Goal: Task Accomplishment & Management: Manage account settings

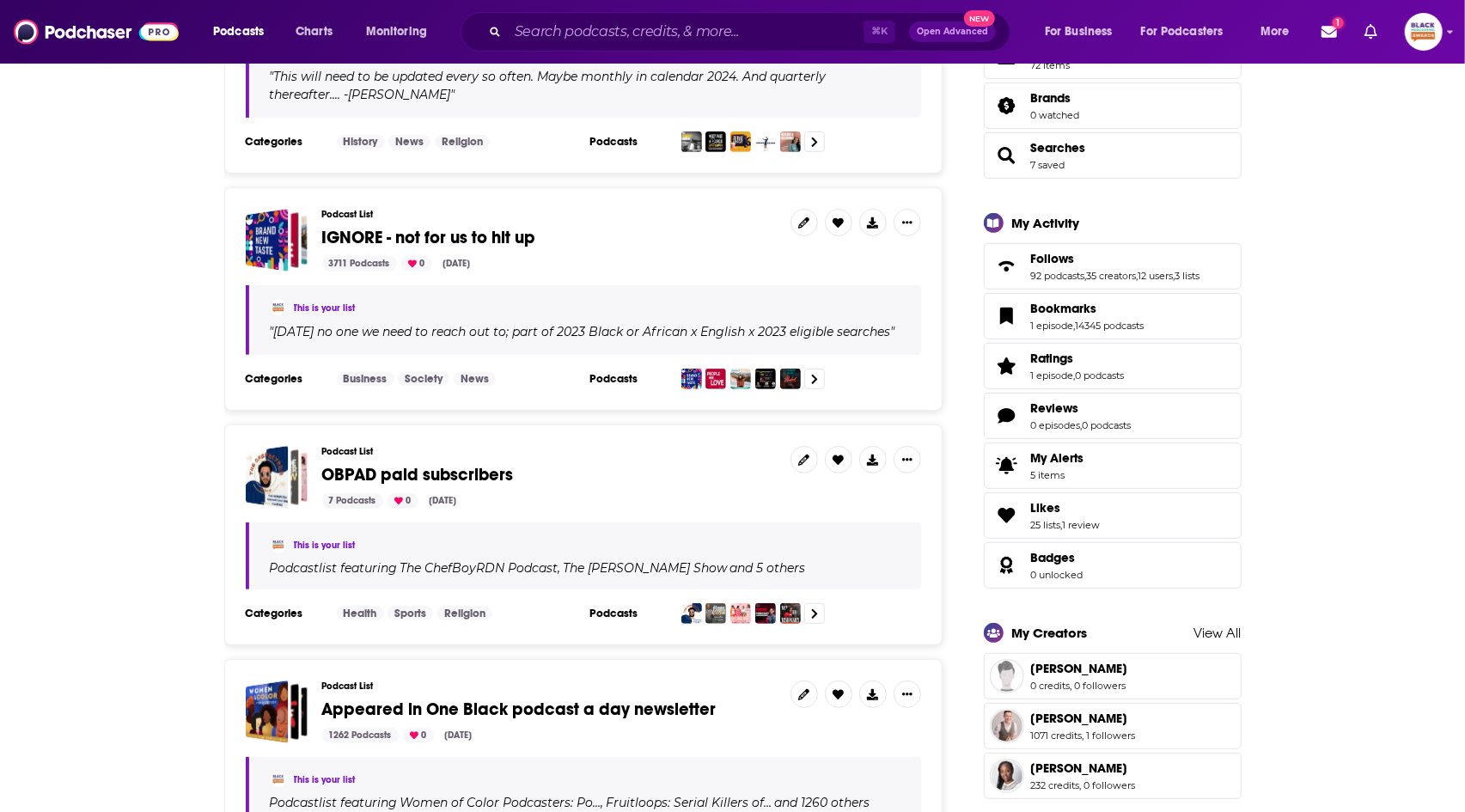
scroll to position [501, 0]
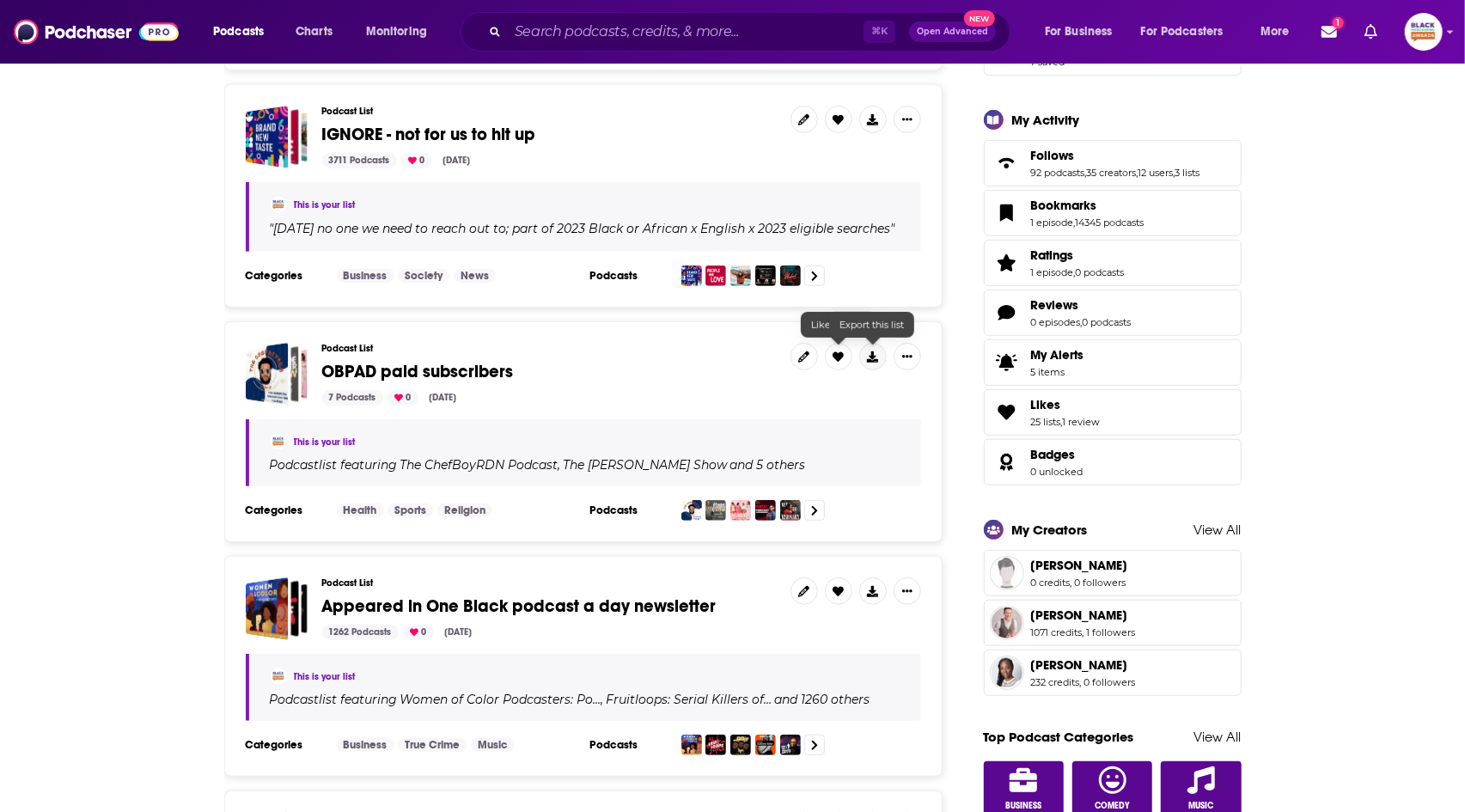
click at [882, 361] on button at bounding box center [873, 356] width 28 height 28
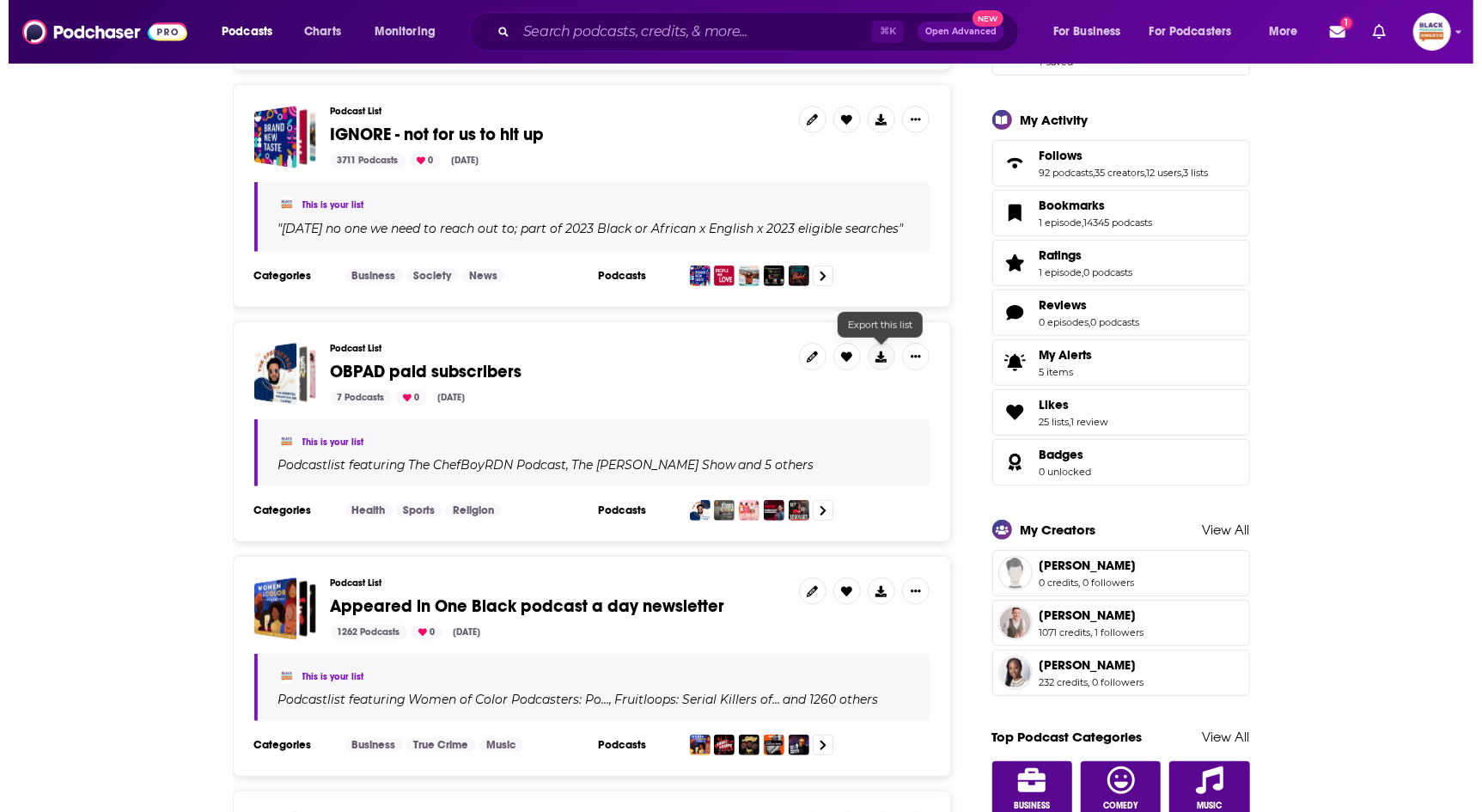
scroll to position [0, 0]
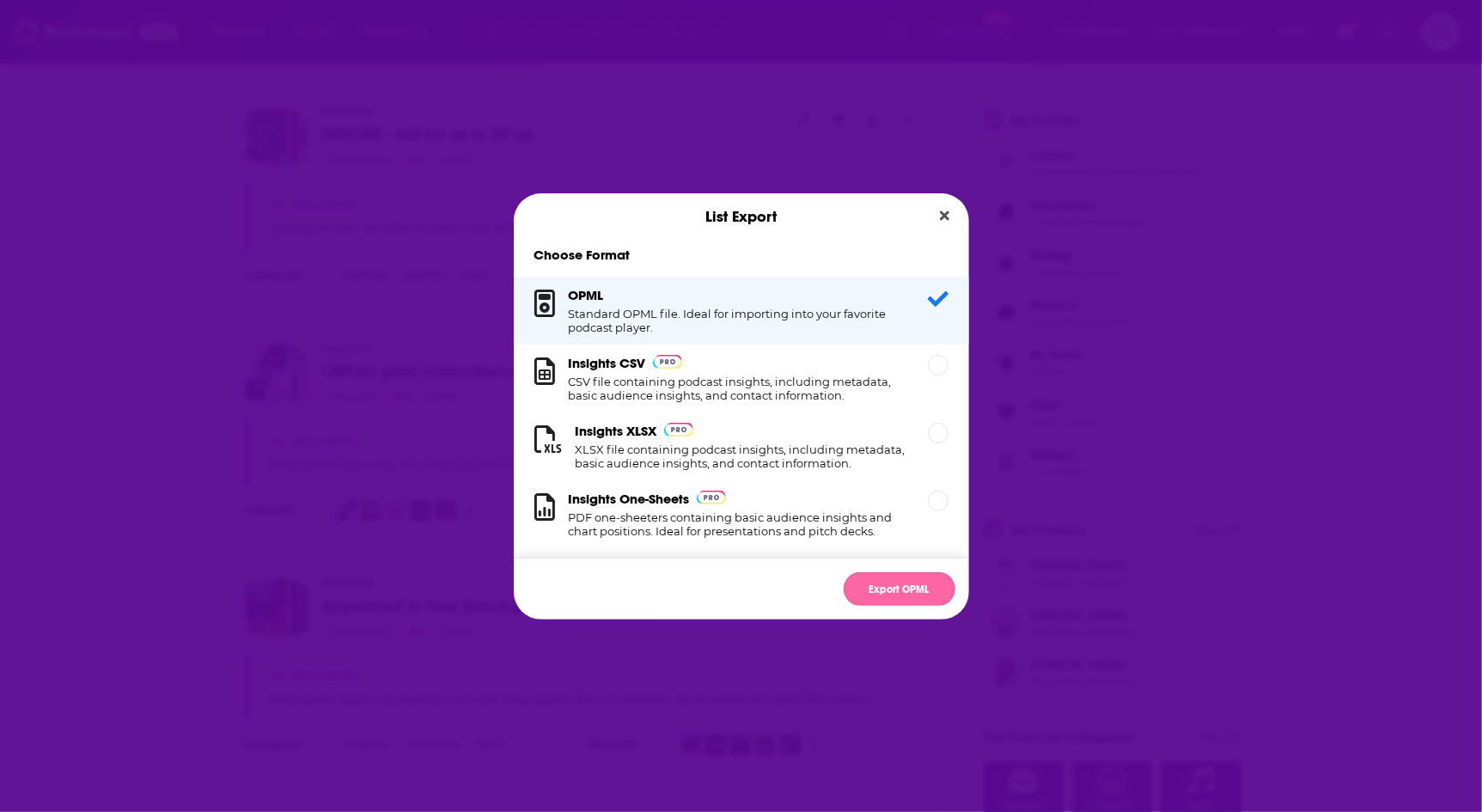
click at [885, 583] on button "Export OPML" at bounding box center [899, 589] width 112 height 33
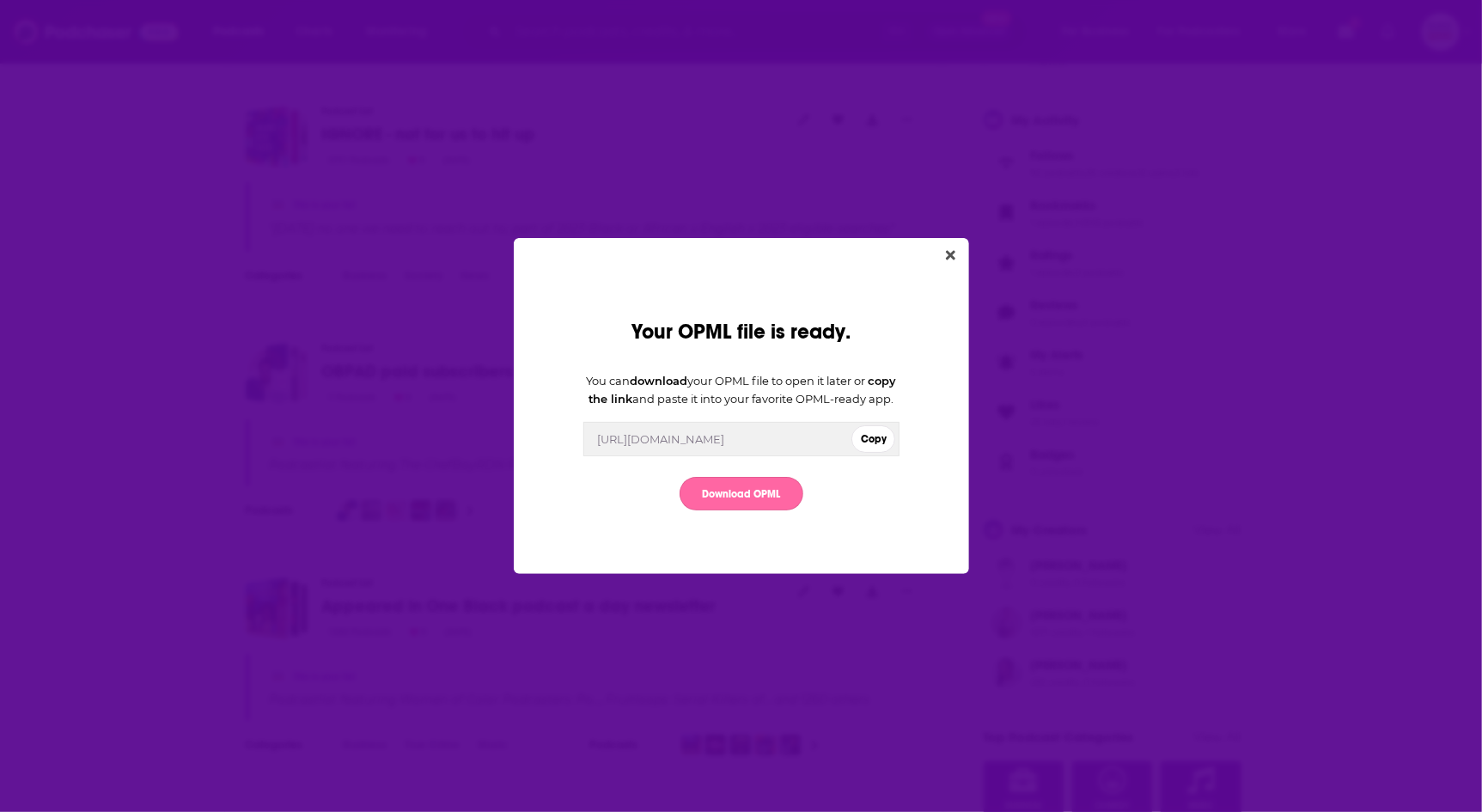
click at [767, 508] on link "Download OPML" at bounding box center [741, 493] width 123 height 33
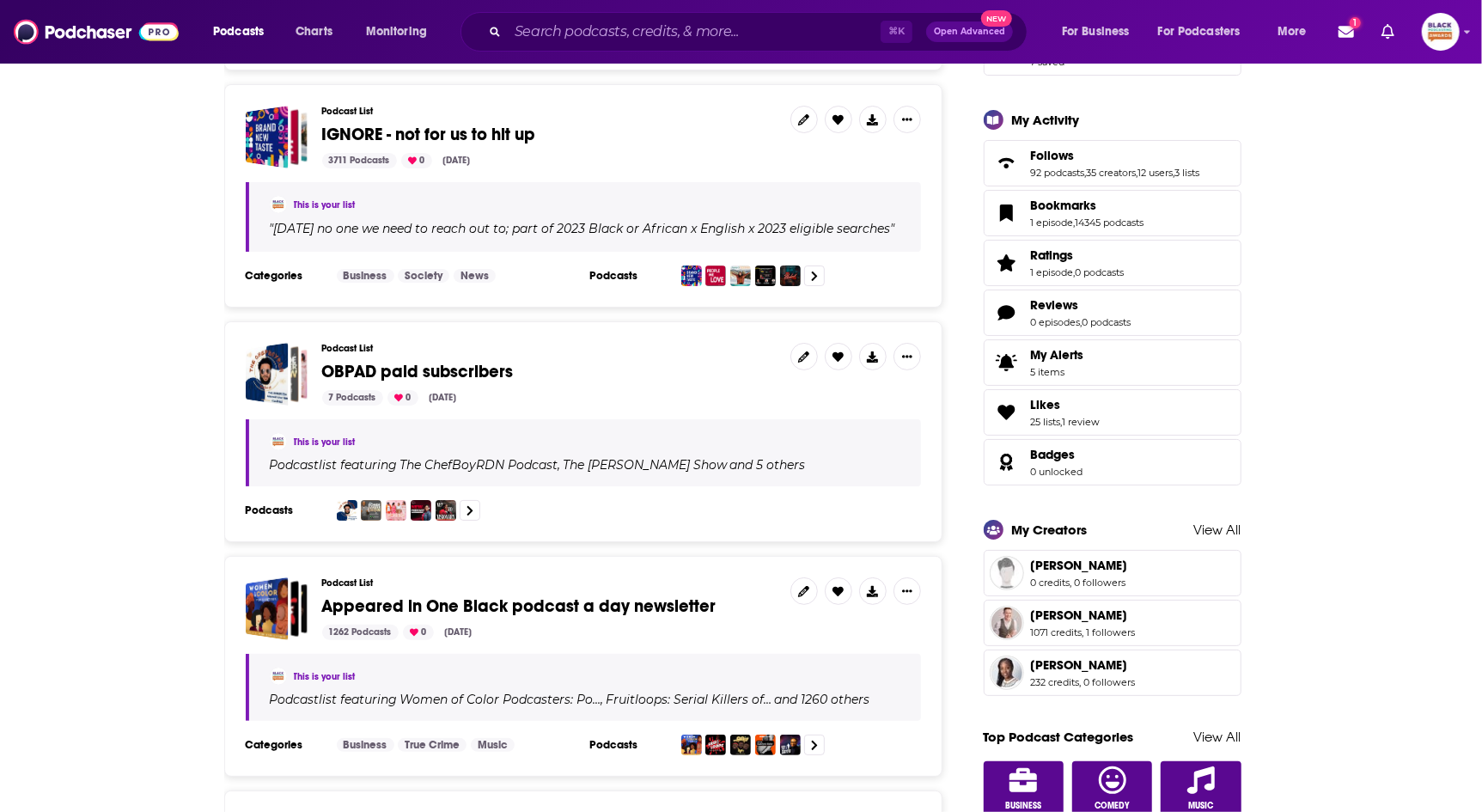
click at [140, 366] on div "Your OPML file is ready. You can download your OPML file to open it later or co…" at bounding box center [741, 406] width 1482 height 812
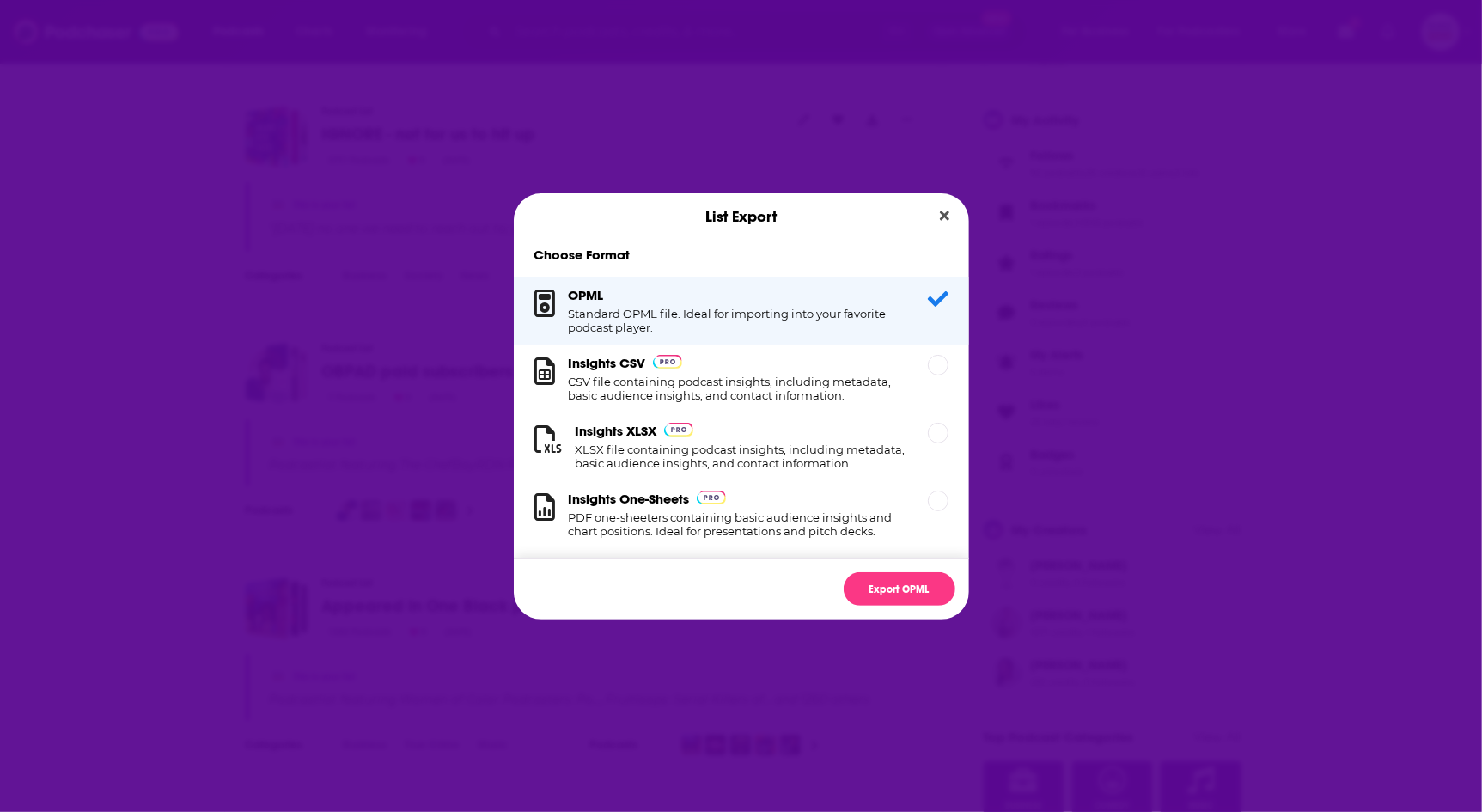
click at [422, 360] on div "List Export Choose Format OPML Standard OPML file. Ideal for importing into you…" at bounding box center [741, 406] width 1482 height 812
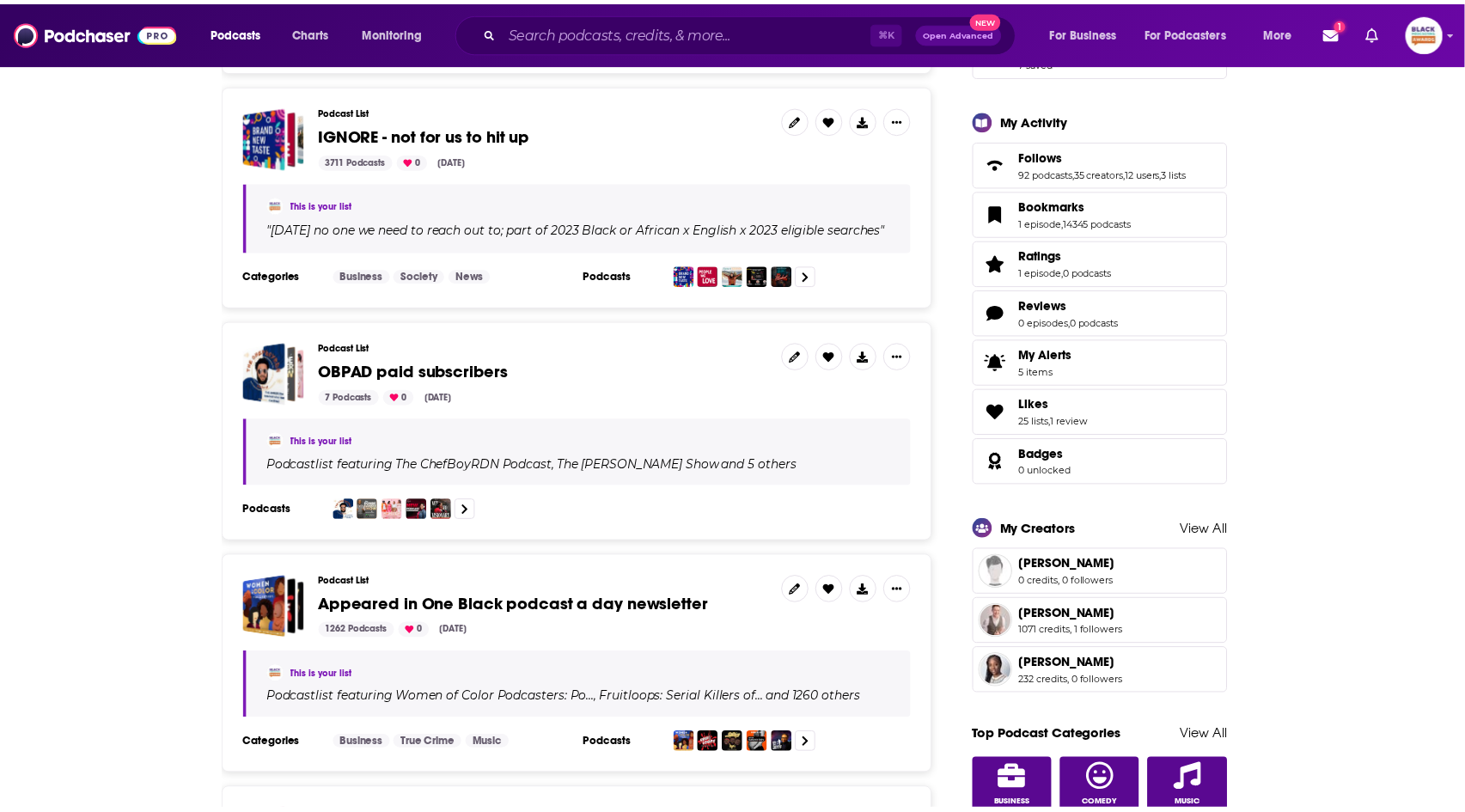
scroll to position [501, 0]
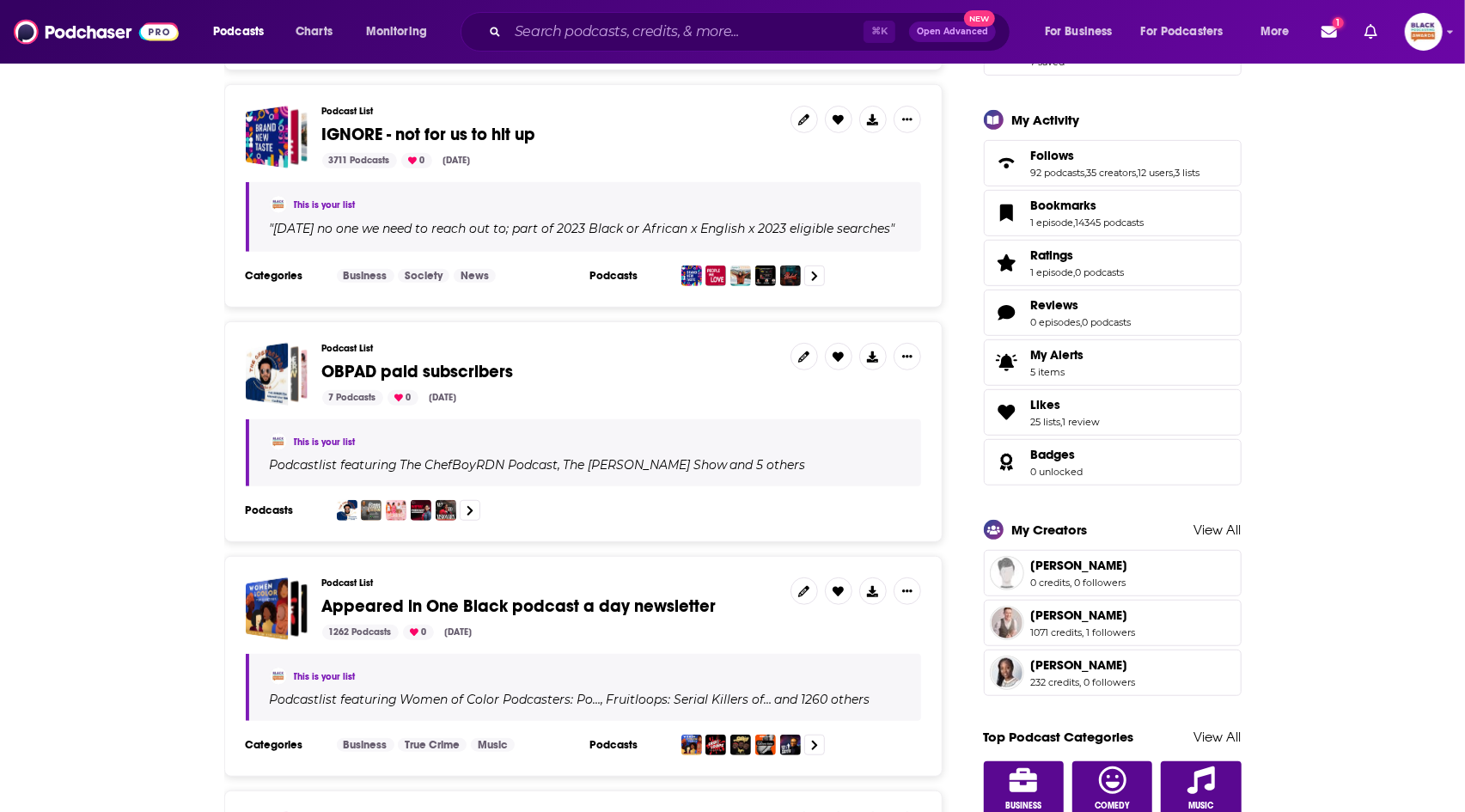
click at [411, 377] on span "OBPAD paid subscribers" at bounding box center [418, 372] width 192 height 22
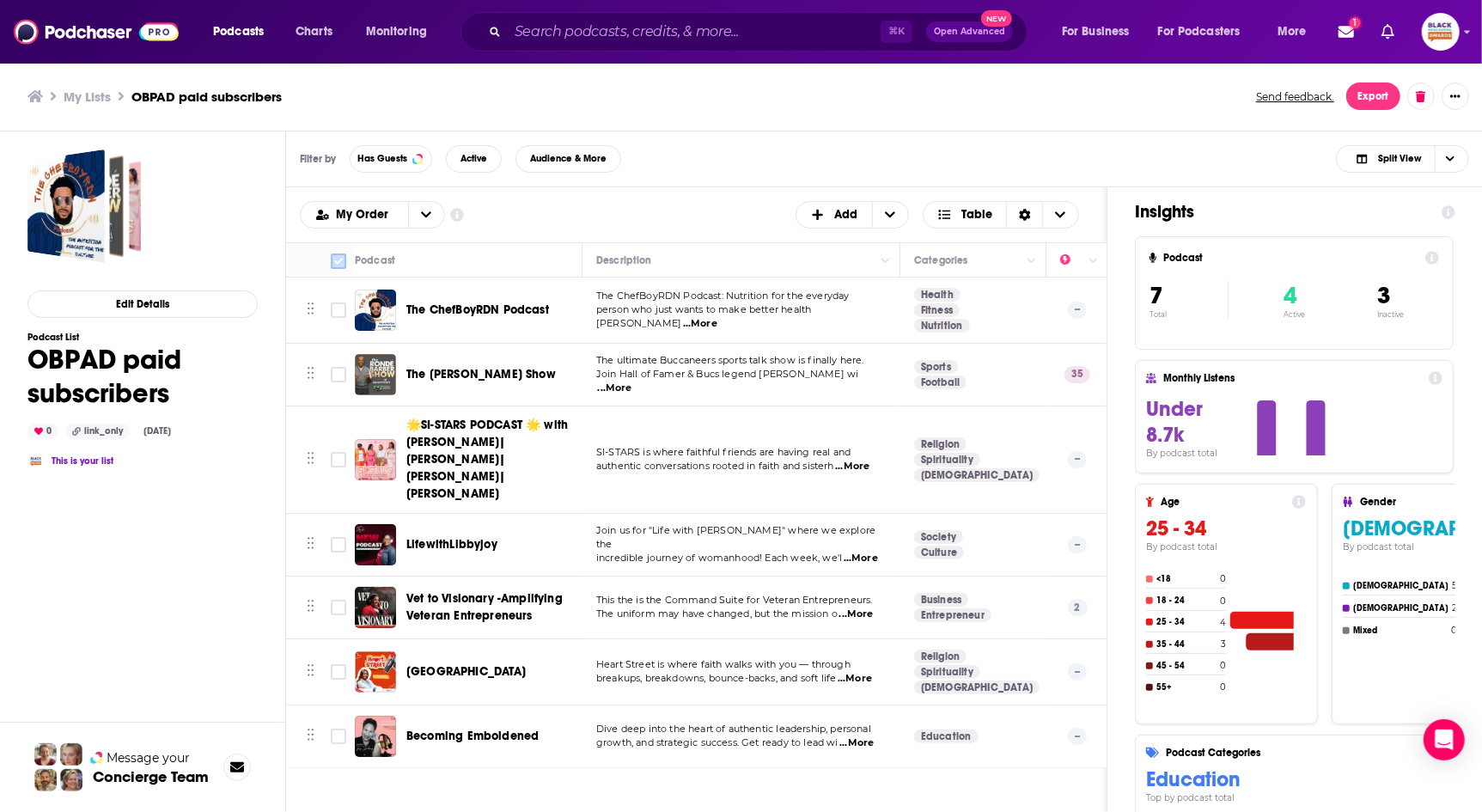
click at [338, 251] on icon at bounding box center [339, 261] width 21 height 21
click at [341, 260] on input "Toggle select all" at bounding box center [338, 261] width 15 height 15
checkbox input "true"
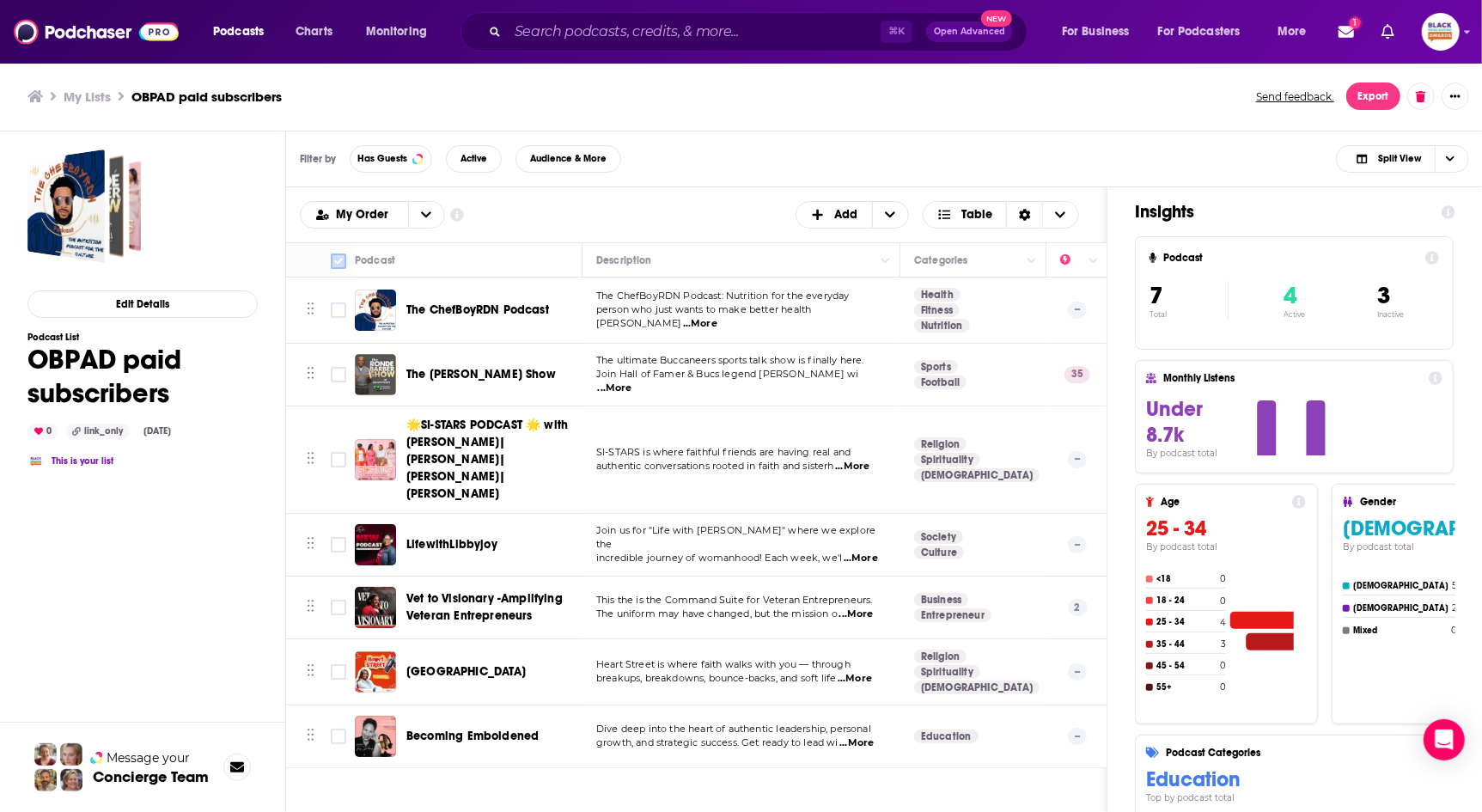
checkbox input "true"
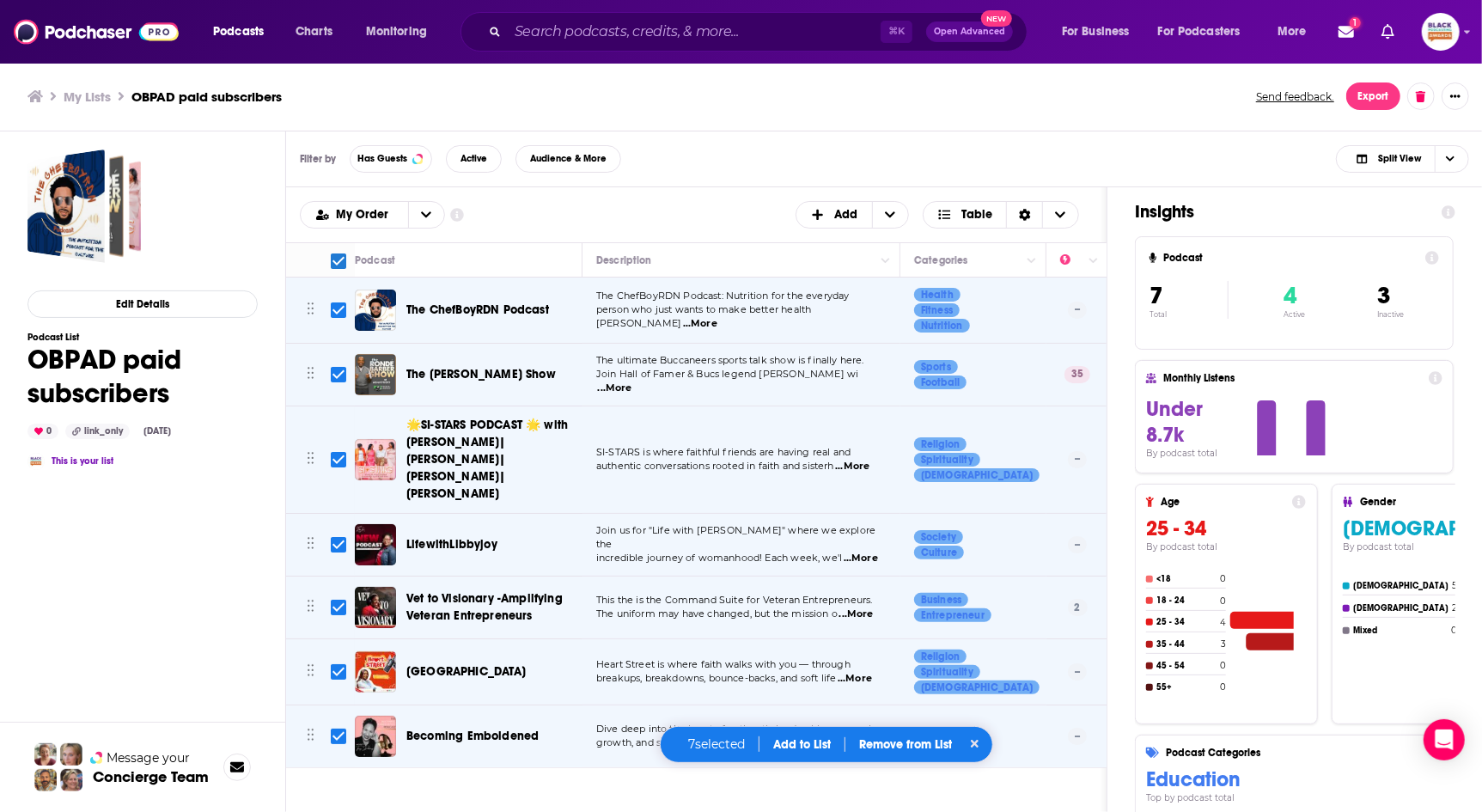
click at [803, 753] on div "7 selected Add to List Remove from List" at bounding box center [827, 744] width 334 height 37
click at [802, 743] on button "Add to List" at bounding box center [802, 744] width 85 height 14
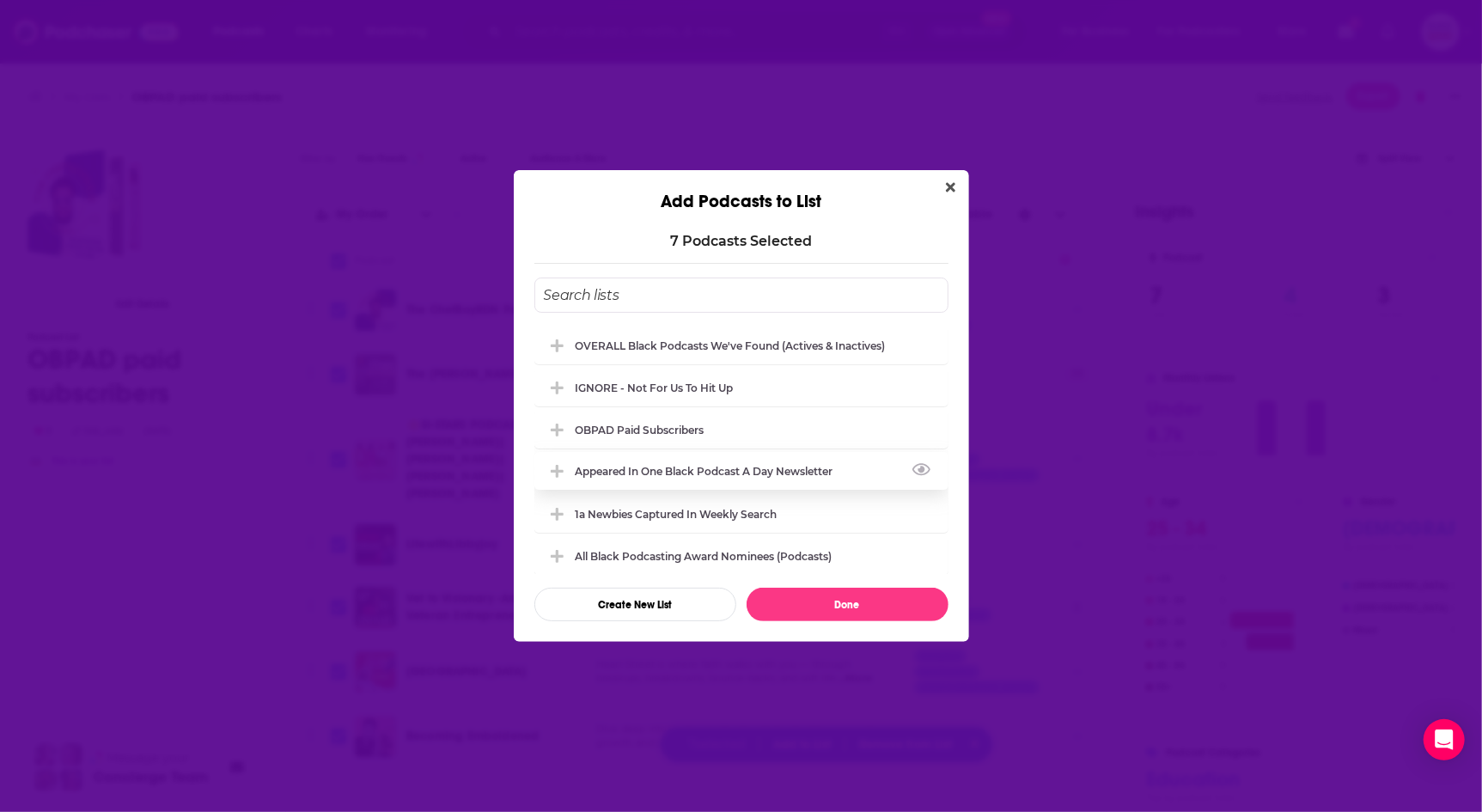
click at [668, 465] on div "Appeared in One Black podcast a day newsletter" at bounding box center [709, 471] width 268 height 13
click at [683, 343] on div "OVERALL Black podcasts we've found (actives & inactives)" at bounding box center [736, 345] width 321 height 13
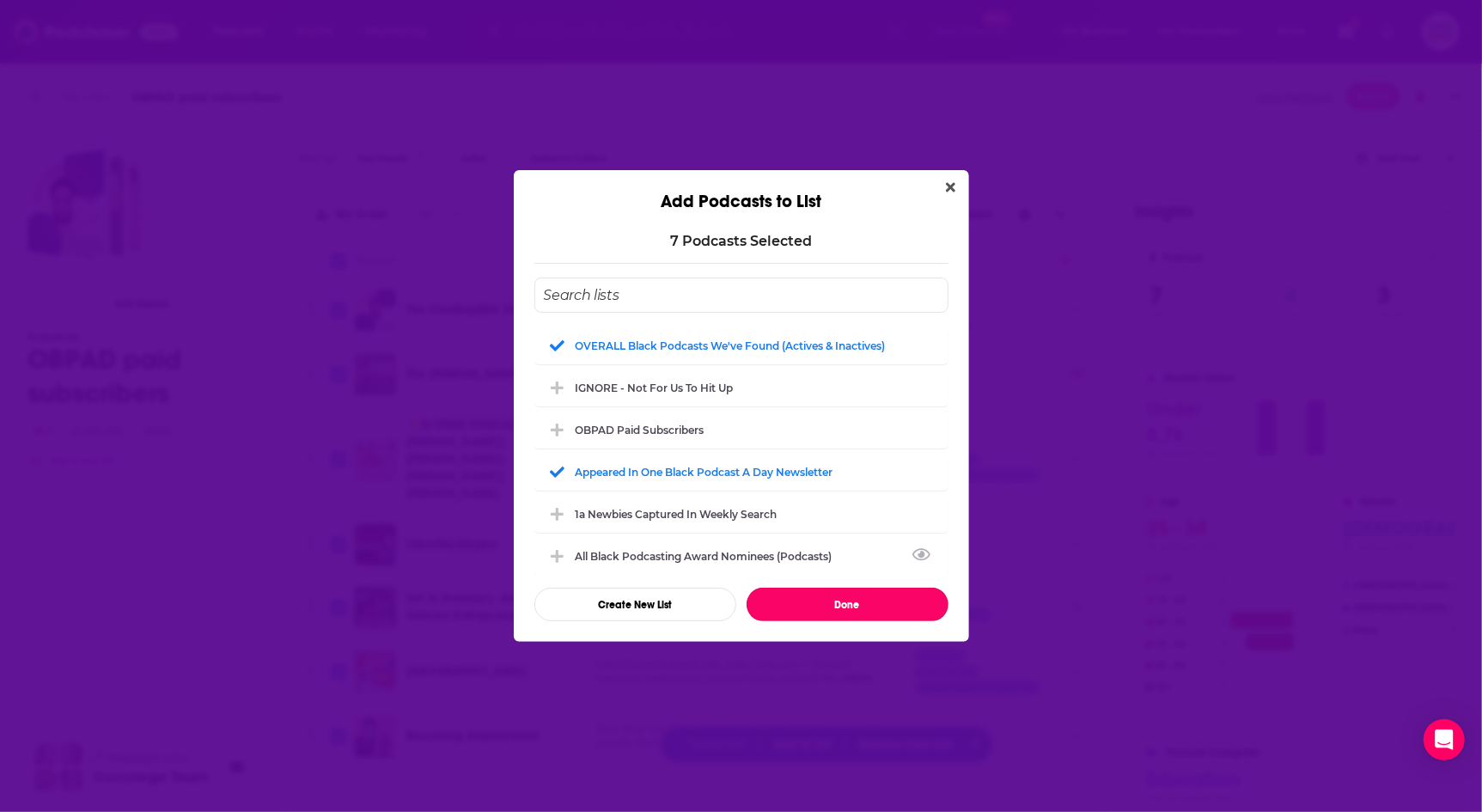
click at [831, 607] on button "Done" at bounding box center [847, 604] width 202 height 33
checkbox input "false"
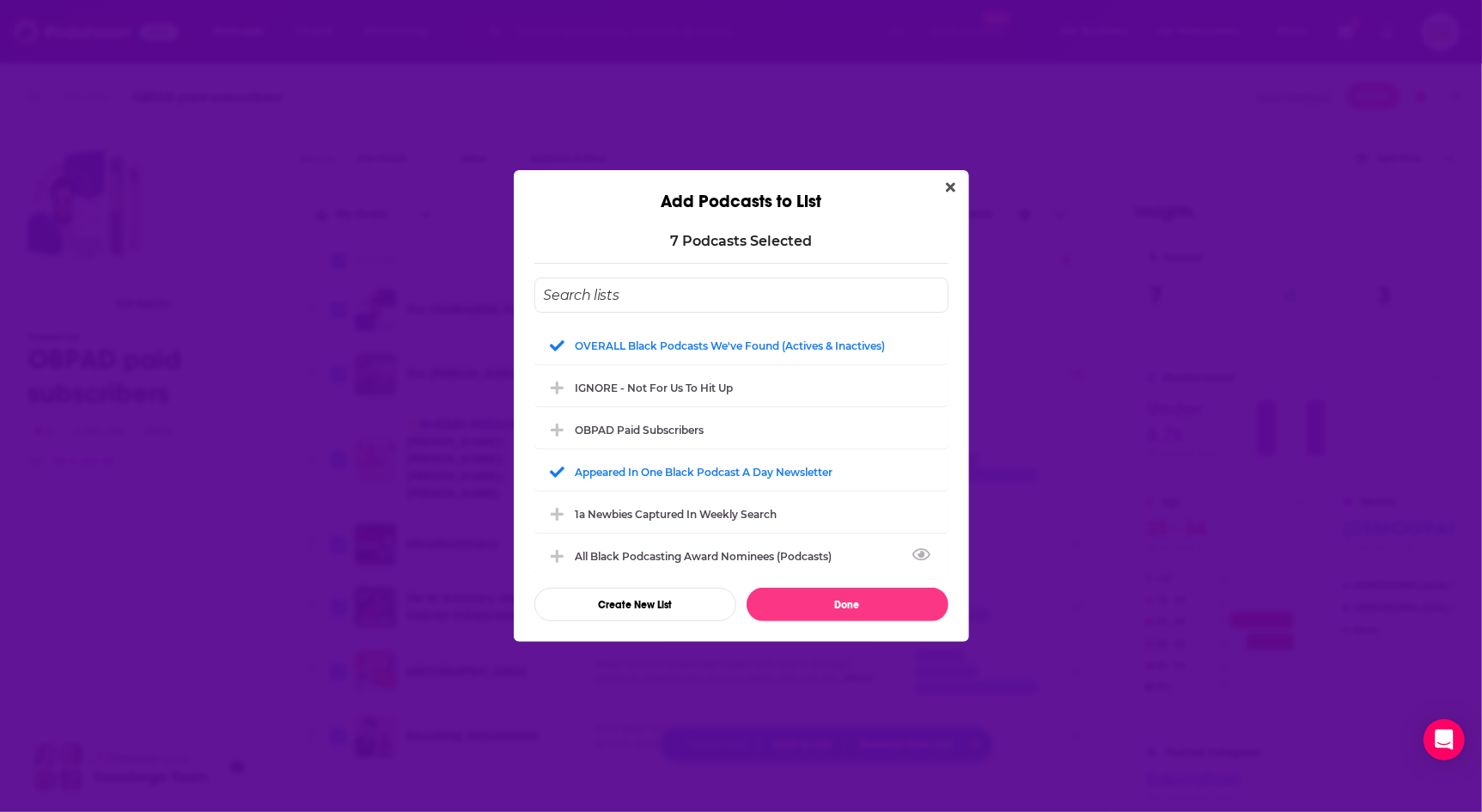
checkbox input "false"
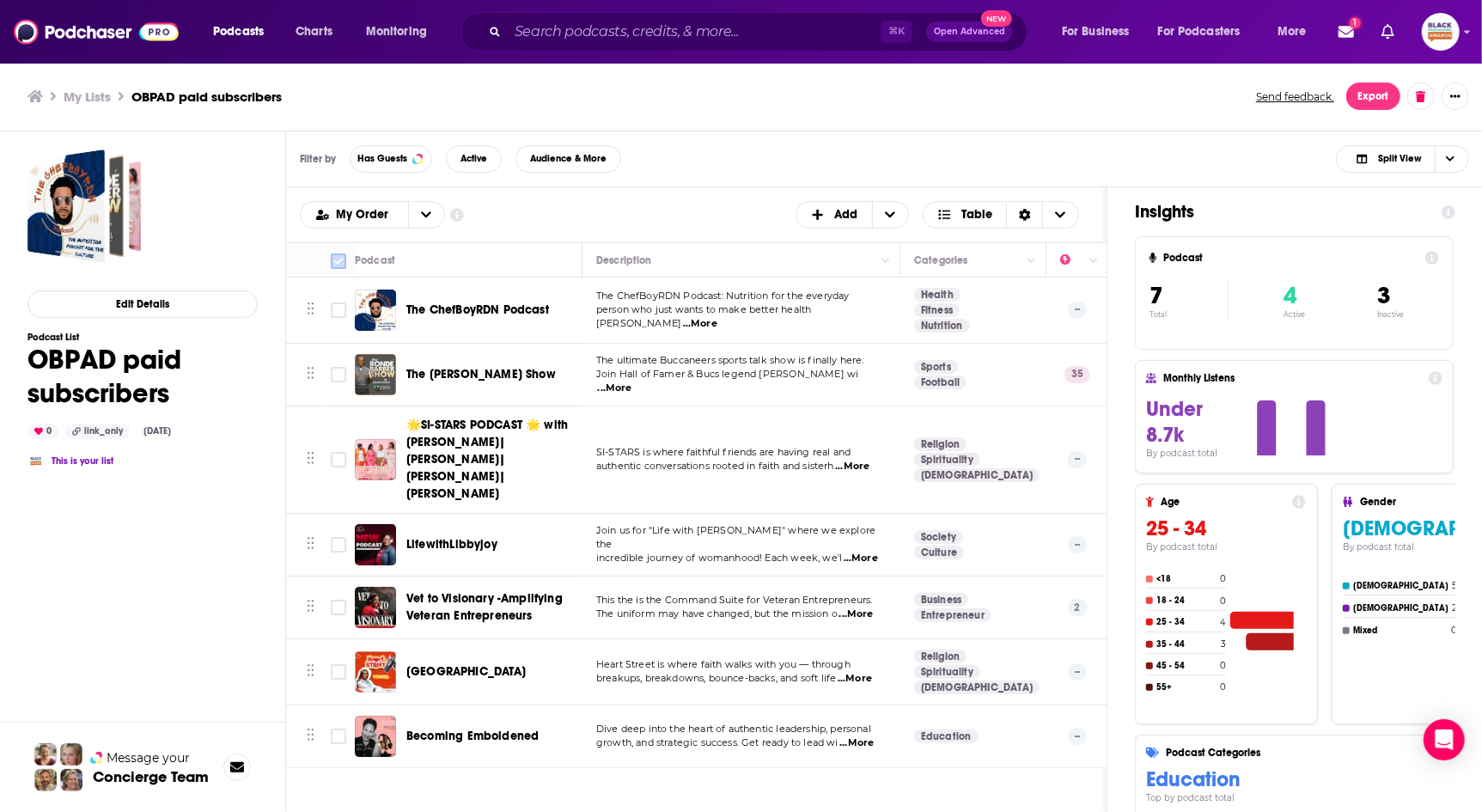
click at [330, 254] on input "Toggle select all" at bounding box center [338, 261] width 15 height 15
checkbox input "true"
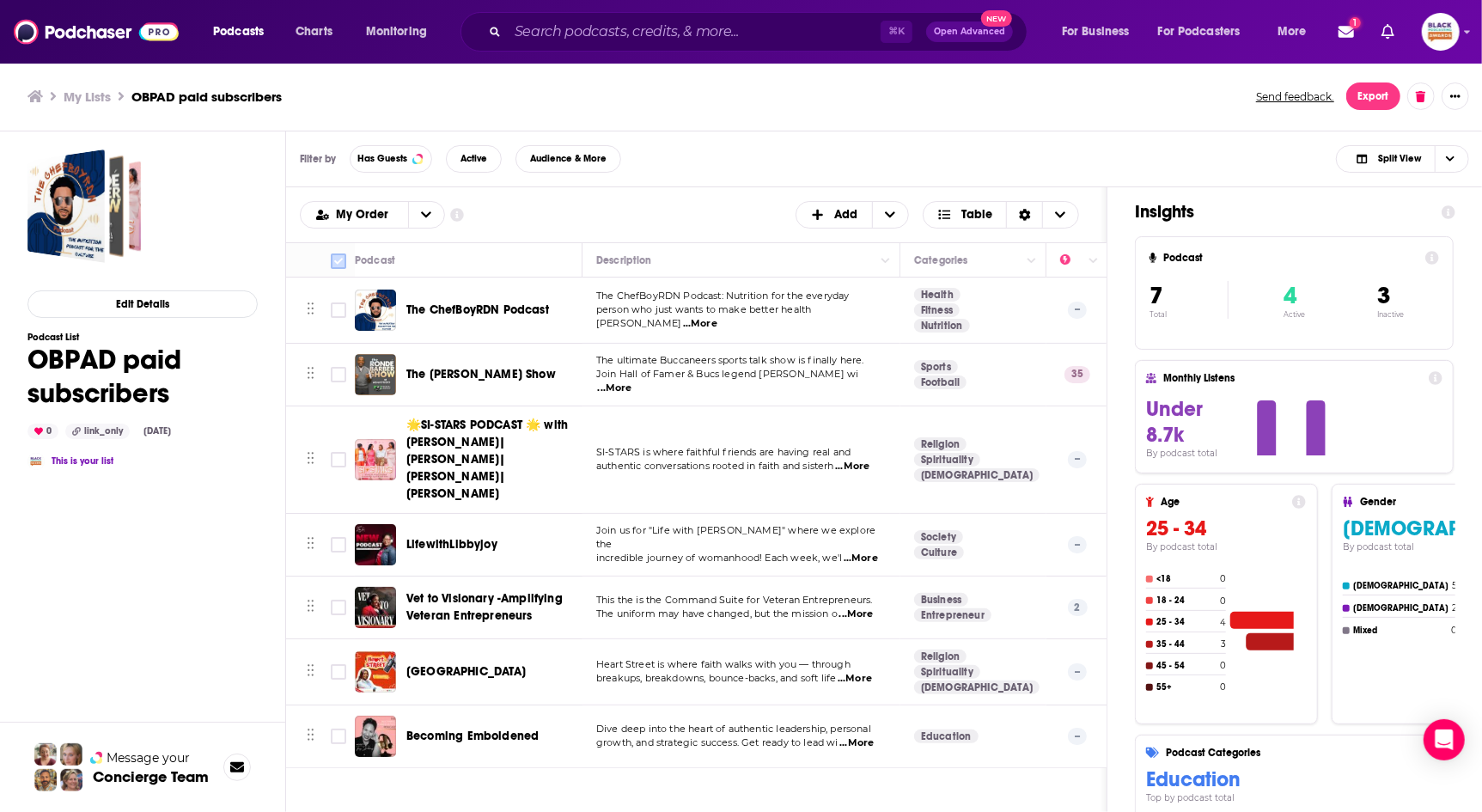
checkbox input "true"
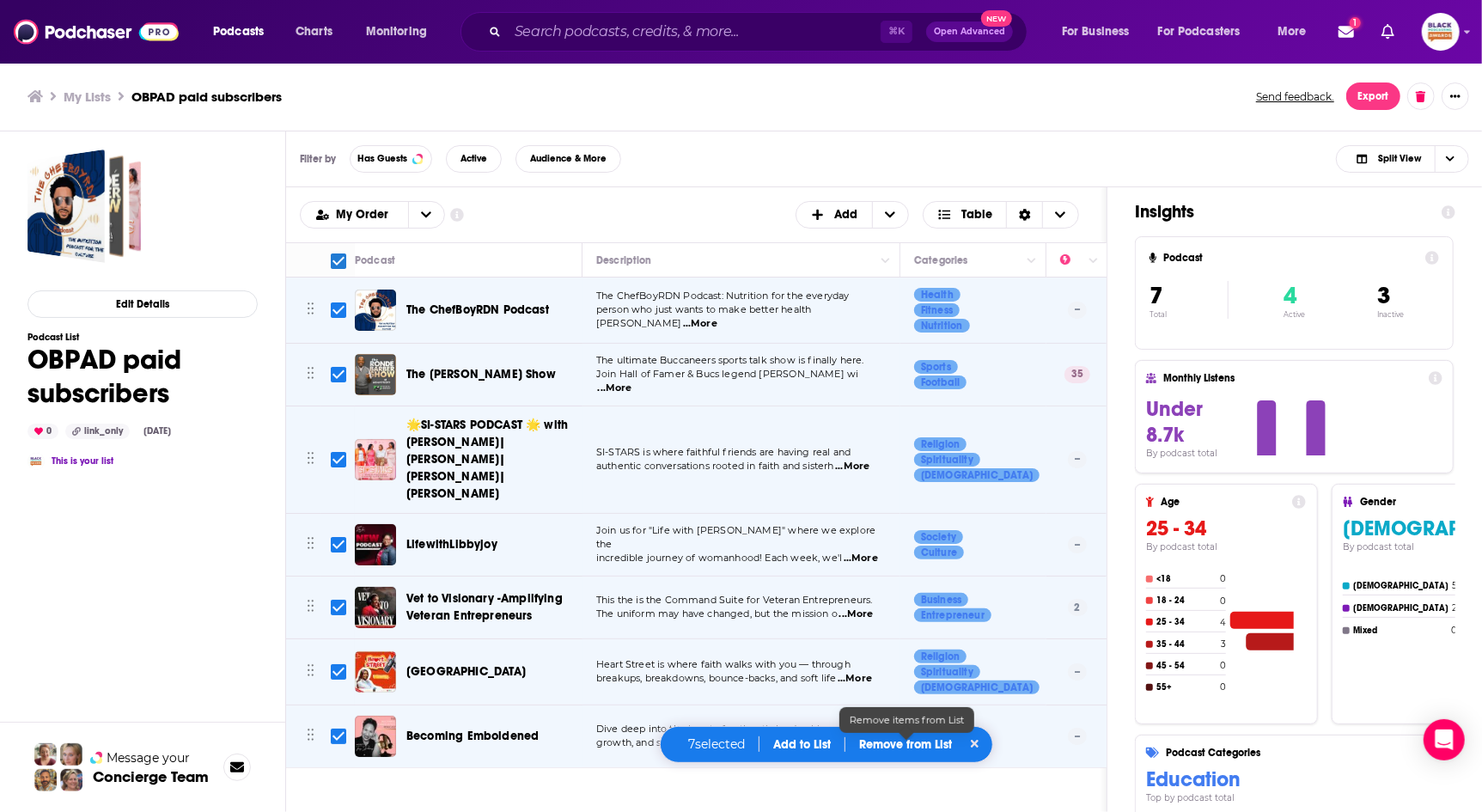
click at [900, 744] on p "Remove from List" at bounding box center [905, 744] width 93 height 14
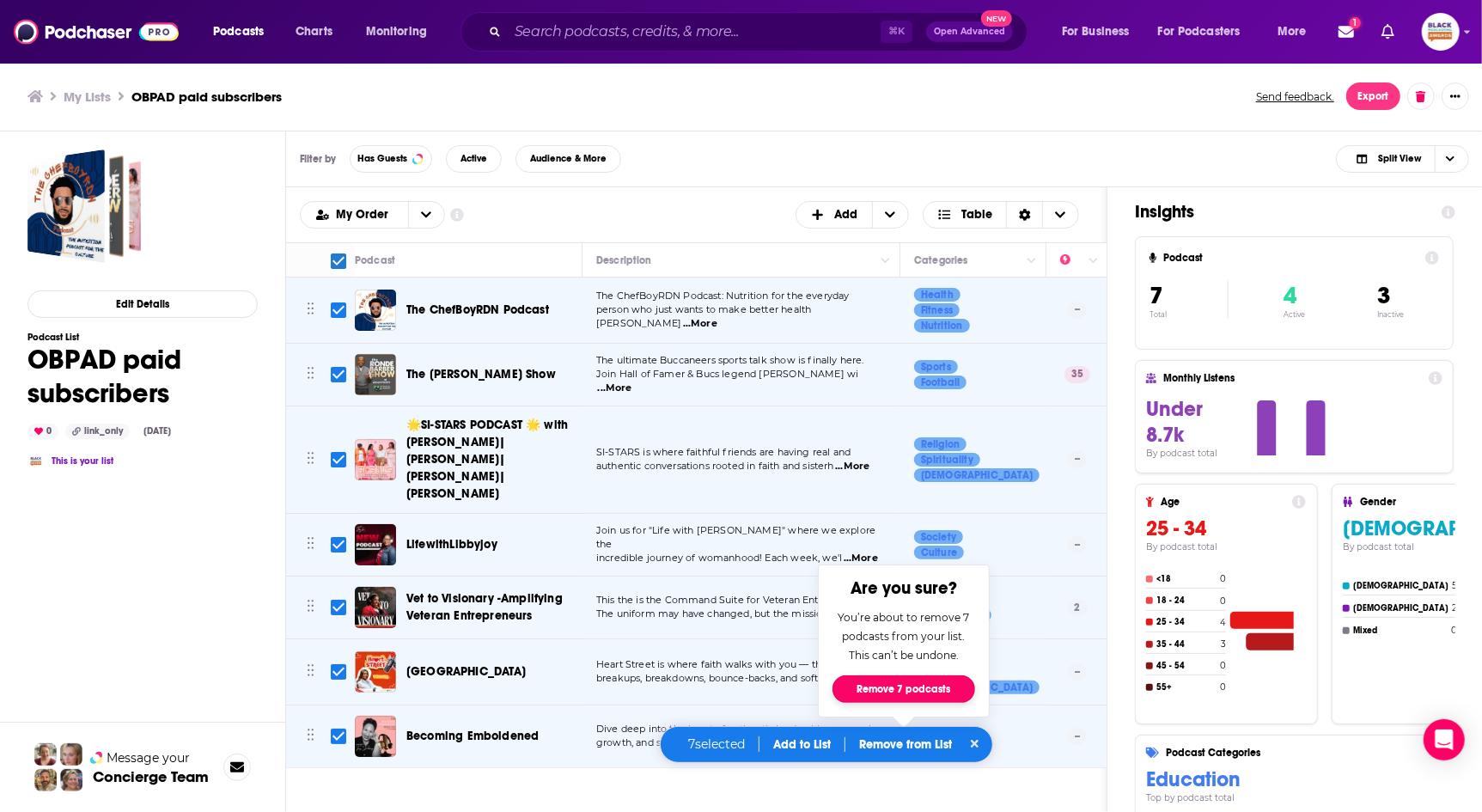
click at [938, 688] on button "Remove 7 podcasts" at bounding box center [904, 689] width 142 height 28
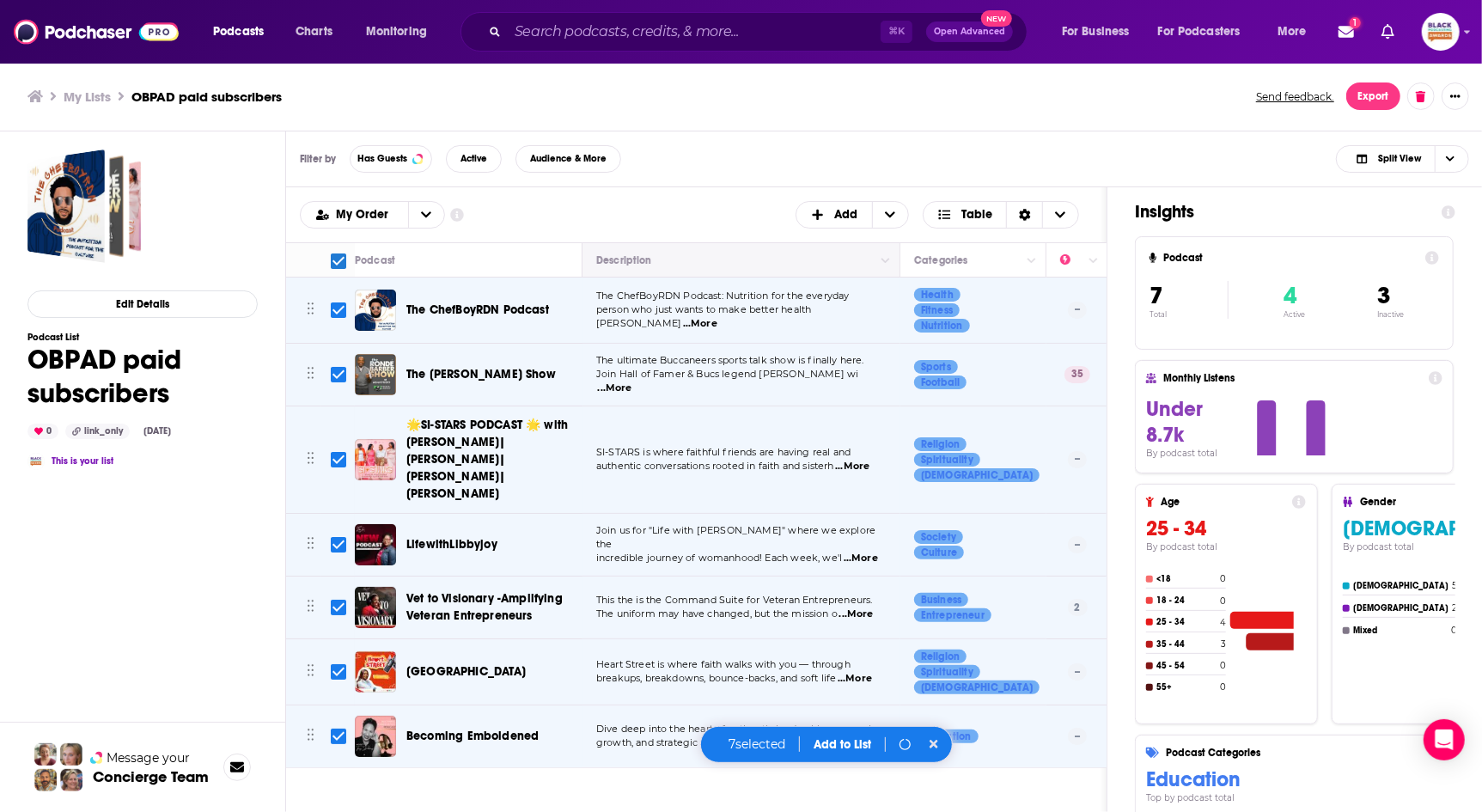
checkbox input "false"
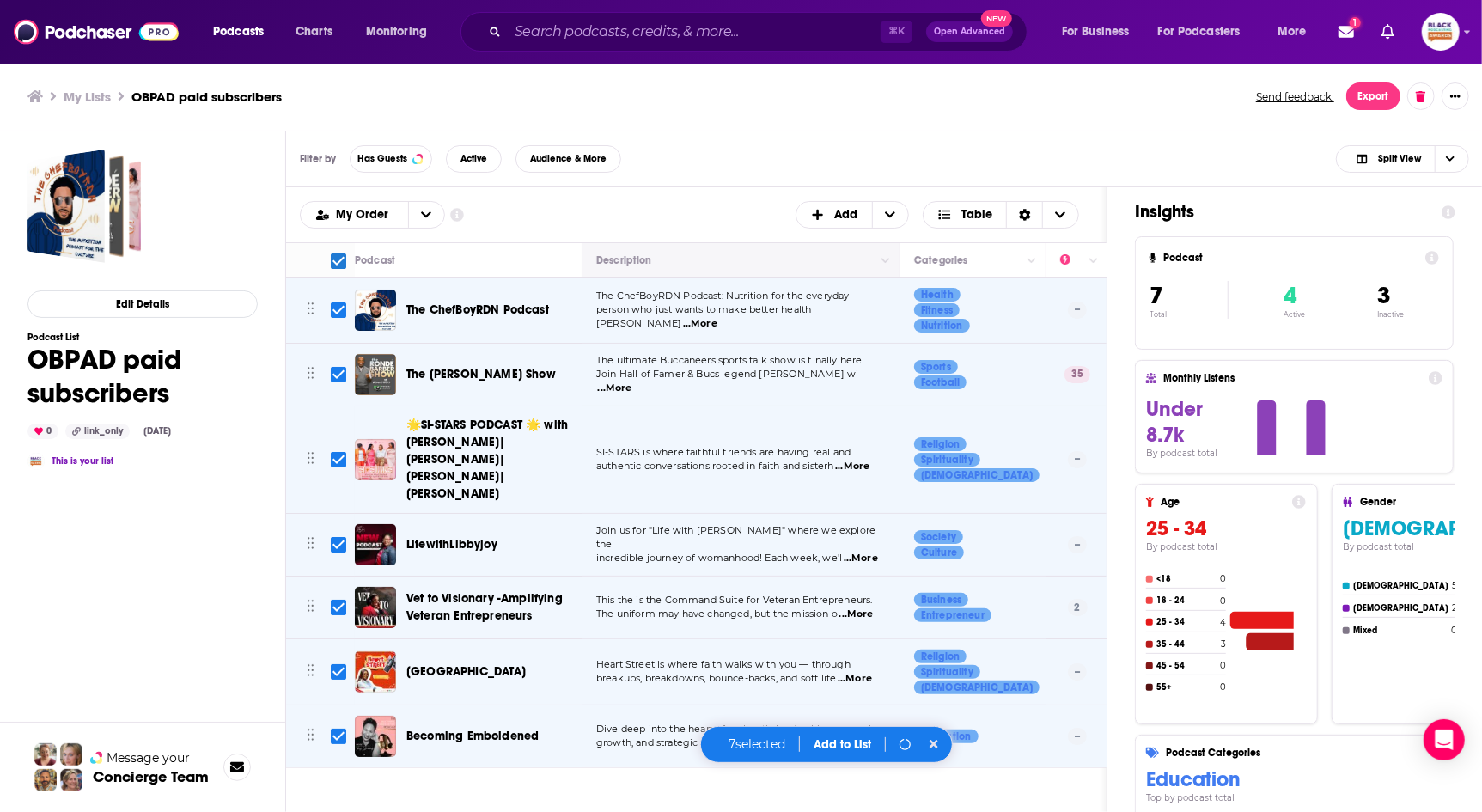
checkbox input "false"
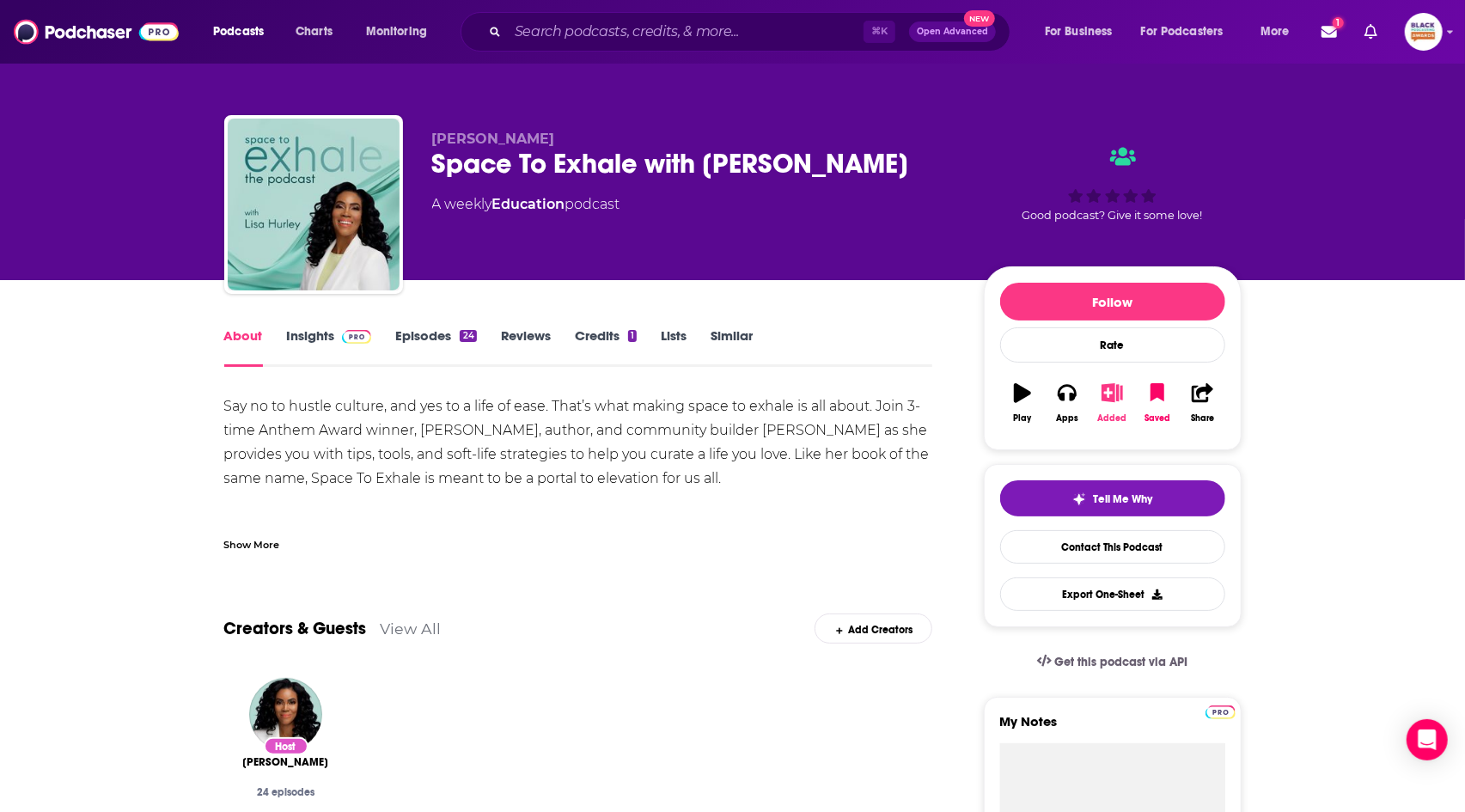
click at [1101, 400] on icon "button" at bounding box center [1112, 392] width 22 height 19
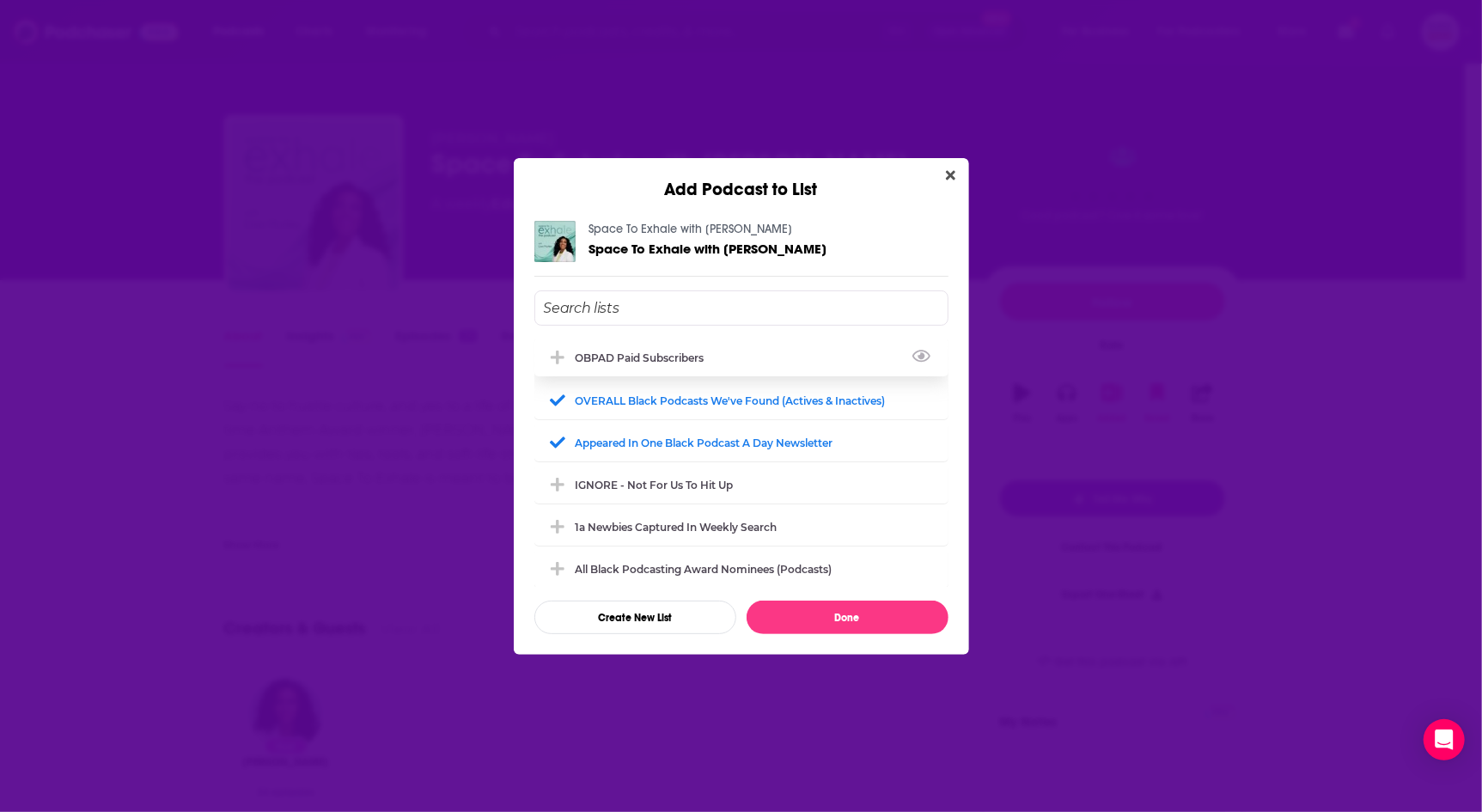
click at [643, 351] on div "OBPAD paid subscribers" at bounding box center [645, 357] width 140 height 13
click at [822, 604] on button "Done" at bounding box center [847, 617] width 202 height 33
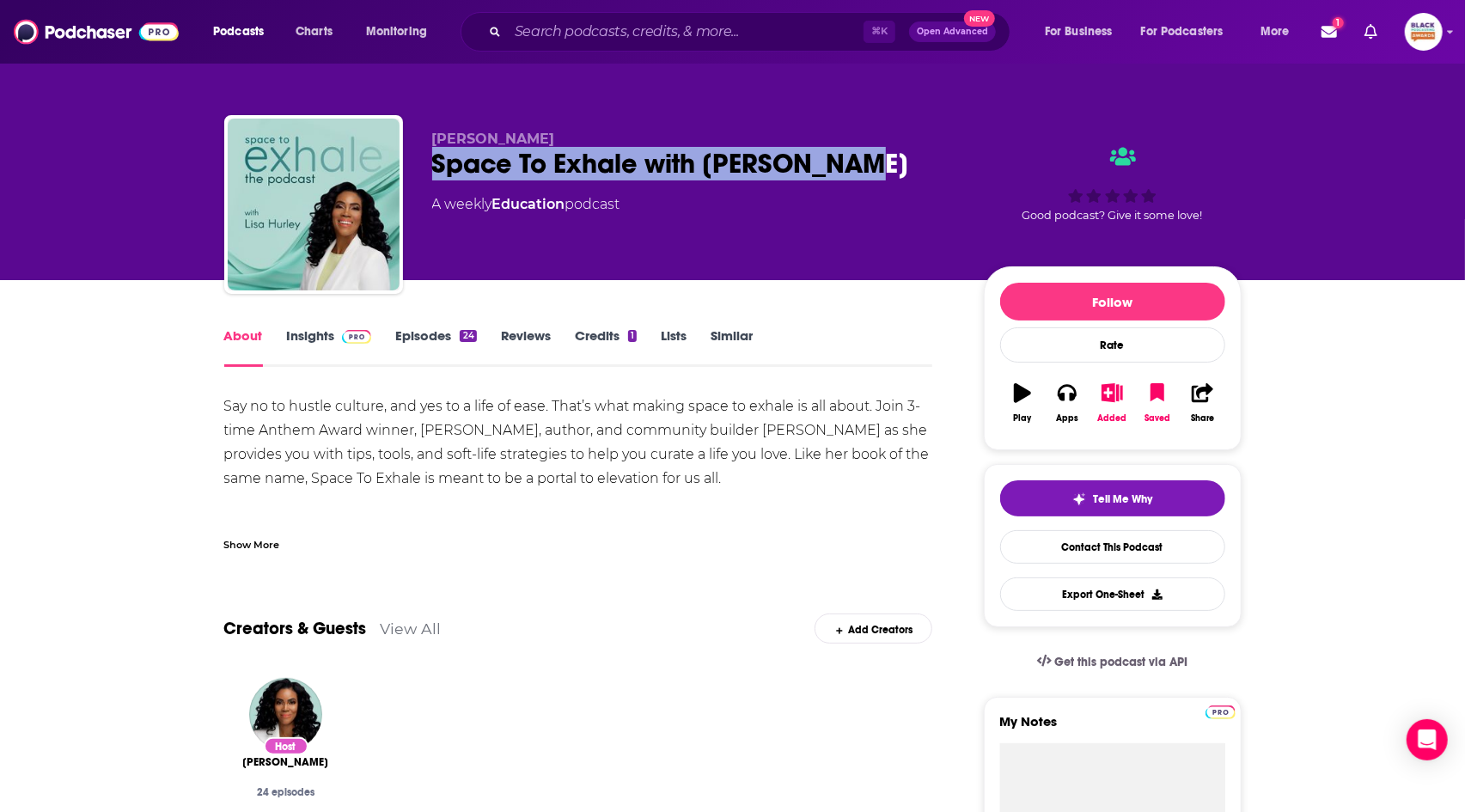
drag, startPoint x: 426, startPoint y: 163, endPoint x: 846, endPoint y: 175, distance: 420.2
click at [846, 175] on div "Lisa Hurley Space To Exhale with Lisa Hurley A weekly Education podcast Good po…" at bounding box center [733, 208] width 1017 height 185
copy h1 "Space To Exhale with Lisa Hurley"
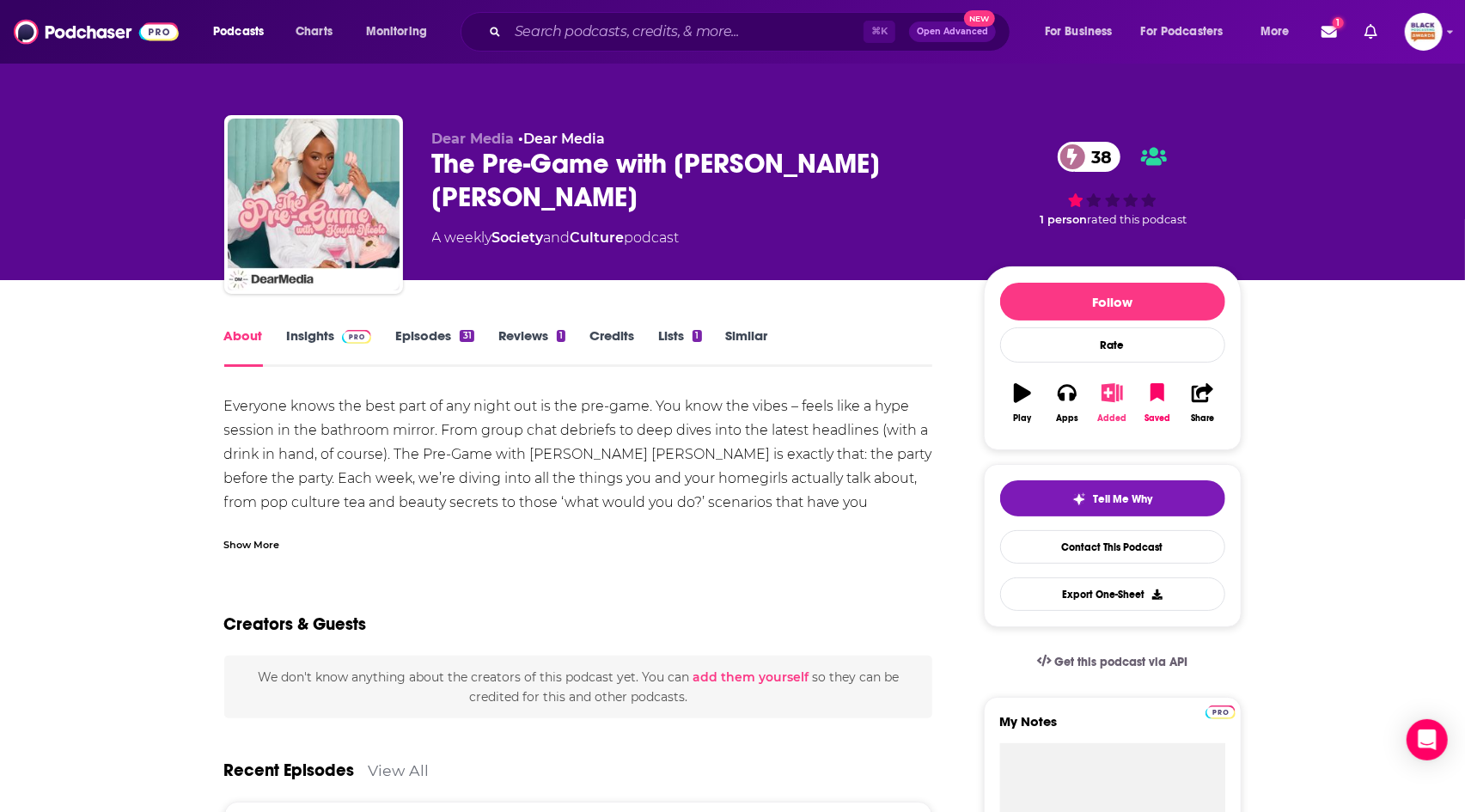
click at [1117, 393] on icon "button" at bounding box center [1112, 392] width 22 height 19
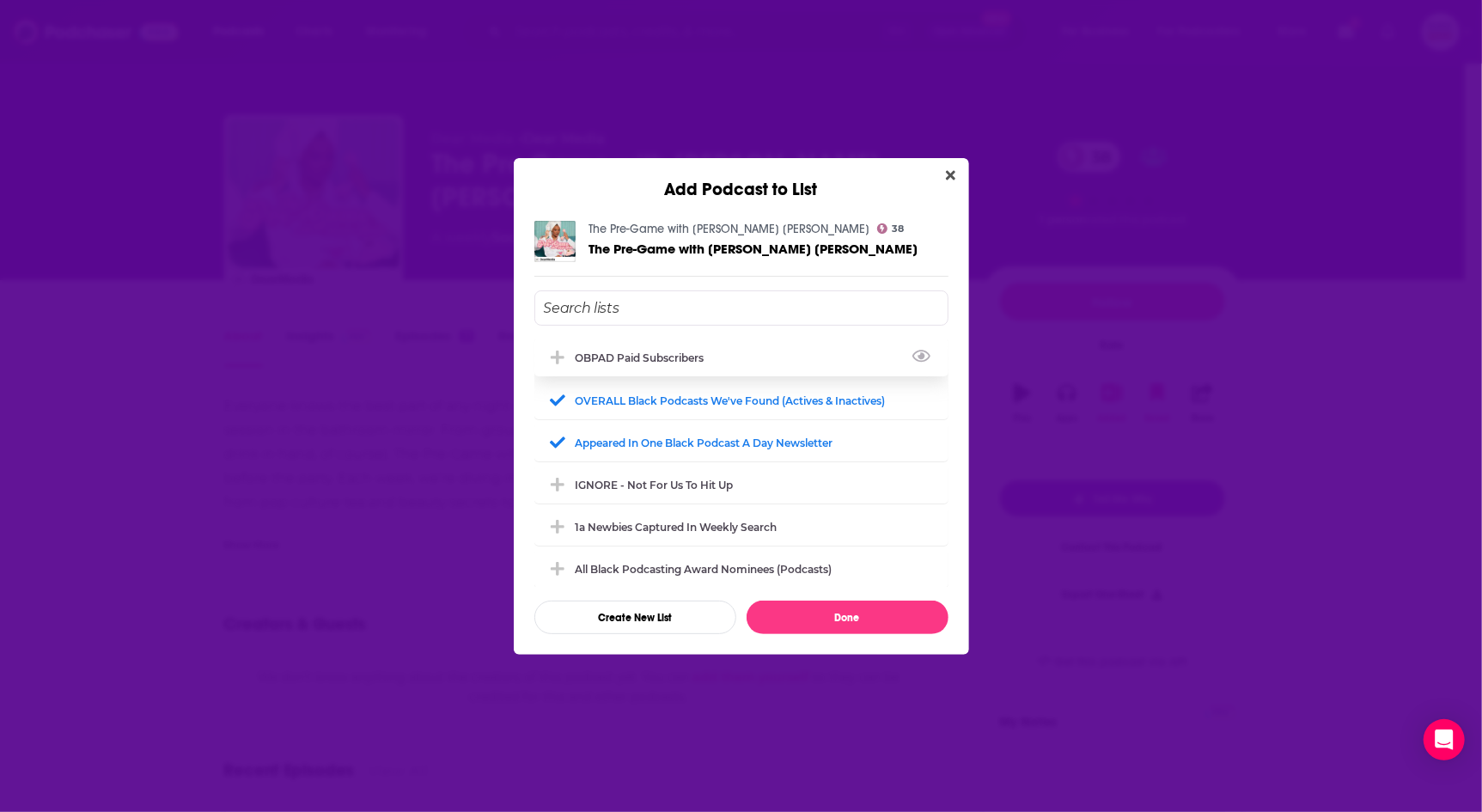
click at [700, 365] on div "OBPAD paid subscribers" at bounding box center [742, 357] width 414 height 38
click at [860, 623] on button "Done" at bounding box center [847, 617] width 202 height 33
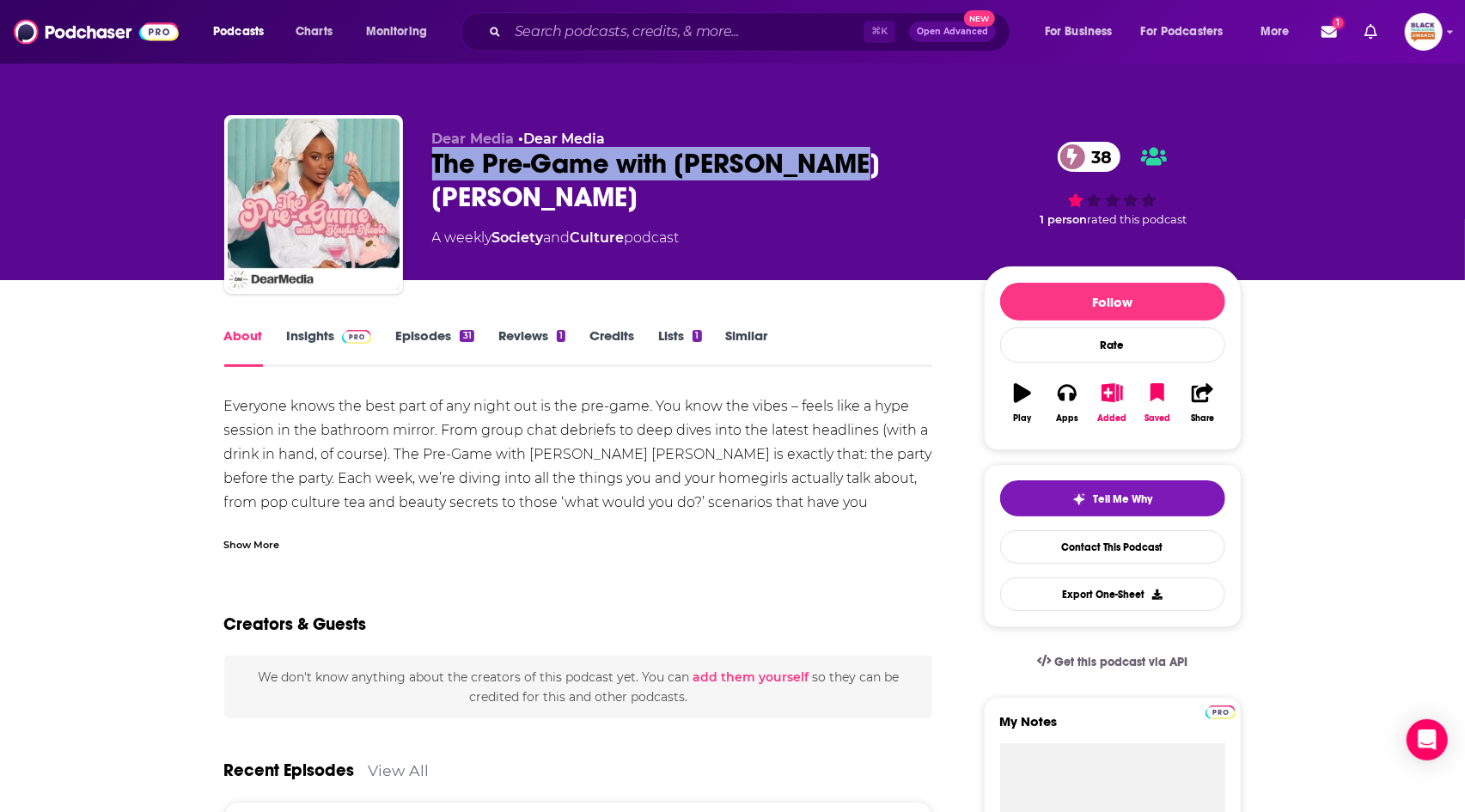
drag, startPoint x: 433, startPoint y: 162, endPoint x: 851, endPoint y: 164, distance: 418.0
click at [851, 164] on div "Dear Media • Dear Media The Pre-Game with Kayla Nicole 38 A weekly Society and …" at bounding box center [733, 208] width 1017 height 185
copy h1 "The Pre-Game with Kayla Nicole"
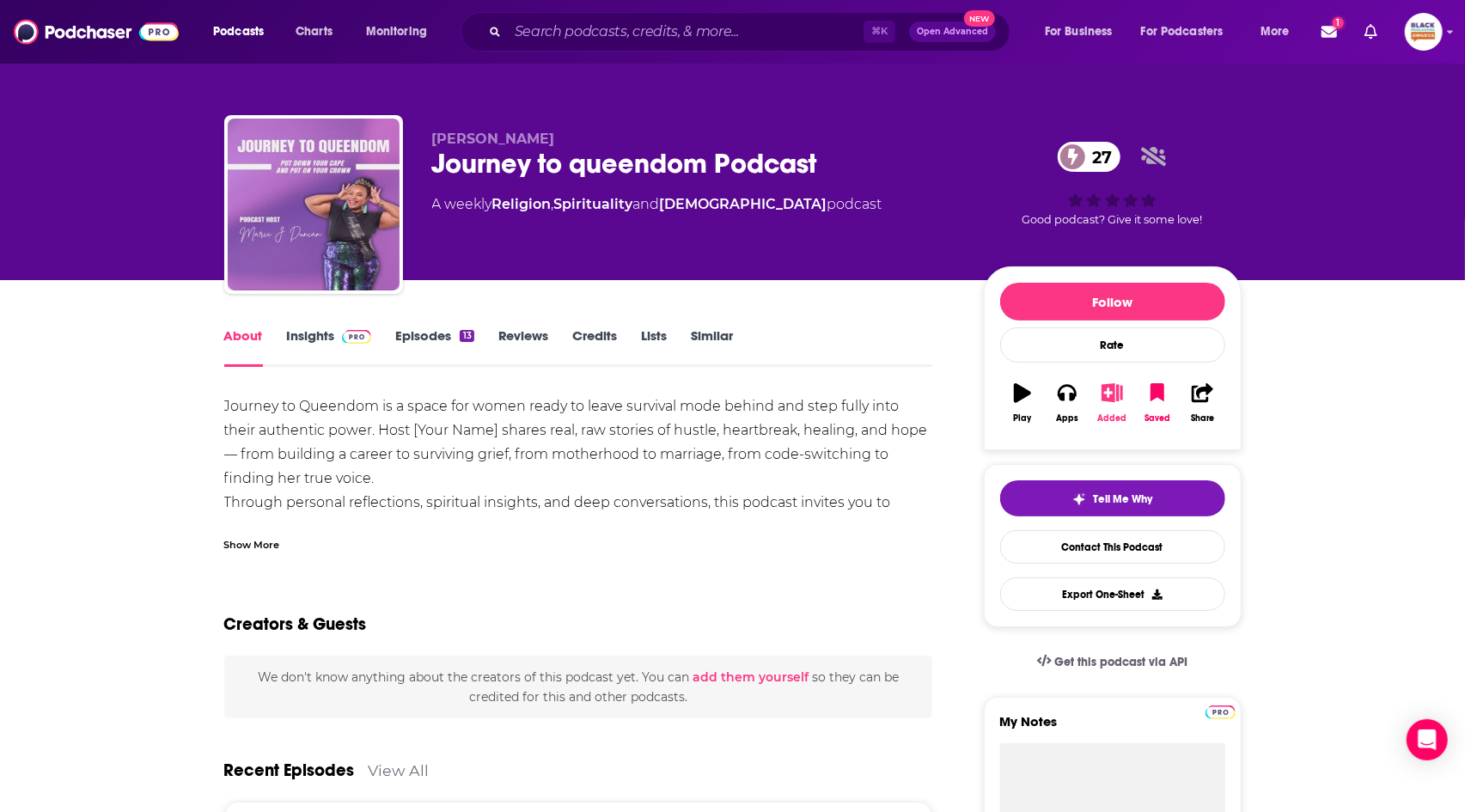
click at [1108, 403] on button "Added" at bounding box center [1112, 402] width 45 height 62
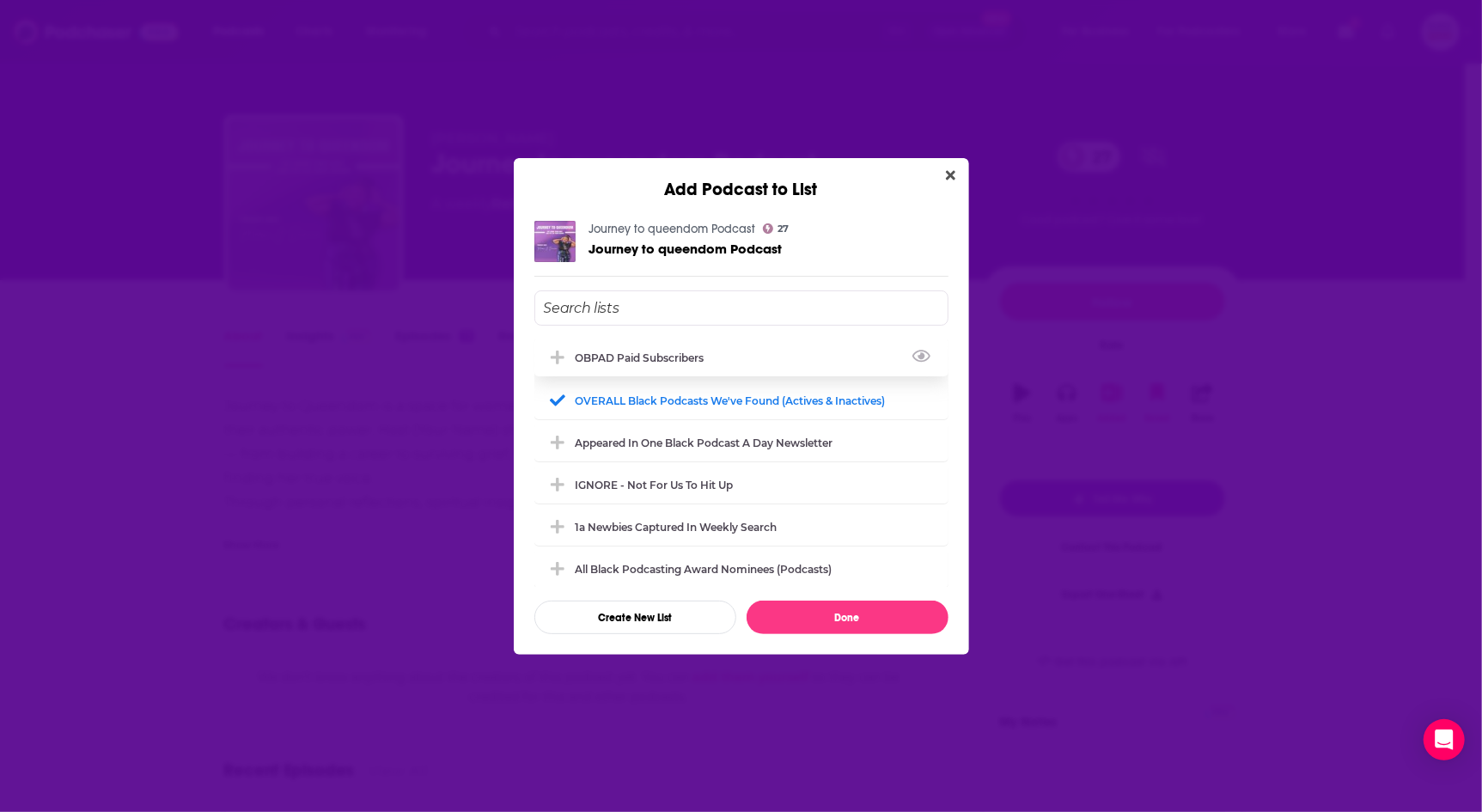
click at [629, 361] on div "OBPAD paid subscribers" at bounding box center [645, 357] width 140 height 13
click at [752, 447] on div "Appeared in One Black podcast a day newsletter" at bounding box center [742, 441] width 414 height 38
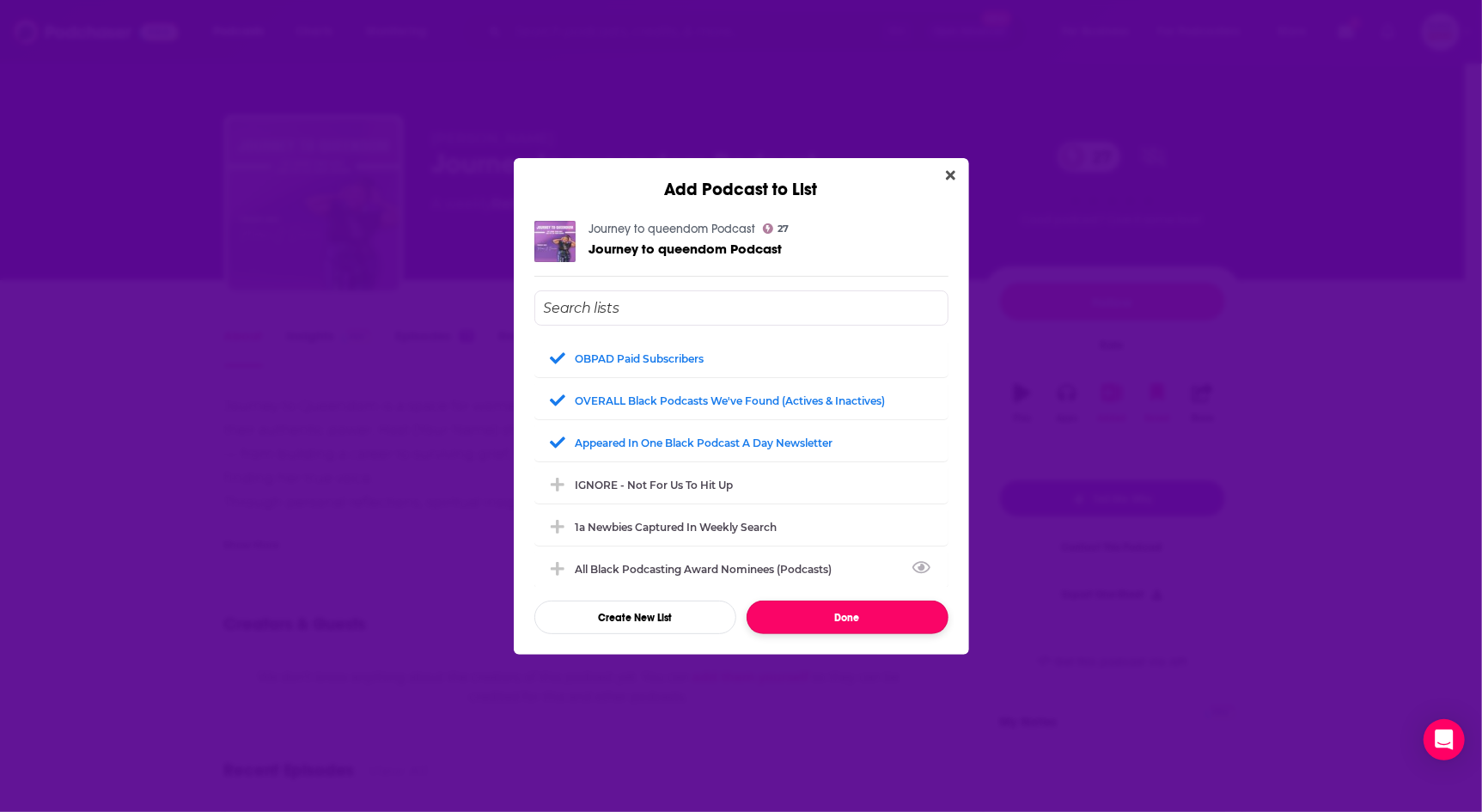
click at [878, 611] on button "Done" at bounding box center [847, 617] width 202 height 33
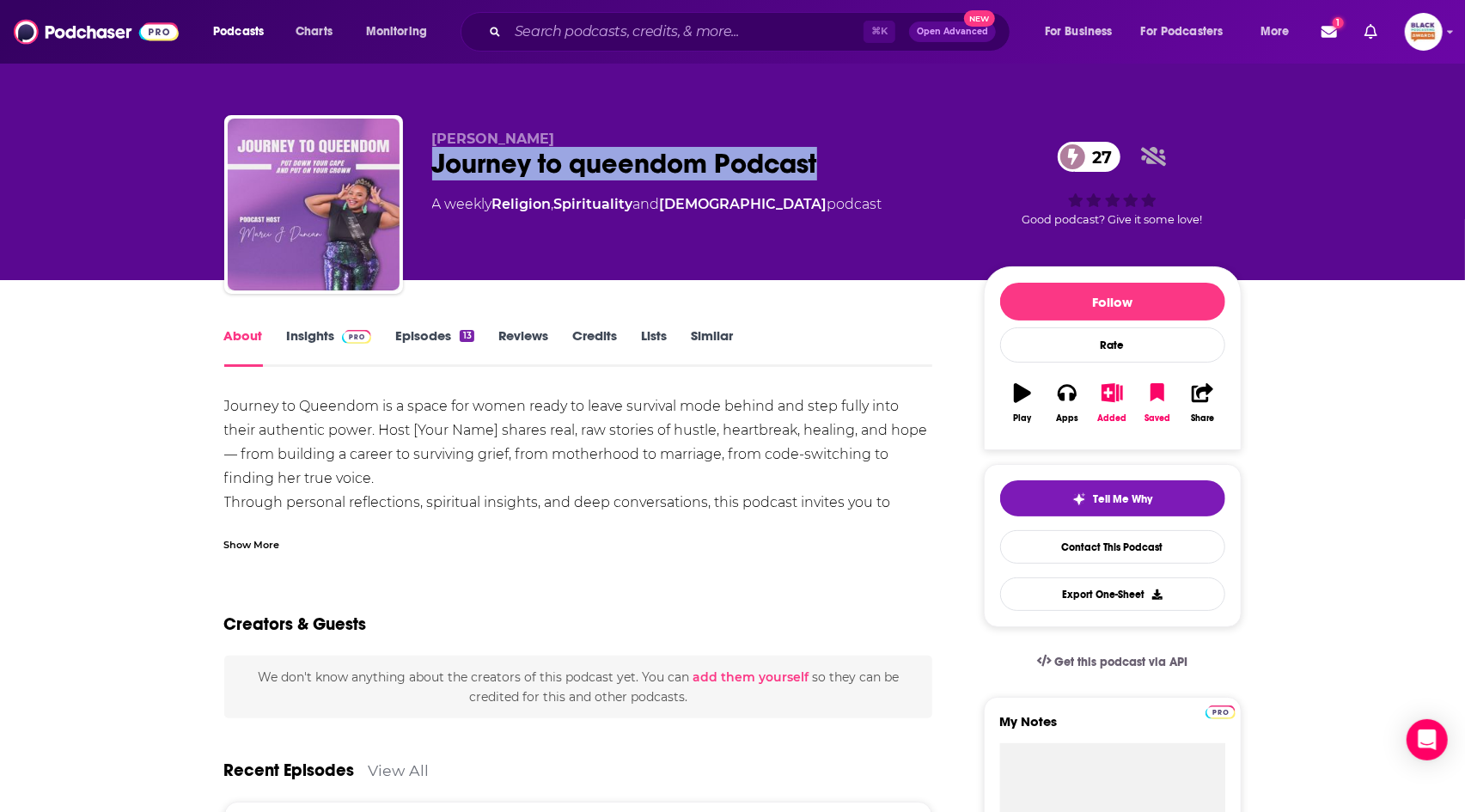
drag, startPoint x: 422, startPoint y: 159, endPoint x: 809, endPoint y: 179, distance: 387.5
click at [871, 166] on div "Marci J. Duncan Journey to queendom Podcast 27 A weekly Religion , Spirituality…" at bounding box center [733, 208] width 1017 height 185
copy h1 "Journey to queendom Podcast"
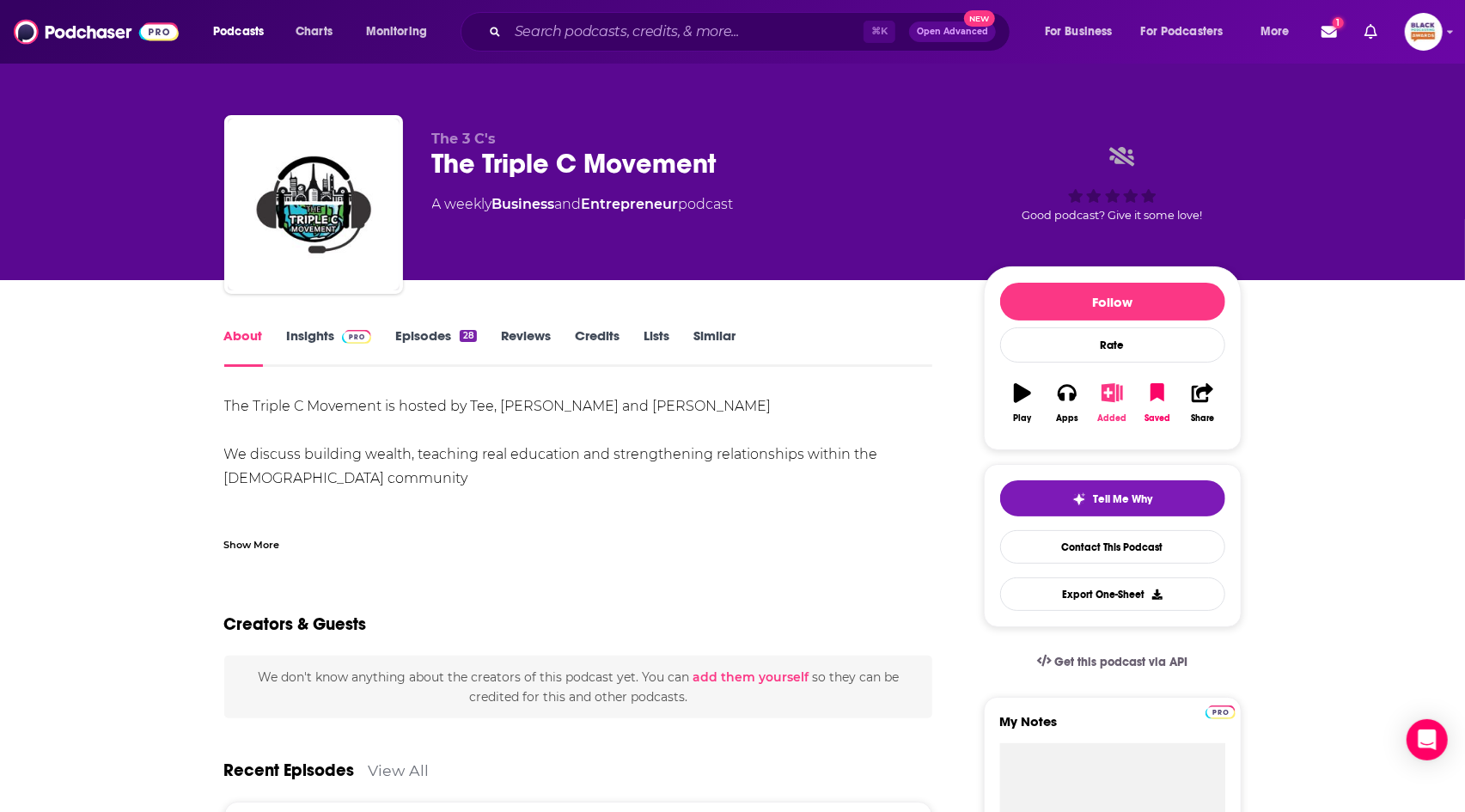
click at [1114, 394] on icon "button" at bounding box center [1112, 392] width 22 height 19
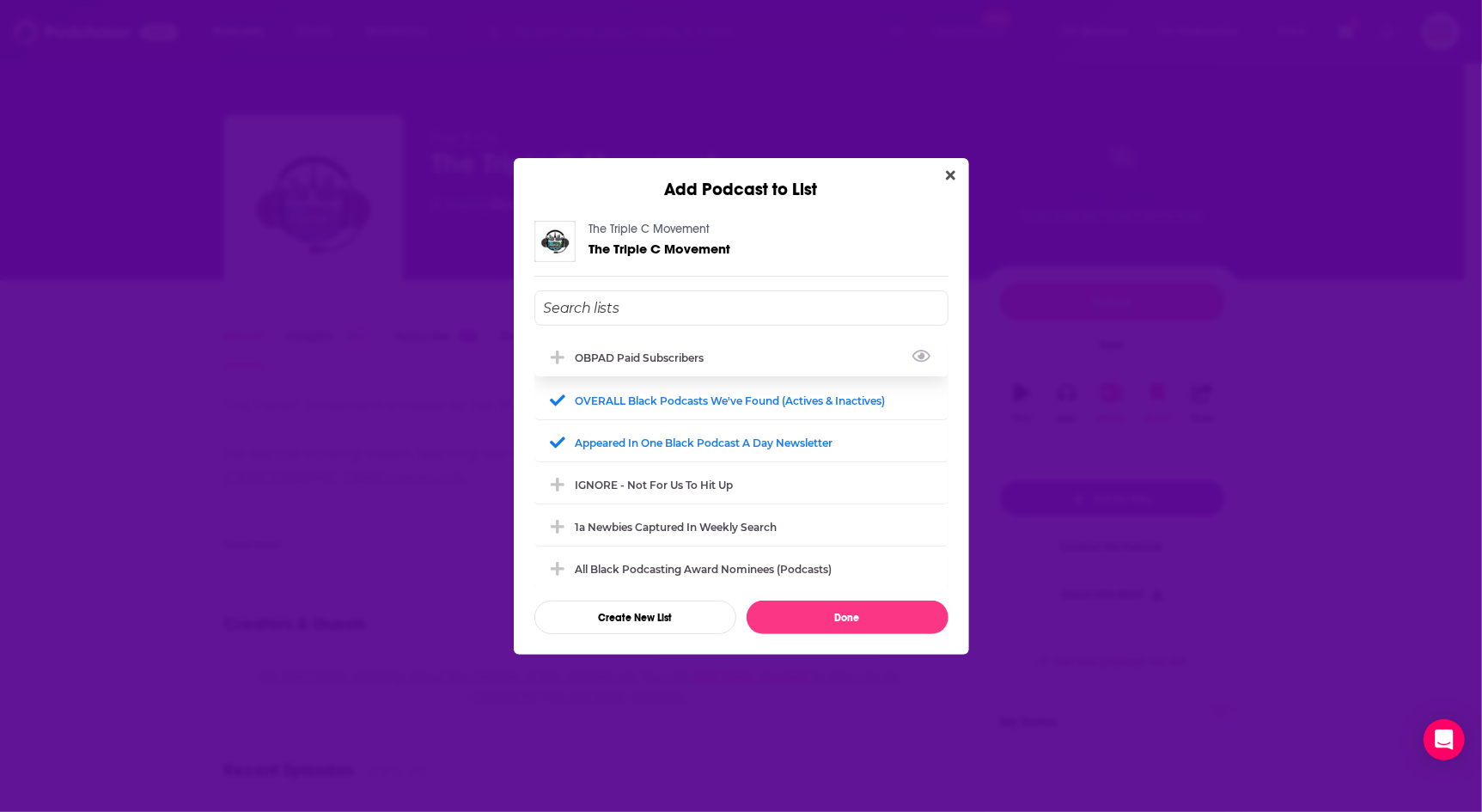
click at [676, 365] on div "OBPAD paid subscribers" at bounding box center [742, 357] width 414 height 38
click at [867, 625] on button "Done" at bounding box center [847, 617] width 202 height 33
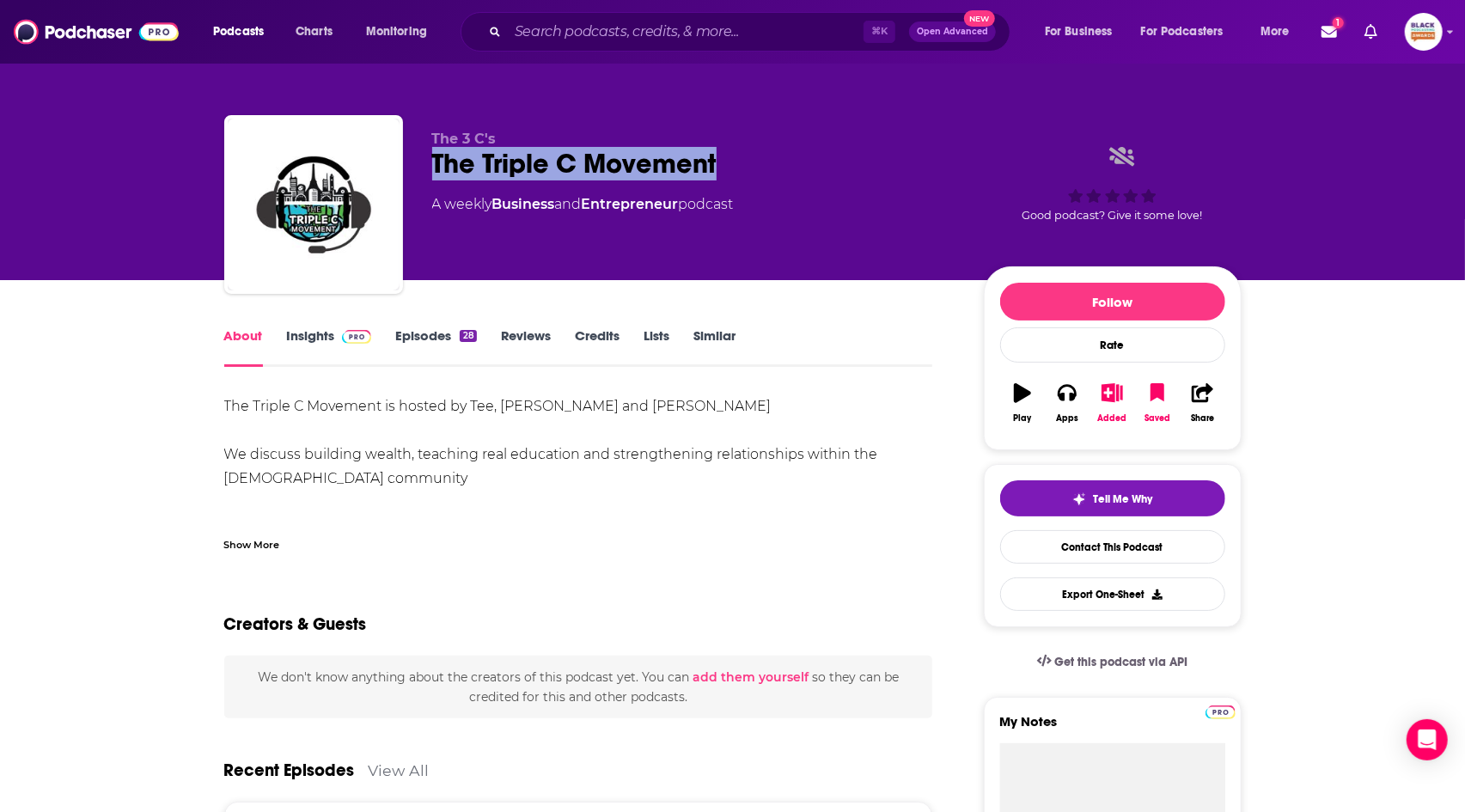
drag, startPoint x: 425, startPoint y: 168, endPoint x: 747, endPoint y: 170, distance: 322.0
click at [747, 170] on div "The 3 C's The Triple C Movement A weekly Business and Entrepreneur podcast Good…" at bounding box center [733, 208] width 1017 height 185
copy h1 "The Triple C Movement"
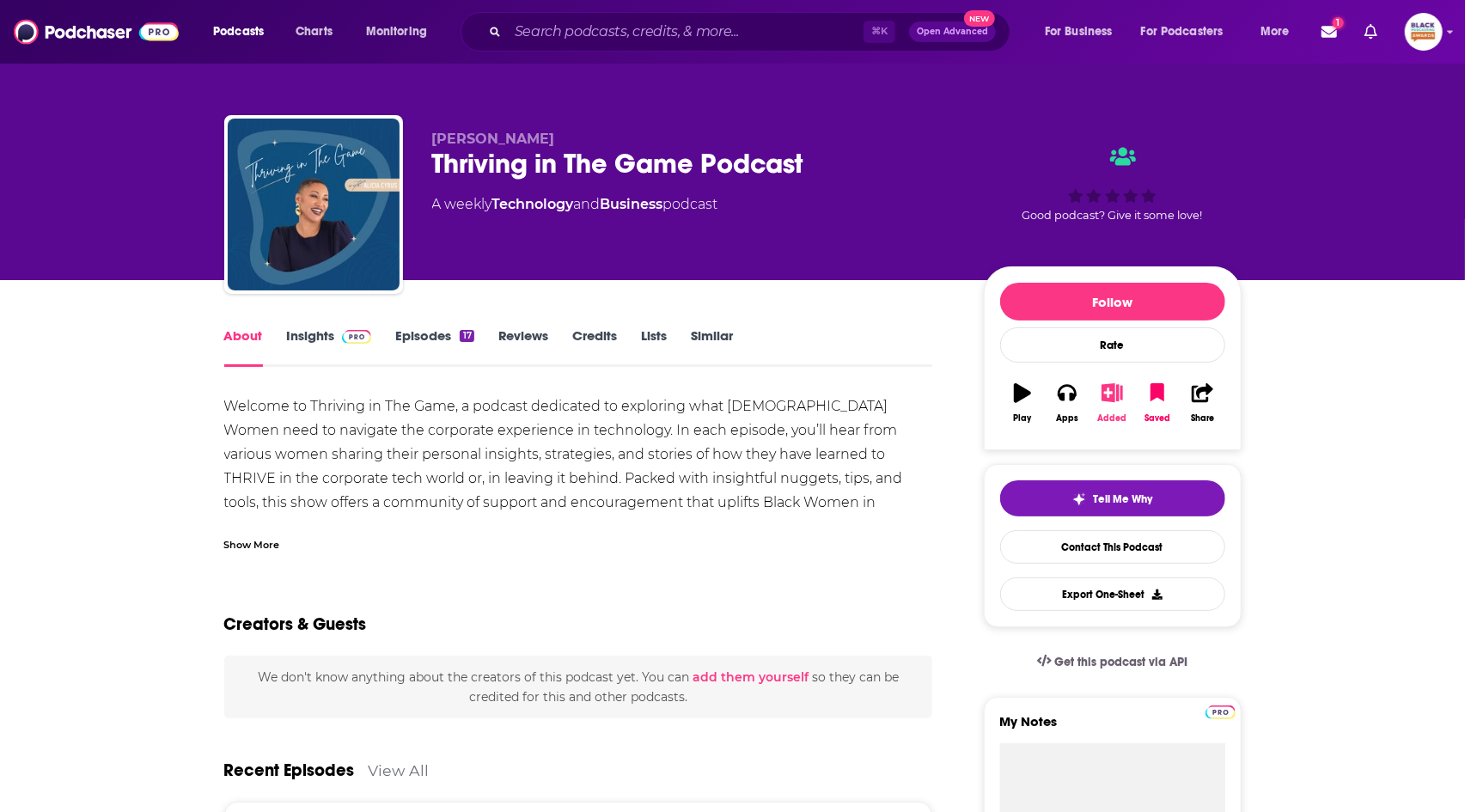
click at [1112, 396] on icon "button" at bounding box center [1112, 392] width 22 height 19
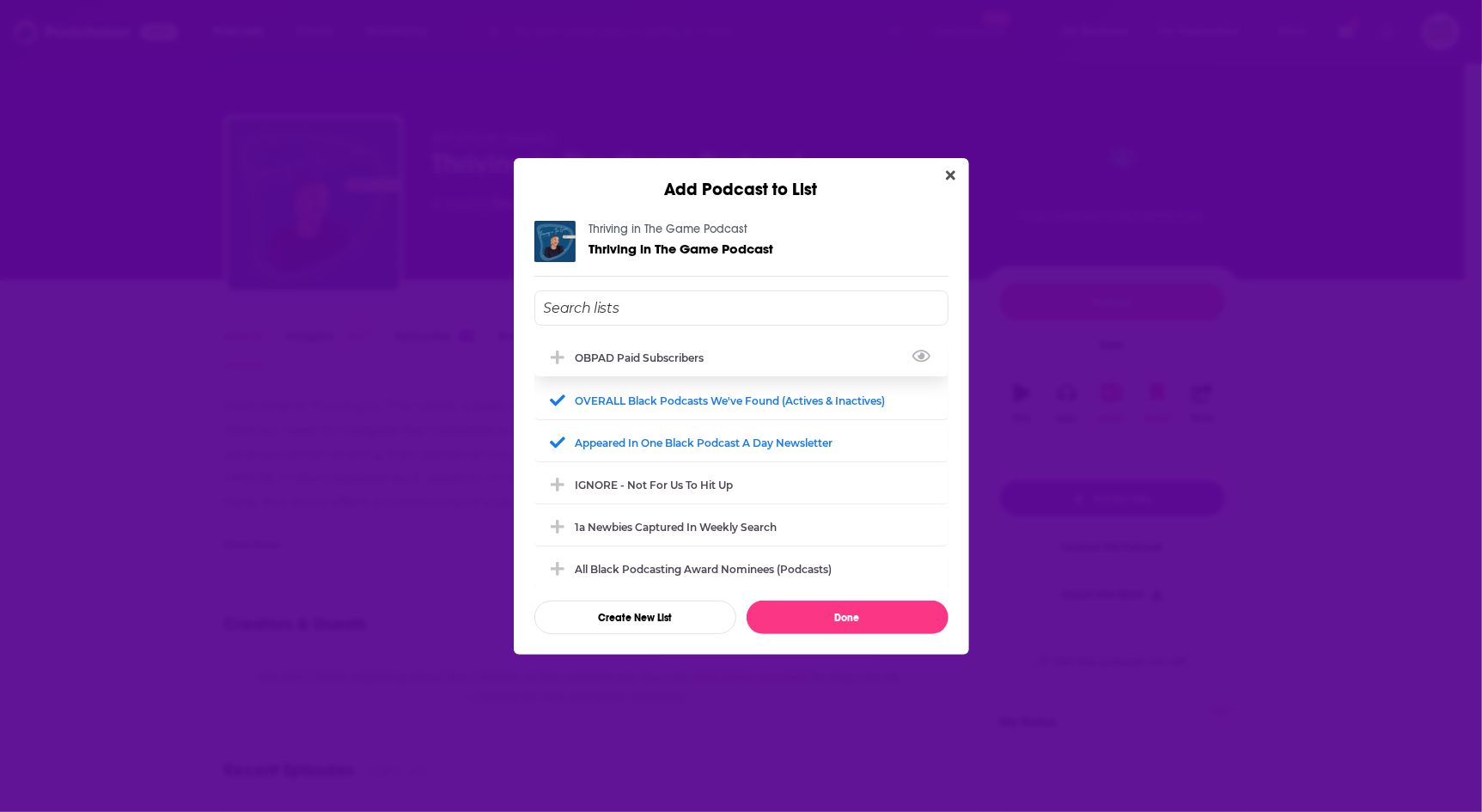
click at [671, 362] on div "OBPAD paid subscribers" at bounding box center [645, 357] width 140 height 13
click at [895, 604] on button "Done" at bounding box center [847, 617] width 202 height 33
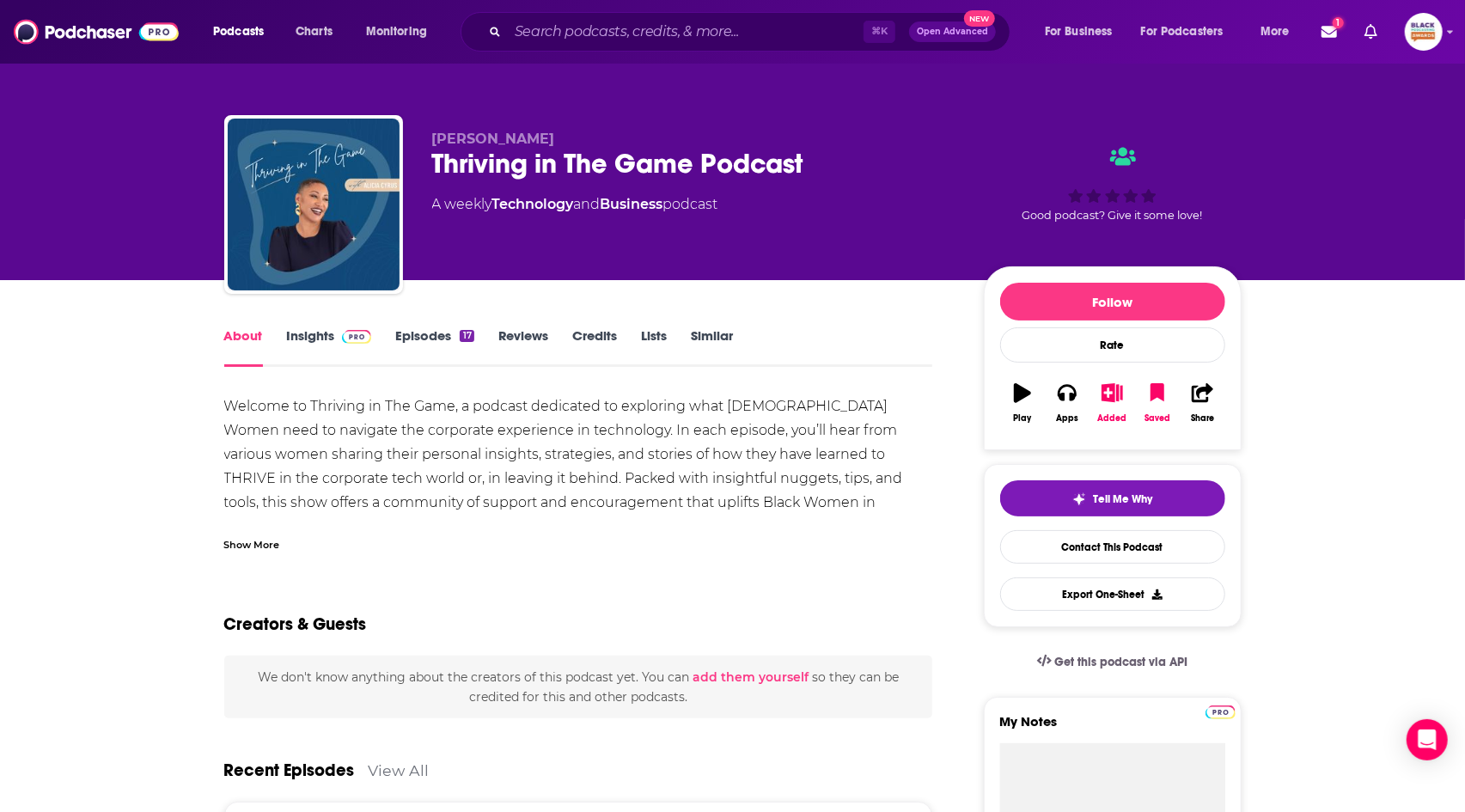
click at [439, 137] on span "Alicia Cyrus" at bounding box center [493, 139] width 122 height 16
copy span "Alicia"
click at [328, 347] on link "Insights" at bounding box center [330, 347] width 85 height 40
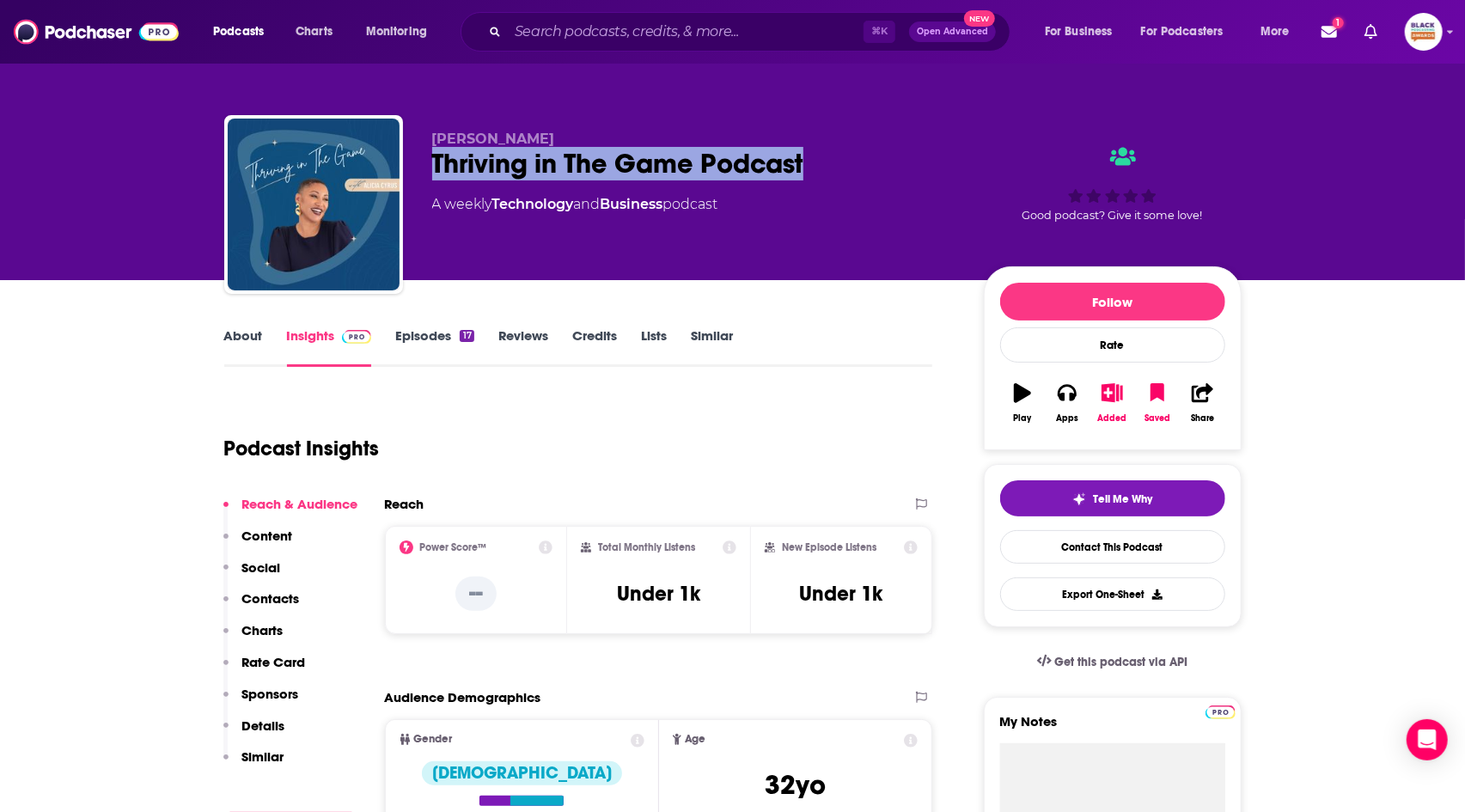
drag, startPoint x: 459, startPoint y: 166, endPoint x: 837, endPoint y: 157, distance: 378.1
click at [837, 157] on div "Alicia Cyrus Thriving in The Game Podcast A weekly Technology and Business podc…" at bounding box center [733, 208] width 1017 height 185
copy h2 "Thriving in The Game Podcast"
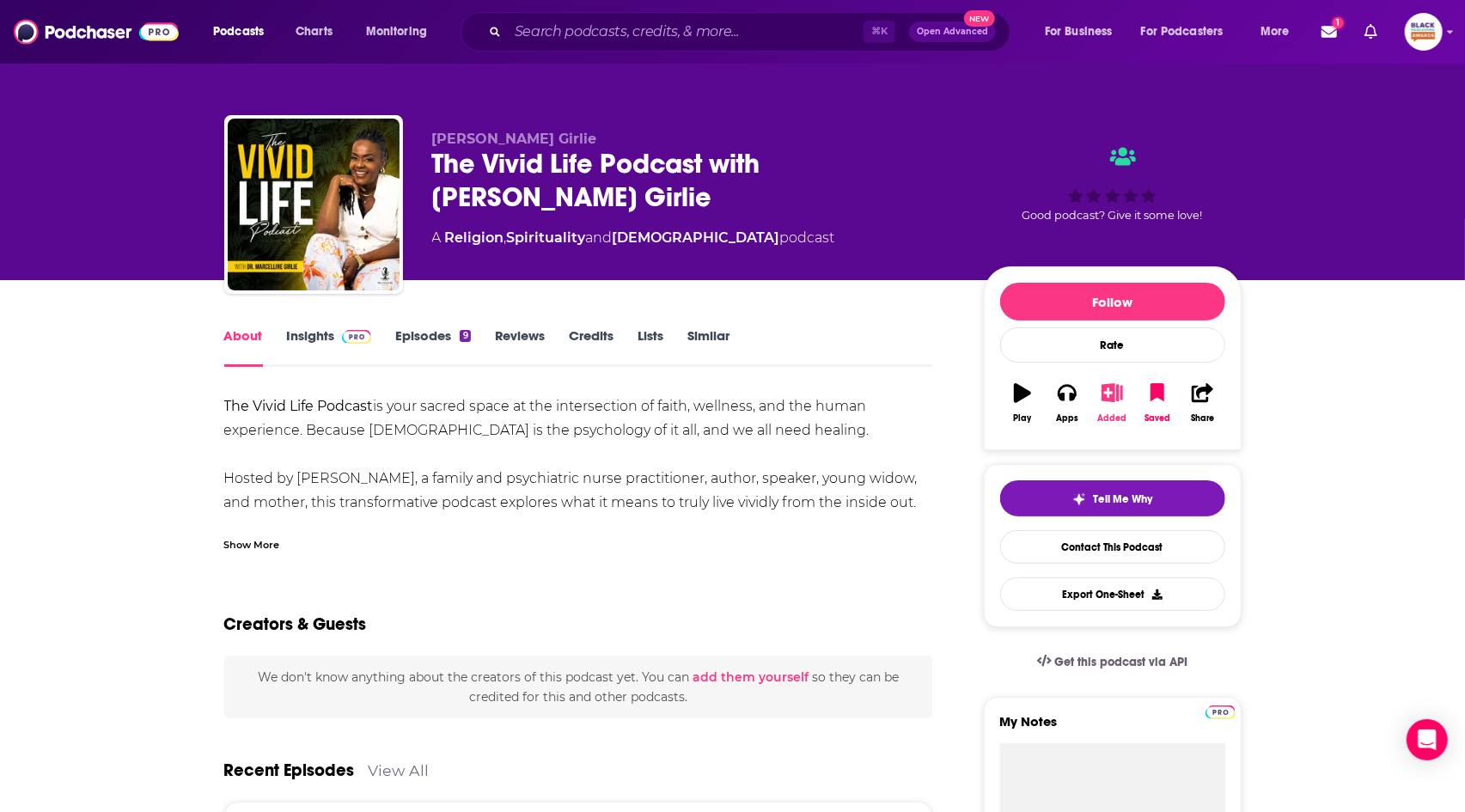
click at [1102, 404] on button "Added" at bounding box center [1112, 402] width 45 height 62
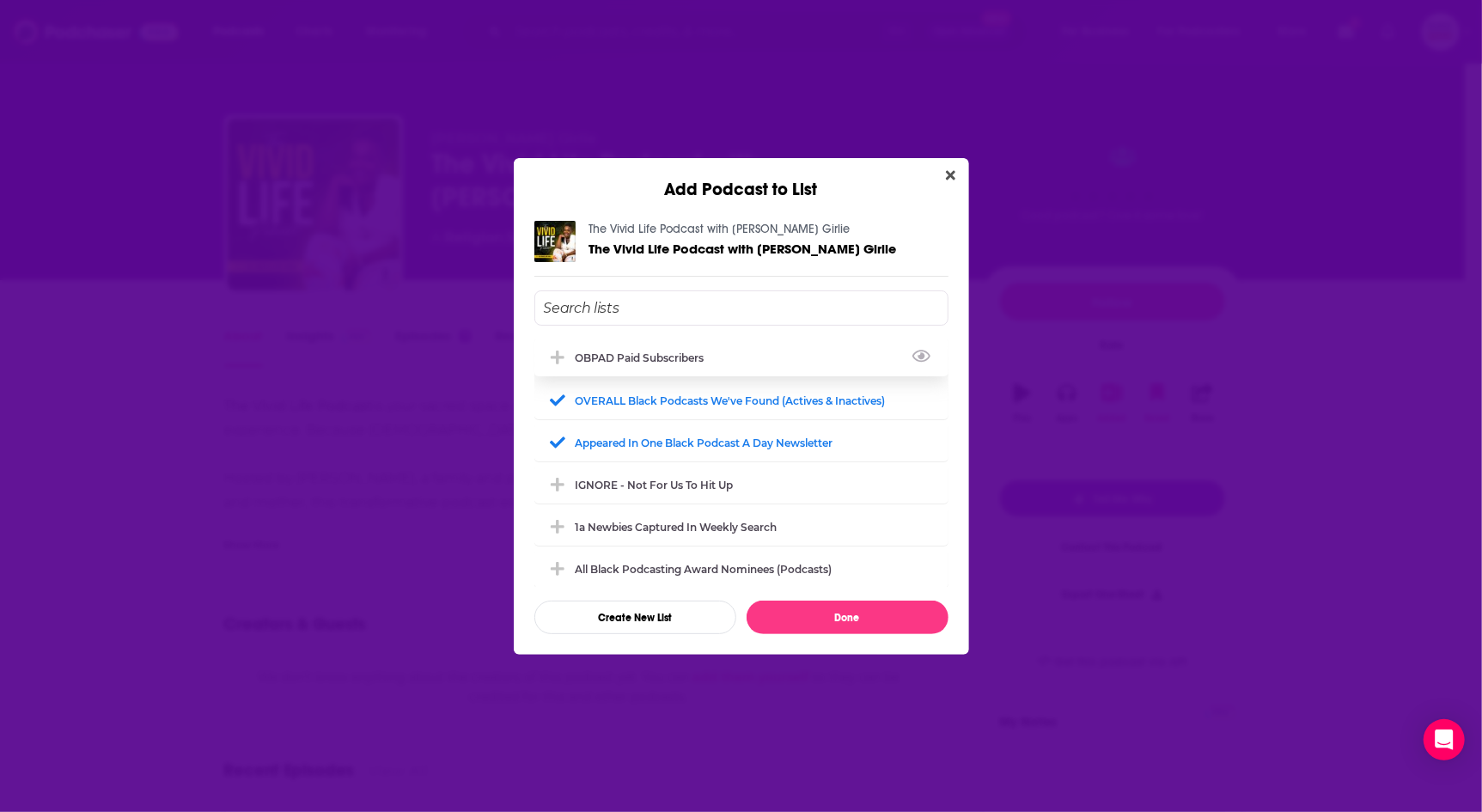
click at [697, 362] on div "OBPAD paid subscribers" at bounding box center [645, 357] width 140 height 13
click at [879, 620] on button "Done" at bounding box center [847, 617] width 202 height 33
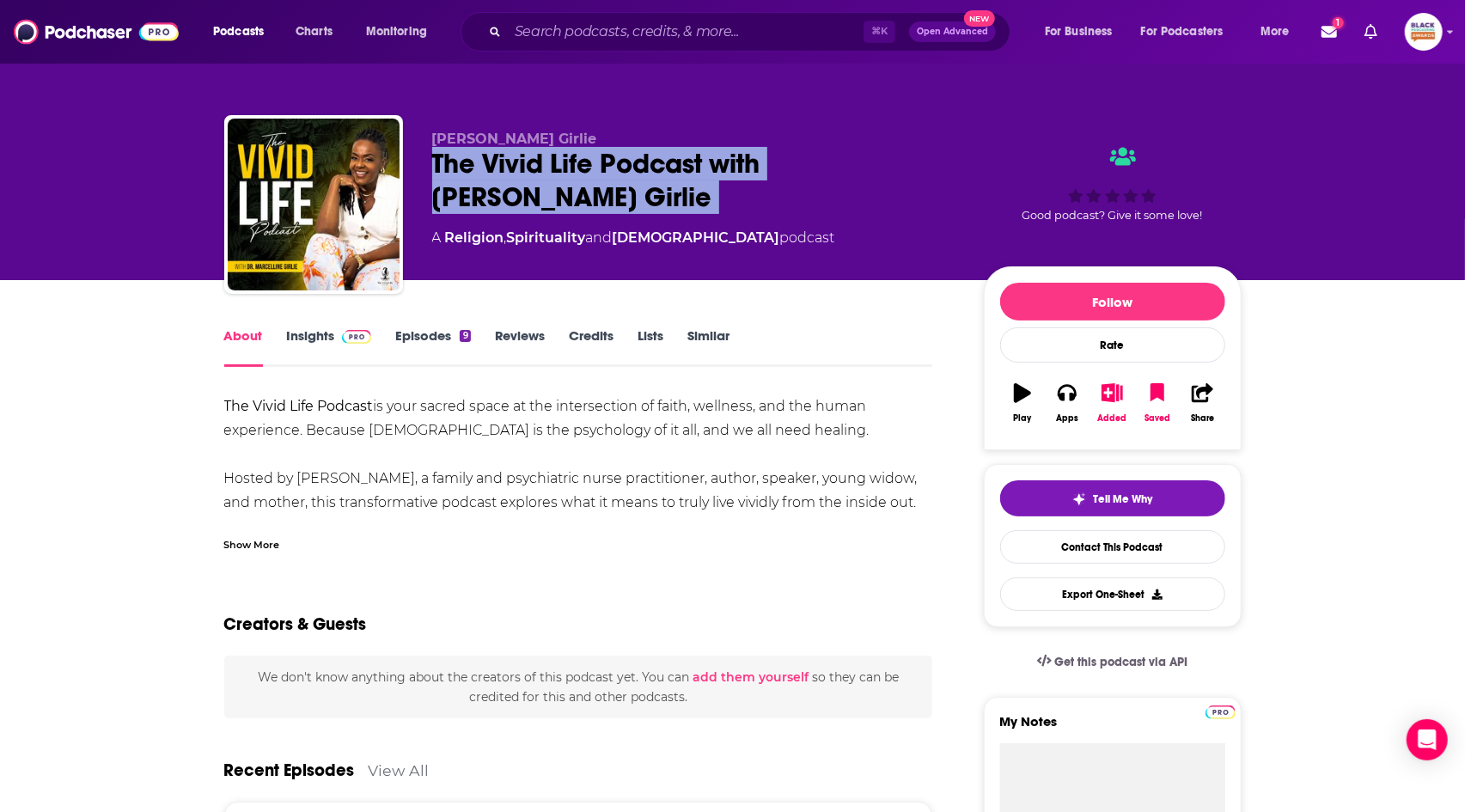
drag, startPoint x: 422, startPoint y: 162, endPoint x: 651, endPoint y: 225, distance: 237.5
click at [651, 225] on div "Dr. Marcelline Girlie The Vivid Life Podcast with Dr. Marcelline Girlie A Relig…" at bounding box center [733, 208] width 1017 height 185
copy div "The Vivid Life Podcast with Dr. Marcelline Girlie"
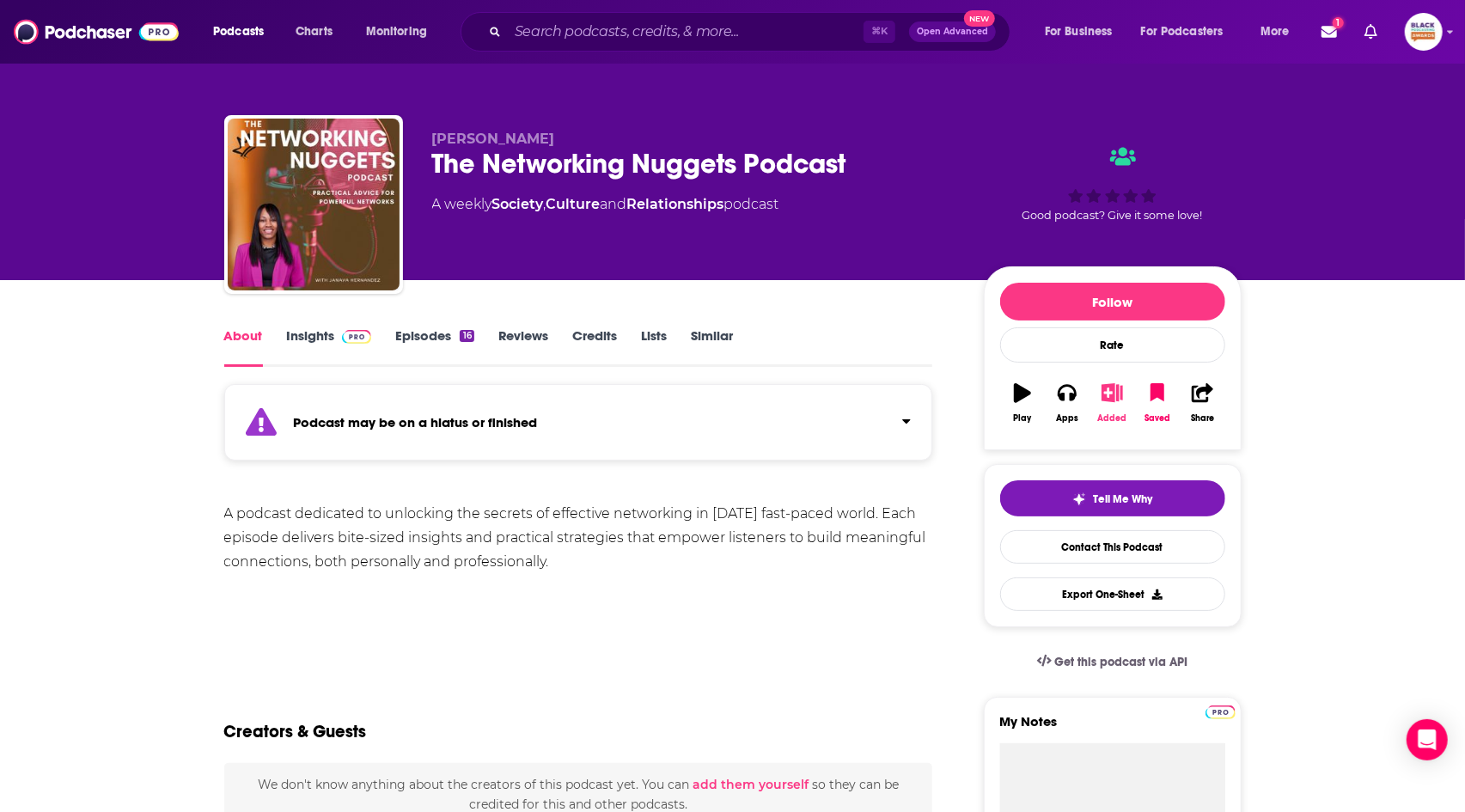
click at [1115, 396] on icon "button" at bounding box center [1112, 392] width 22 height 19
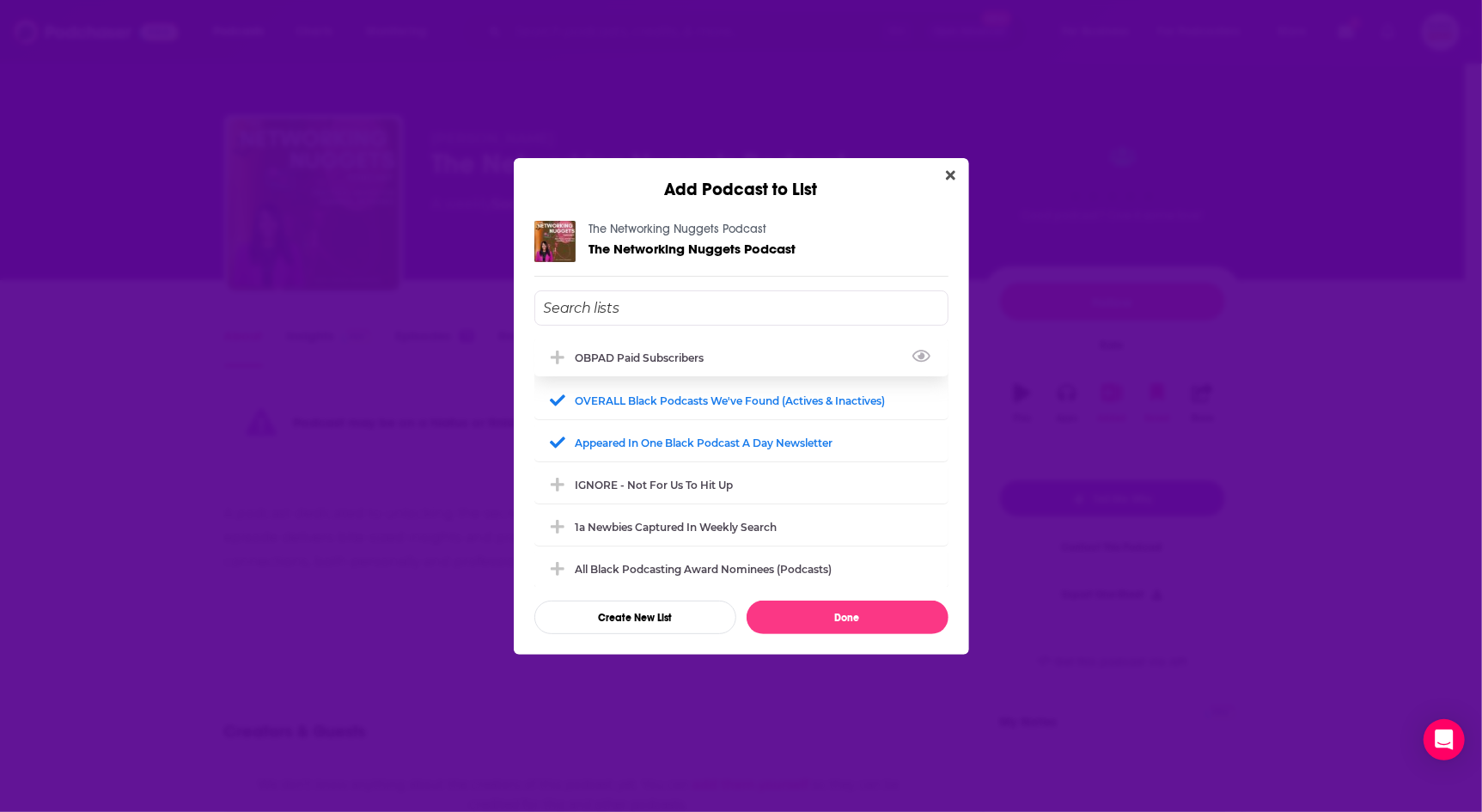
click at [693, 351] on div "OBPAD paid subscribers" at bounding box center [645, 357] width 140 height 13
click at [850, 609] on button "Done" at bounding box center [847, 617] width 202 height 33
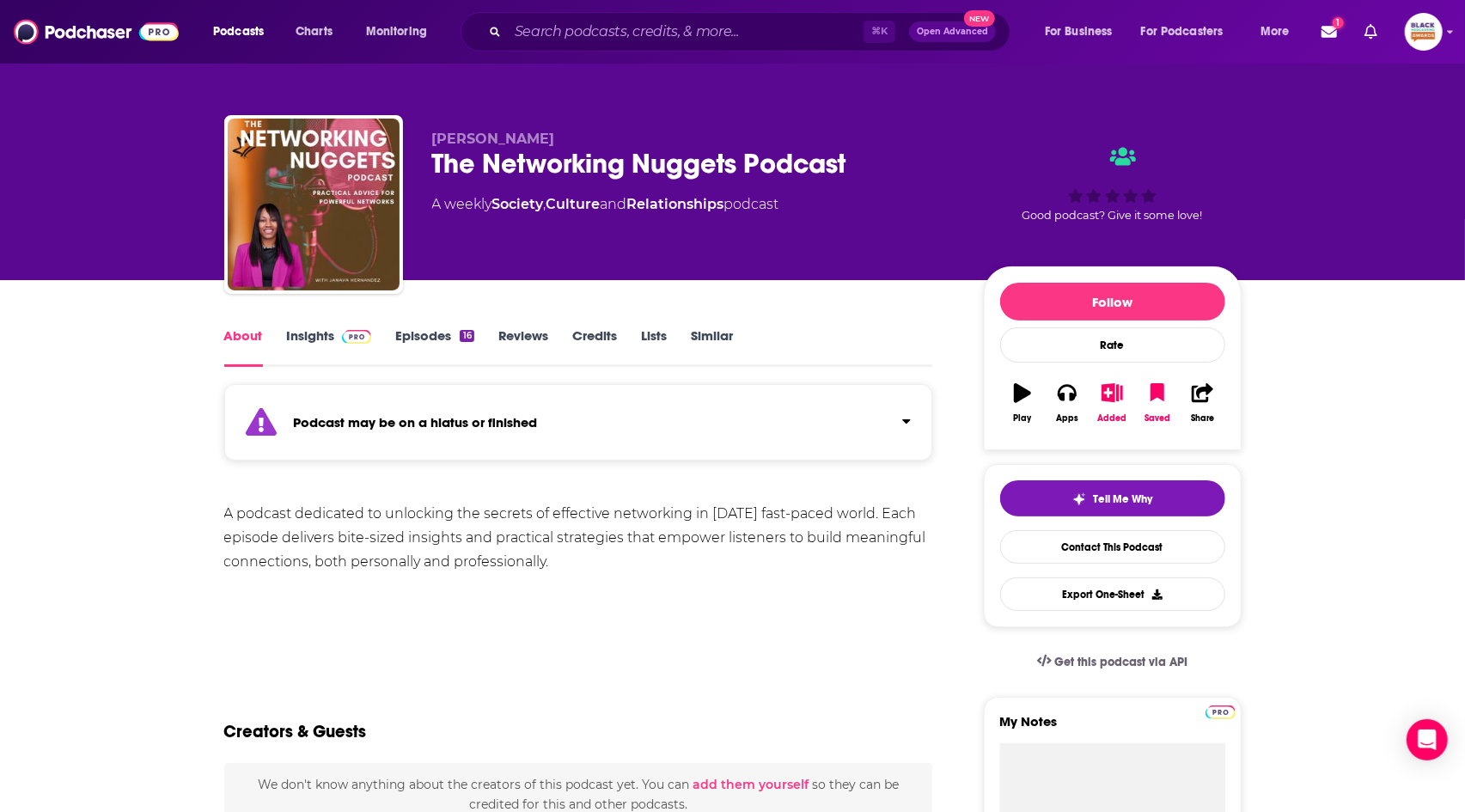
click at [766, 433] on div "Podcast may be on a hiatus or finished" at bounding box center [578, 422] width 709 height 77
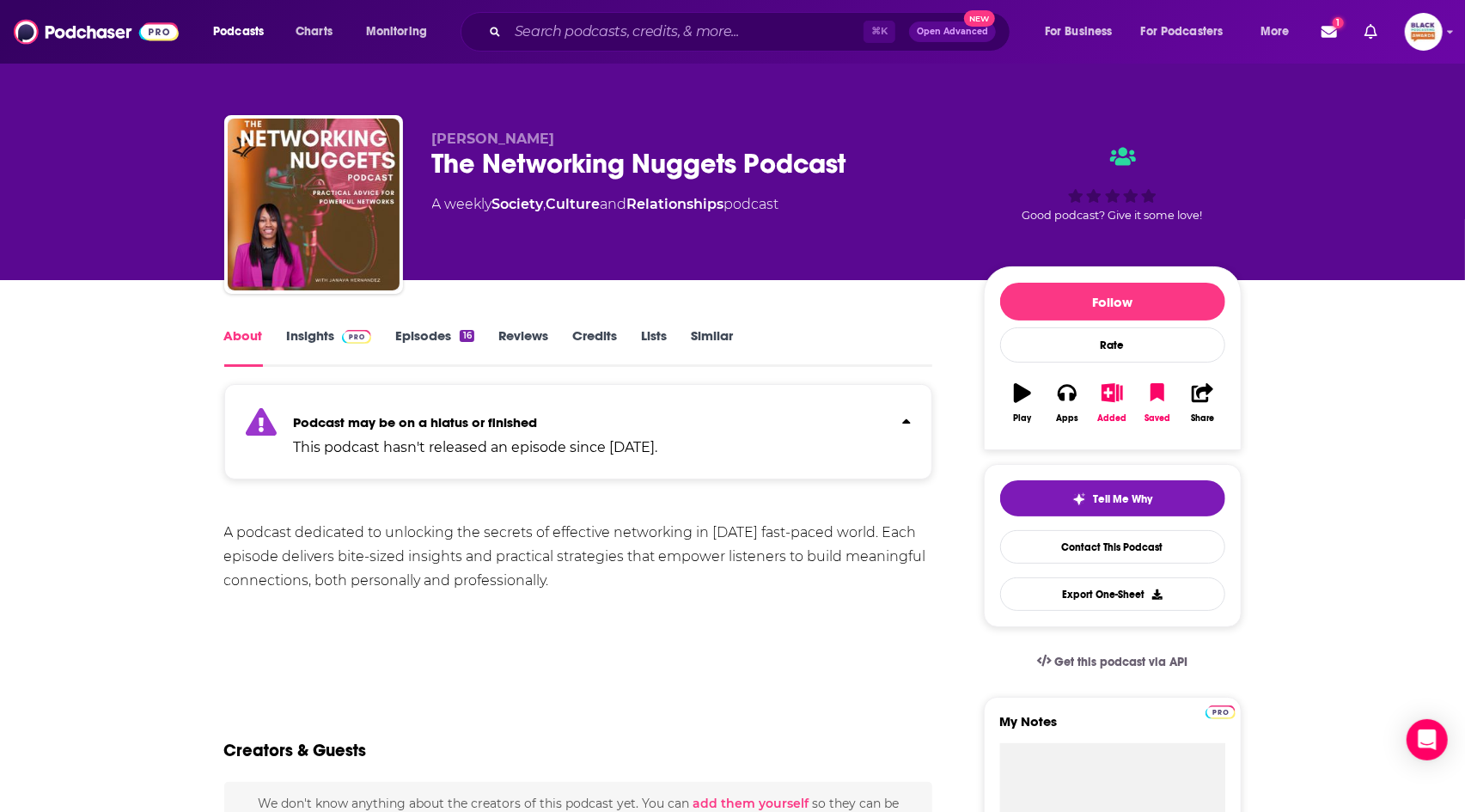
click at [457, 140] on span "Janaya" at bounding box center [493, 139] width 122 height 16
copy span "Janaya"
click at [432, 159] on div "The Networking Nuggets Podcast" at bounding box center [694, 163] width 524 height 33
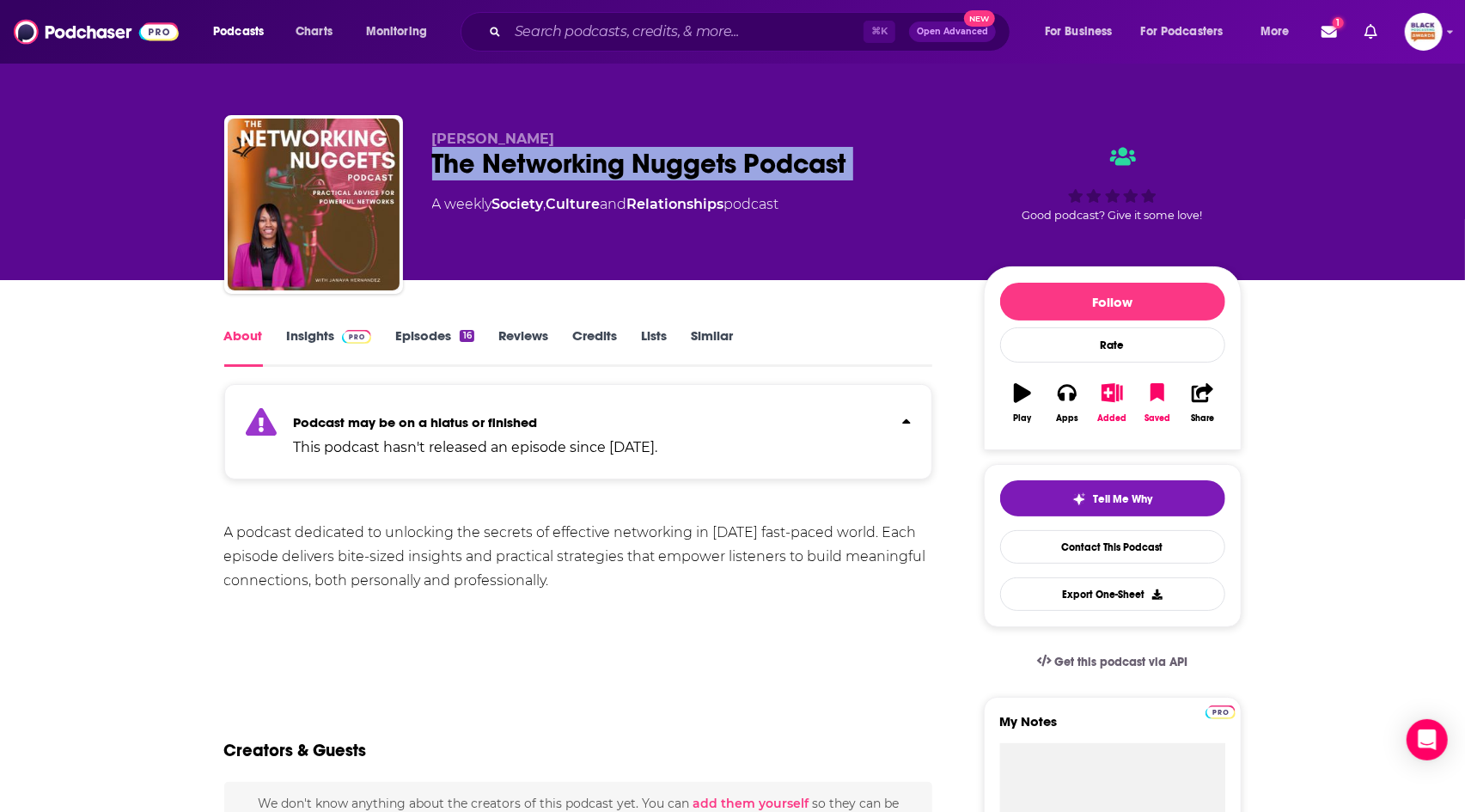
drag, startPoint x: 432, startPoint y: 159, endPoint x: 865, endPoint y: 164, distance: 433.0
click at [865, 164] on div "The Networking Nuggets Podcast" at bounding box center [694, 163] width 524 height 33
copy div "The Networking Nuggets Podcast"
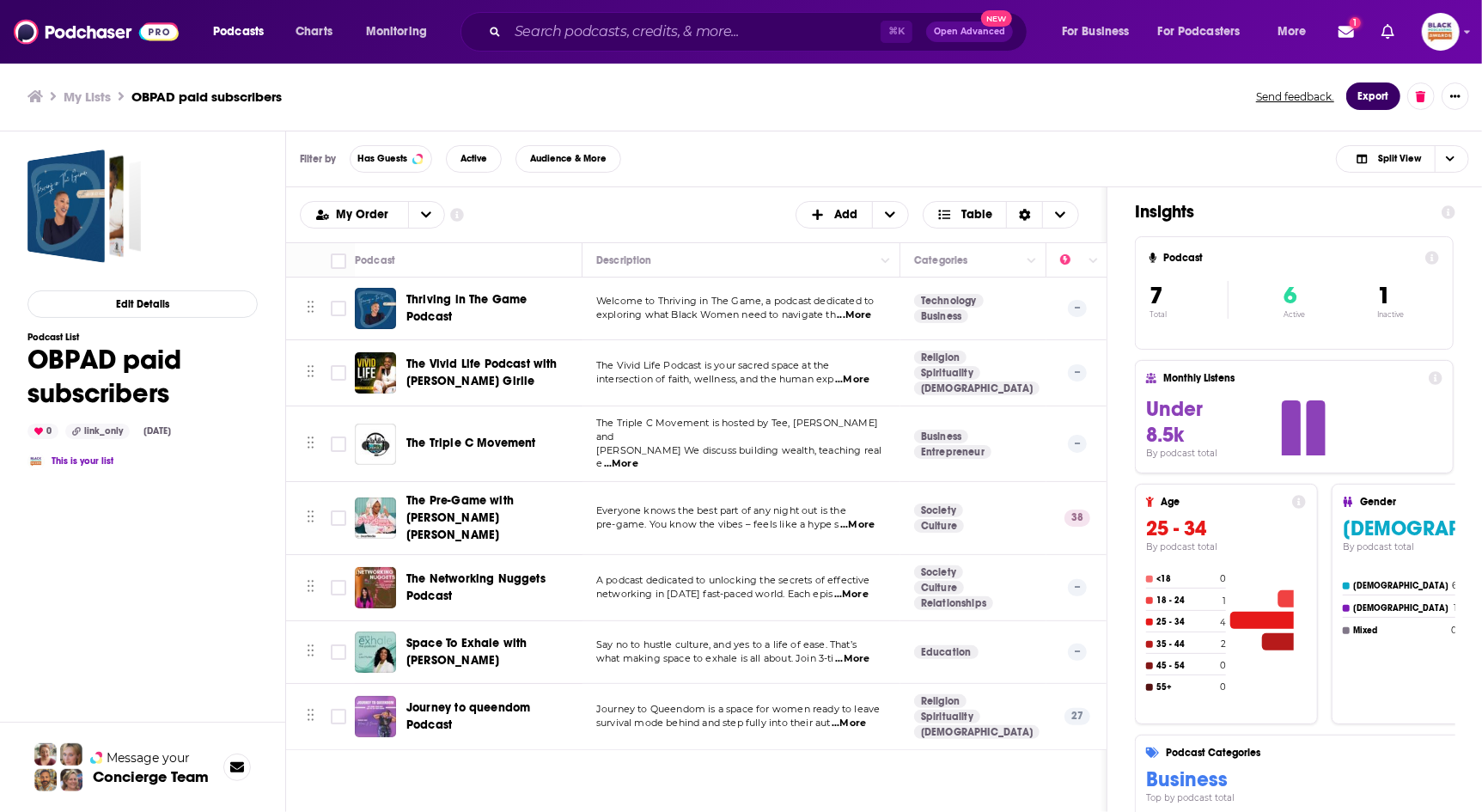
click at [1367, 90] on button "Export" at bounding box center [1373, 96] width 54 height 28
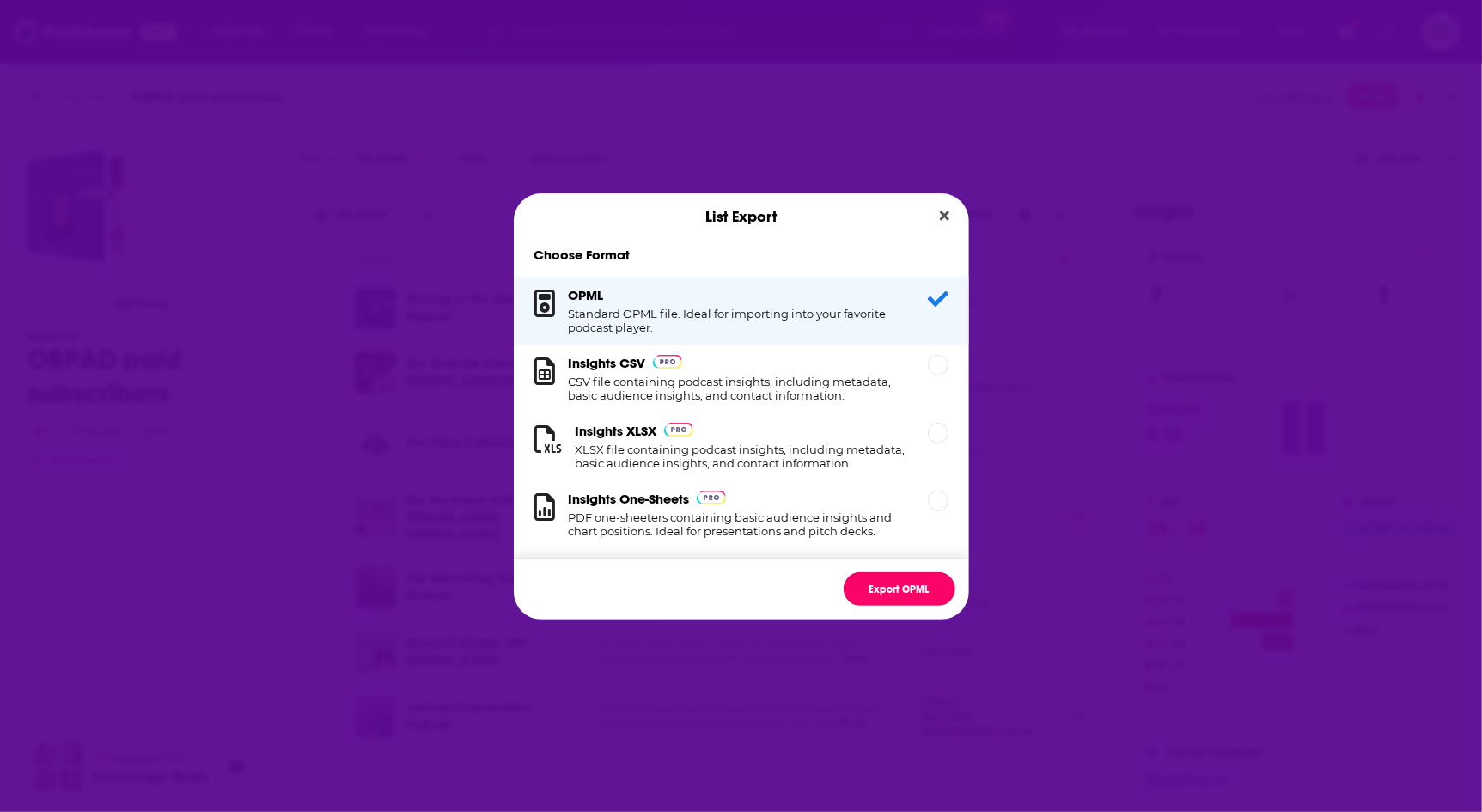
click at [903, 594] on button "Export OPML" at bounding box center [899, 589] width 112 height 33
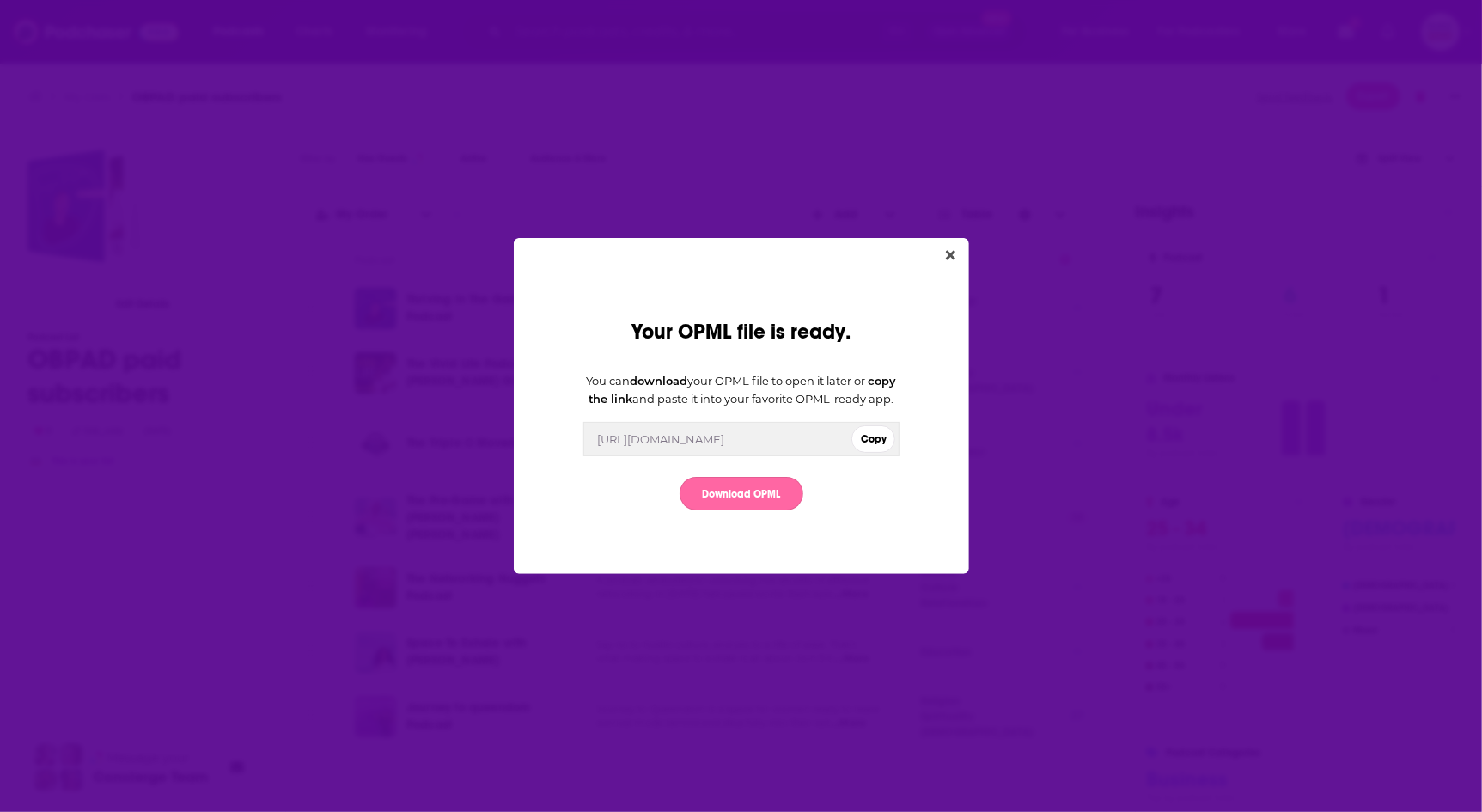
click at [764, 498] on link "Download OPML" at bounding box center [741, 493] width 123 height 33
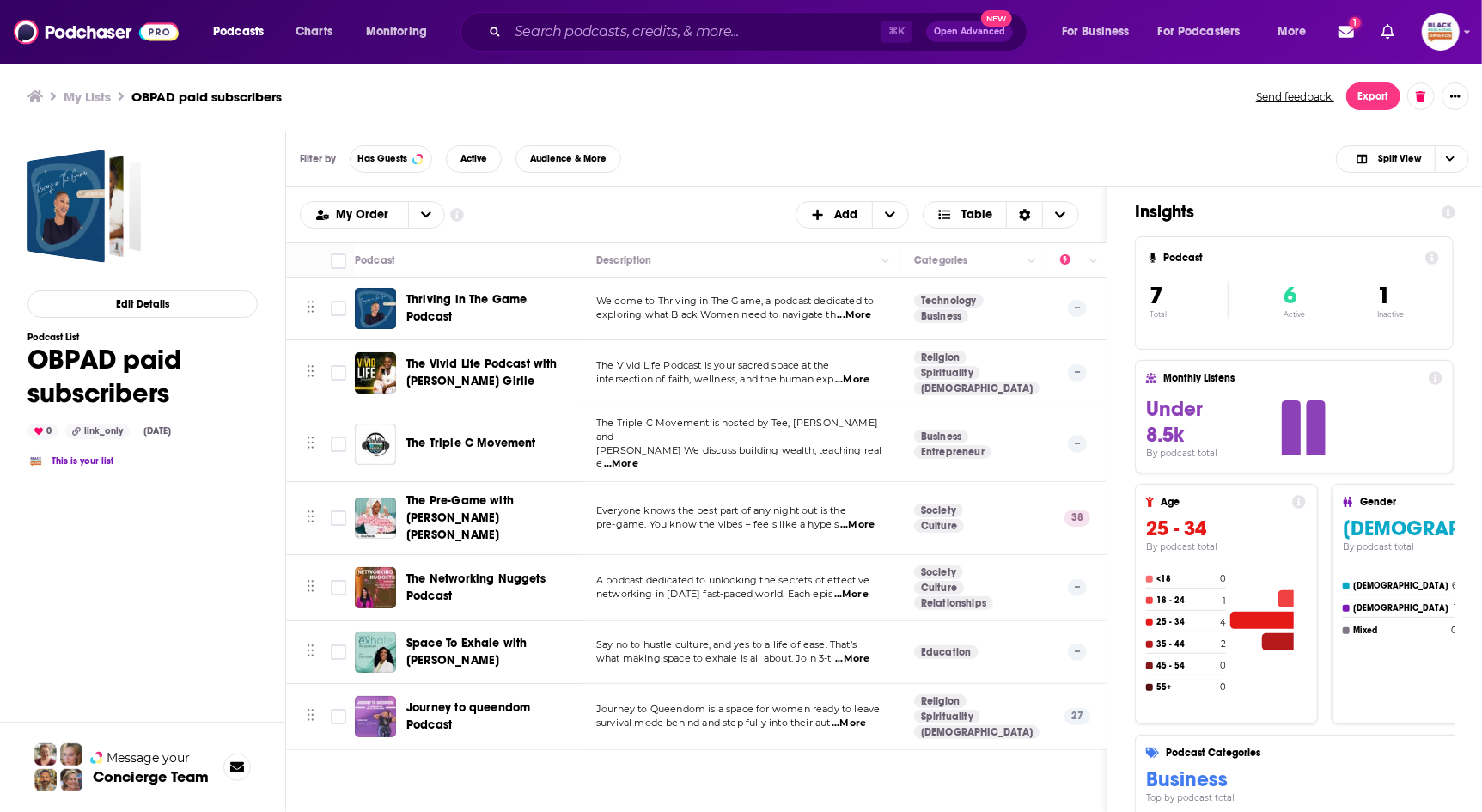
click at [807, 101] on div "Your OPML file is ready. You can download your OPML file to open it later or co…" at bounding box center [741, 406] width 1482 height 812
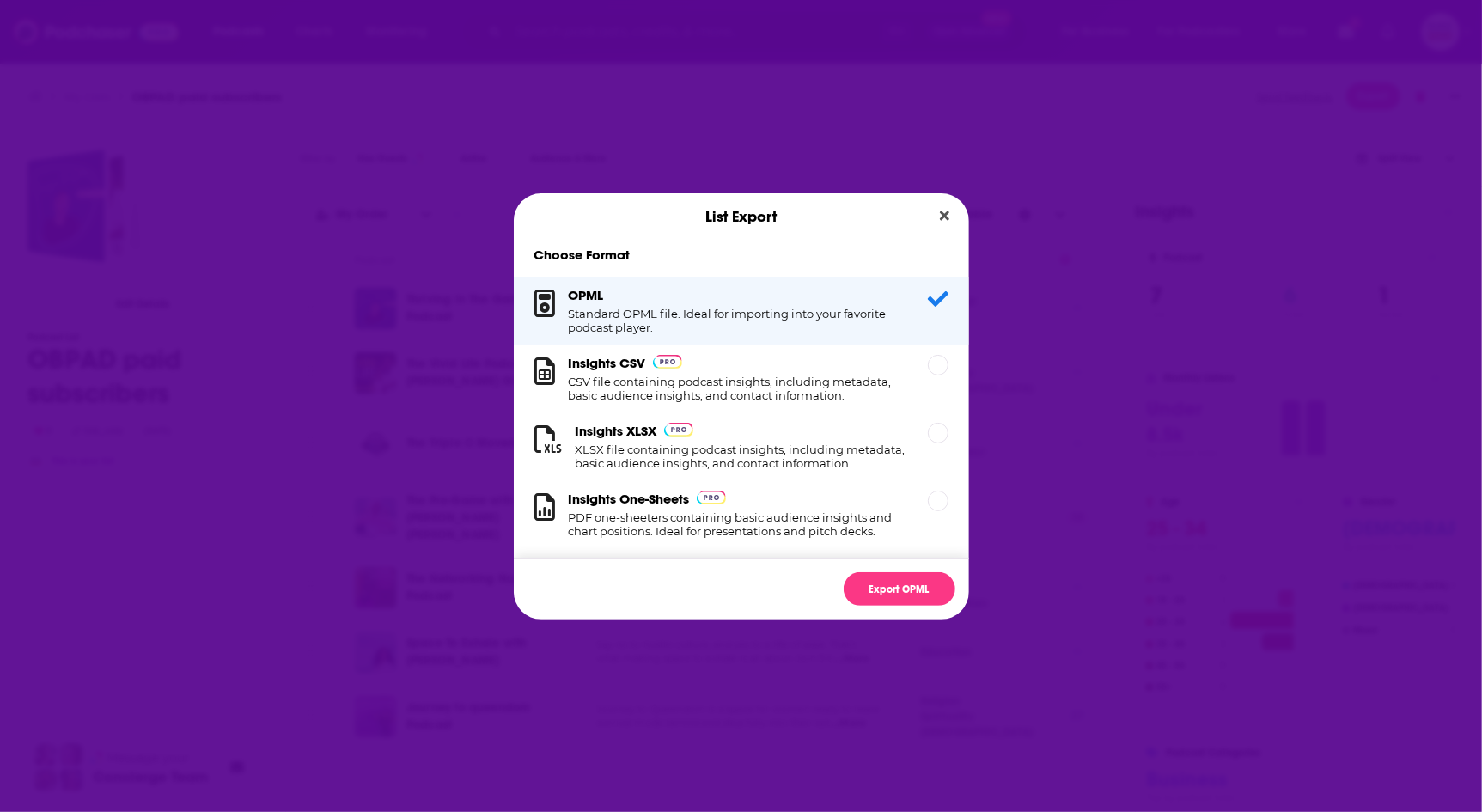
click at [945, 215] on icon "Close" at bounding box center [944, 215] width 9 height 9
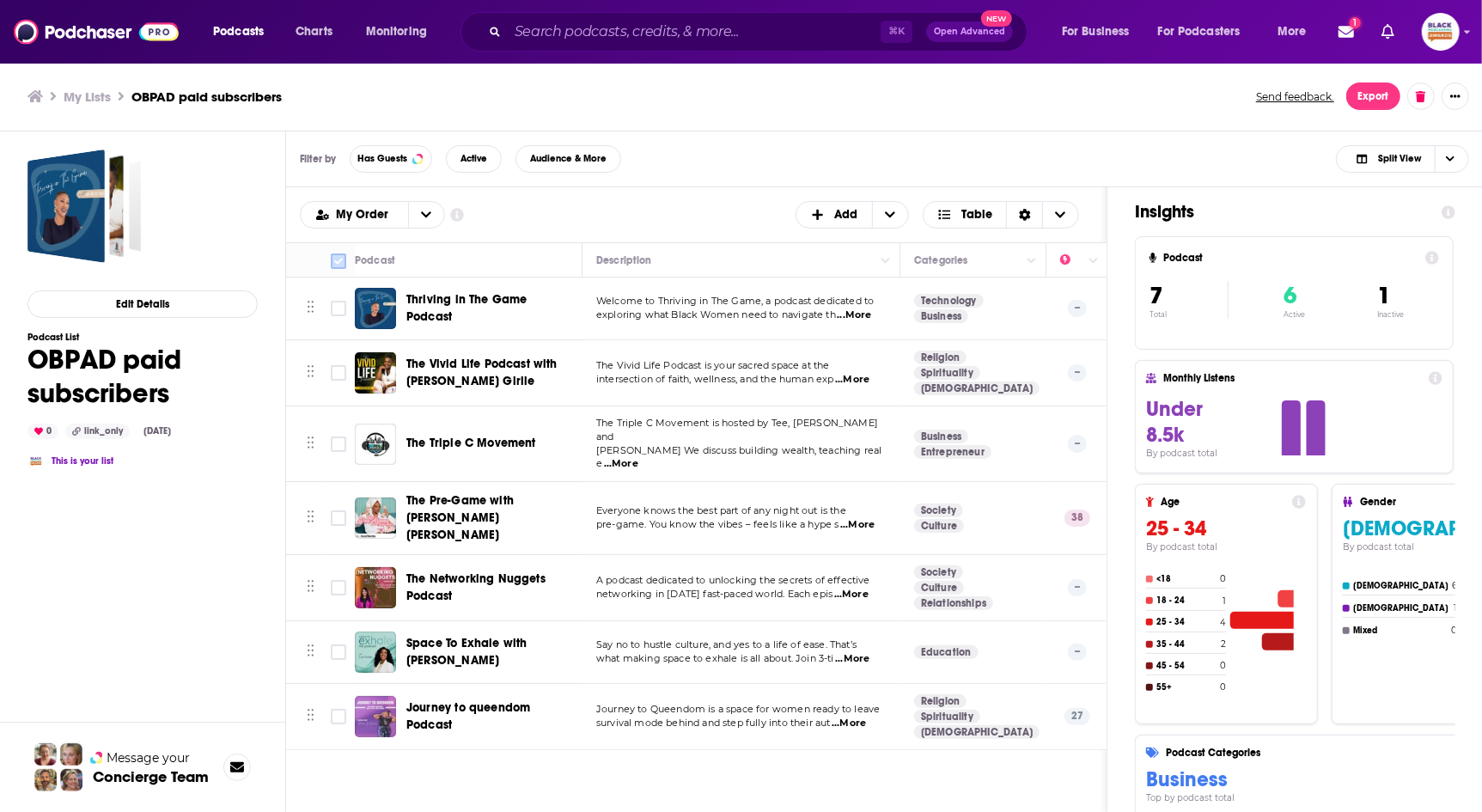
click at [348, 261] on icon at bounding box center [339, 261] width 21 height 21
click at [337, 254] on input "Toggle select all" at bounding box center [338, 261] width 15 height 15
checkbox input "true"
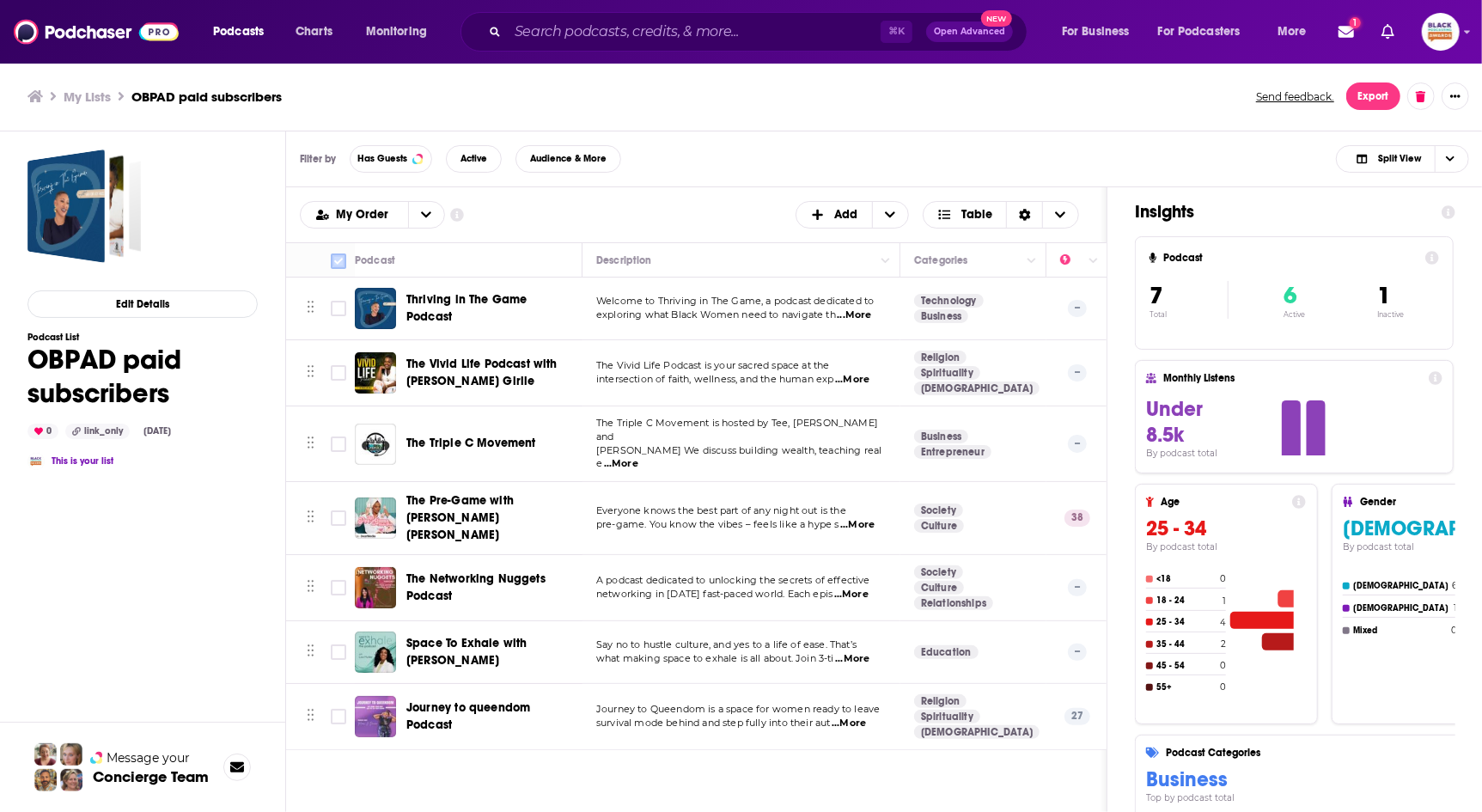
checkbox input "true"
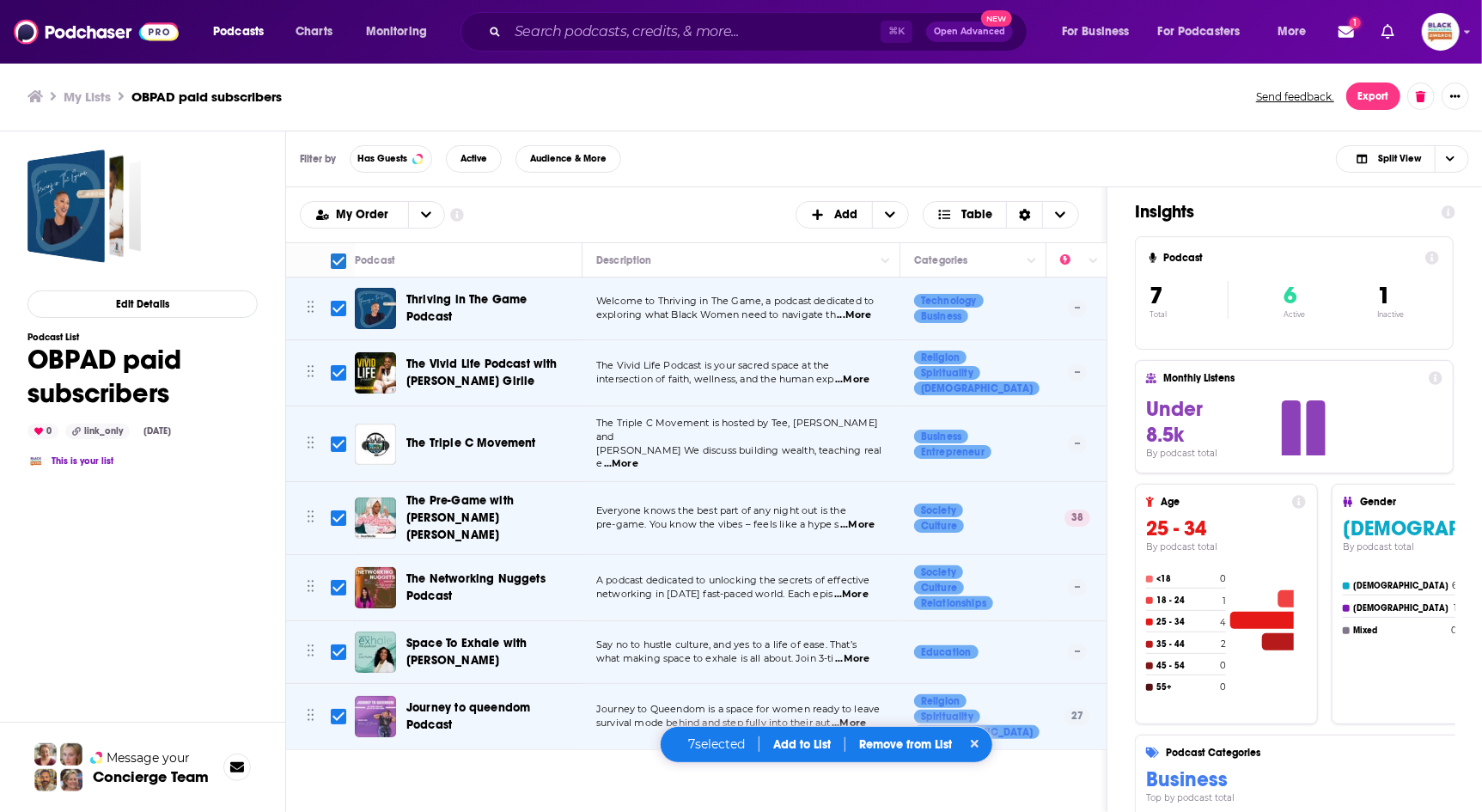
click at [808, 744] on button "Add to List" at bounding box center [802, 744] width 85 height 14
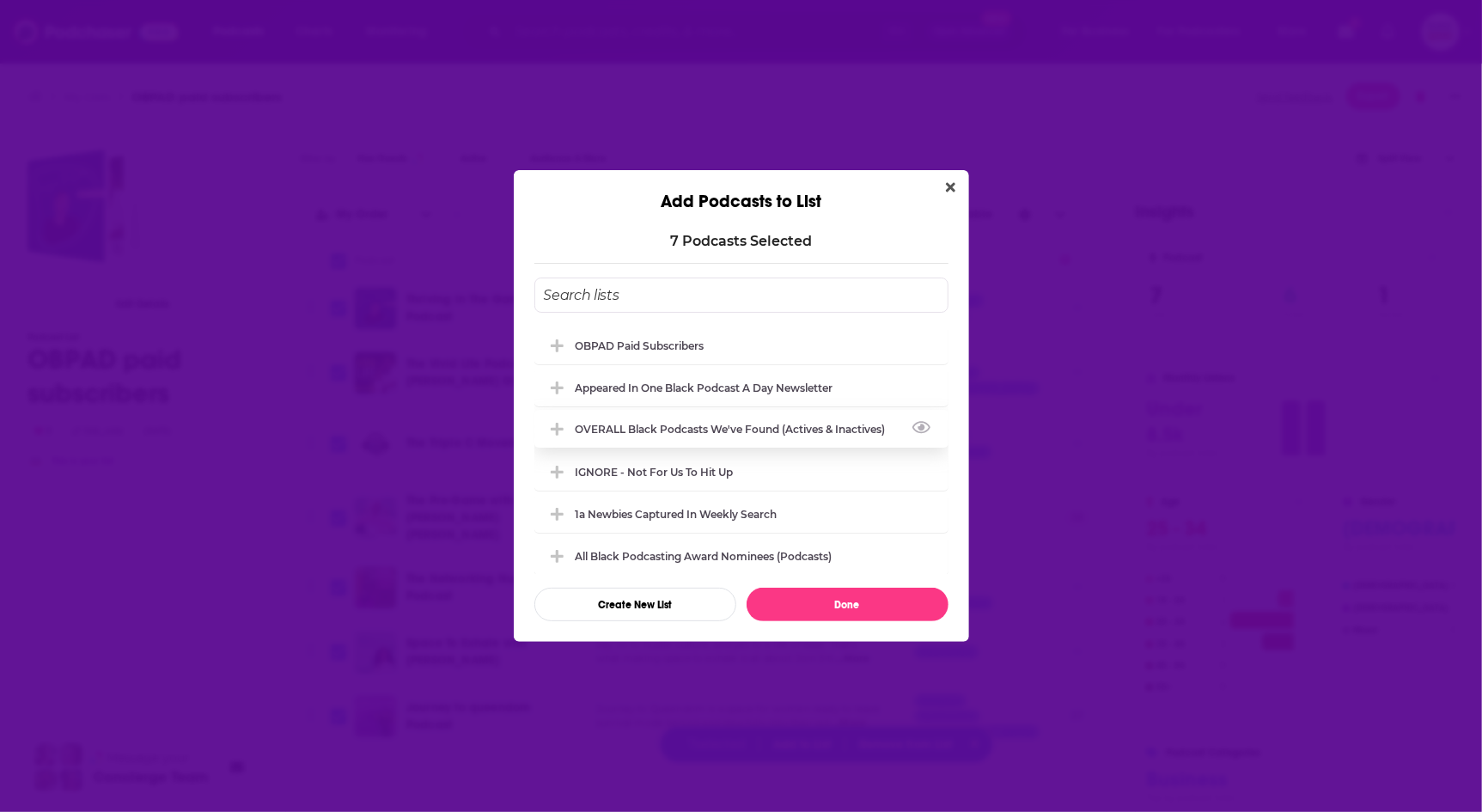
click at [720, 424] on div "OVERALL Black podcasts we've found (actives & inactives)" at bounding box center [736, 429] width 321 height 13
click at [705, 385] on div "Appeared in One Black podcast a day newsletter" at bounding box center [709, 387] width 268 height 13
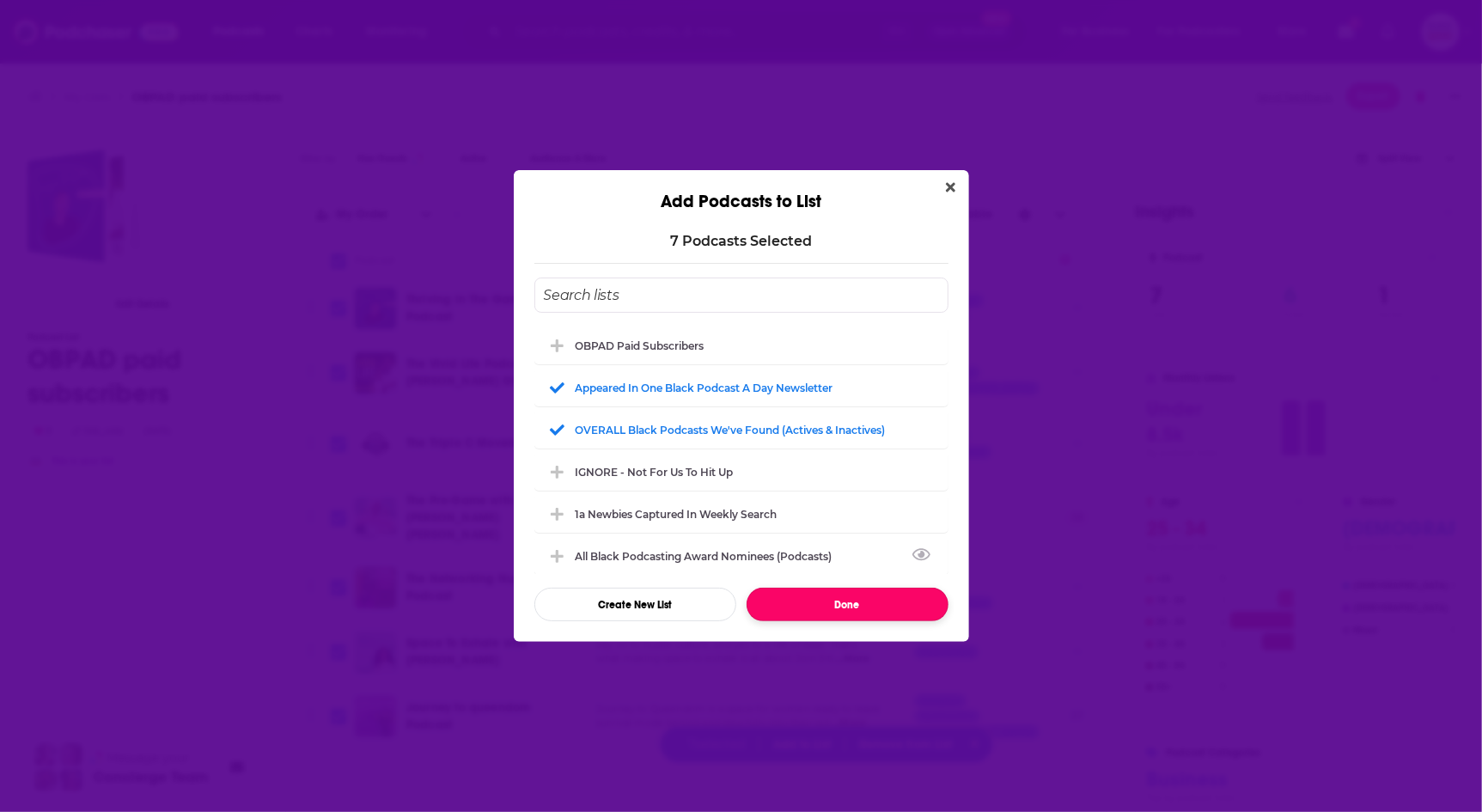
click at [839, 600] on button "Done" at bounding box center [847, 604] width 202 height 33
checkbox input "false"
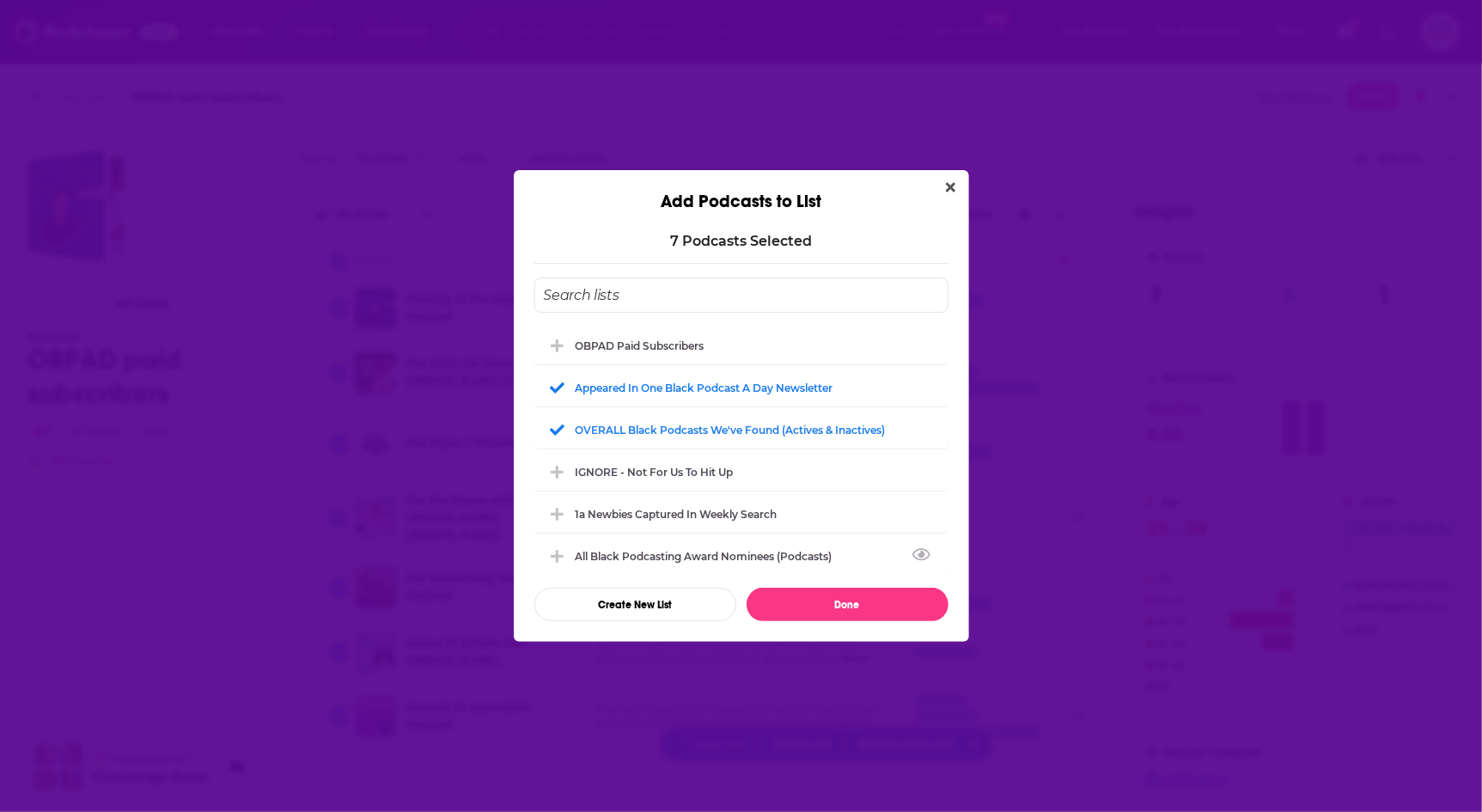
checkbox input "false"
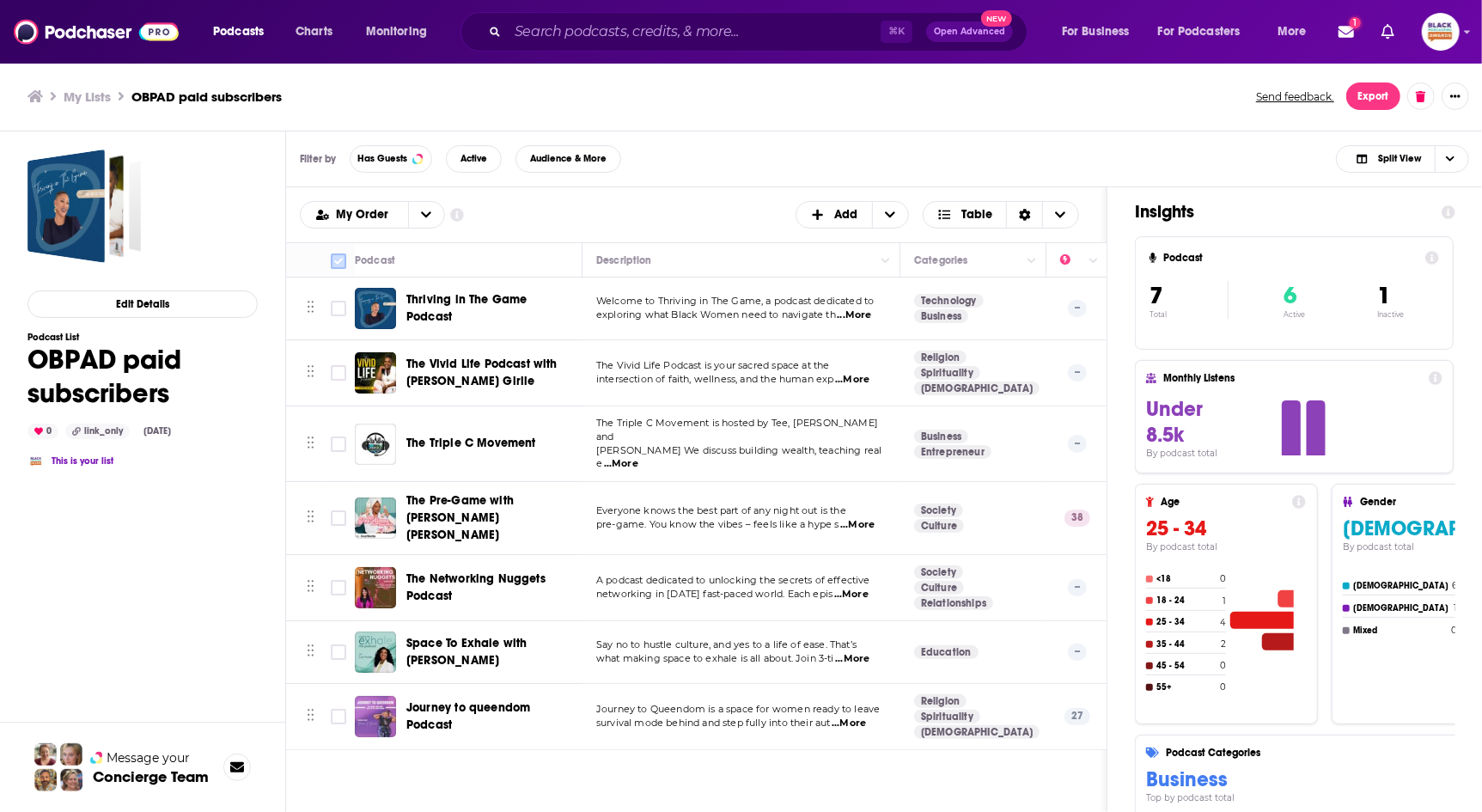
click at [337, 257] on input "Toggle select all" at bounding box center [338, 261] width 15 height 15
checkbox input "true"
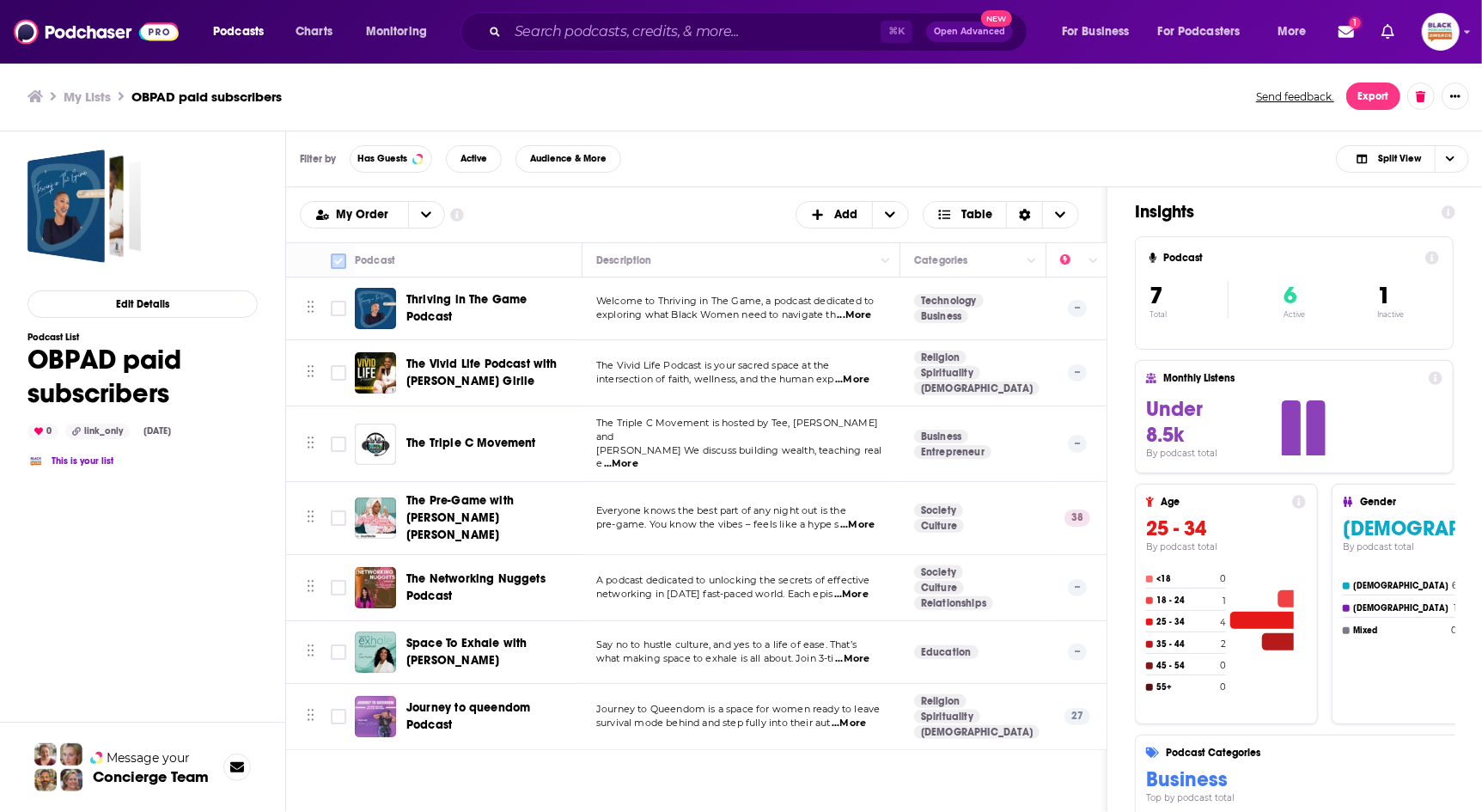
checkbox input "true"
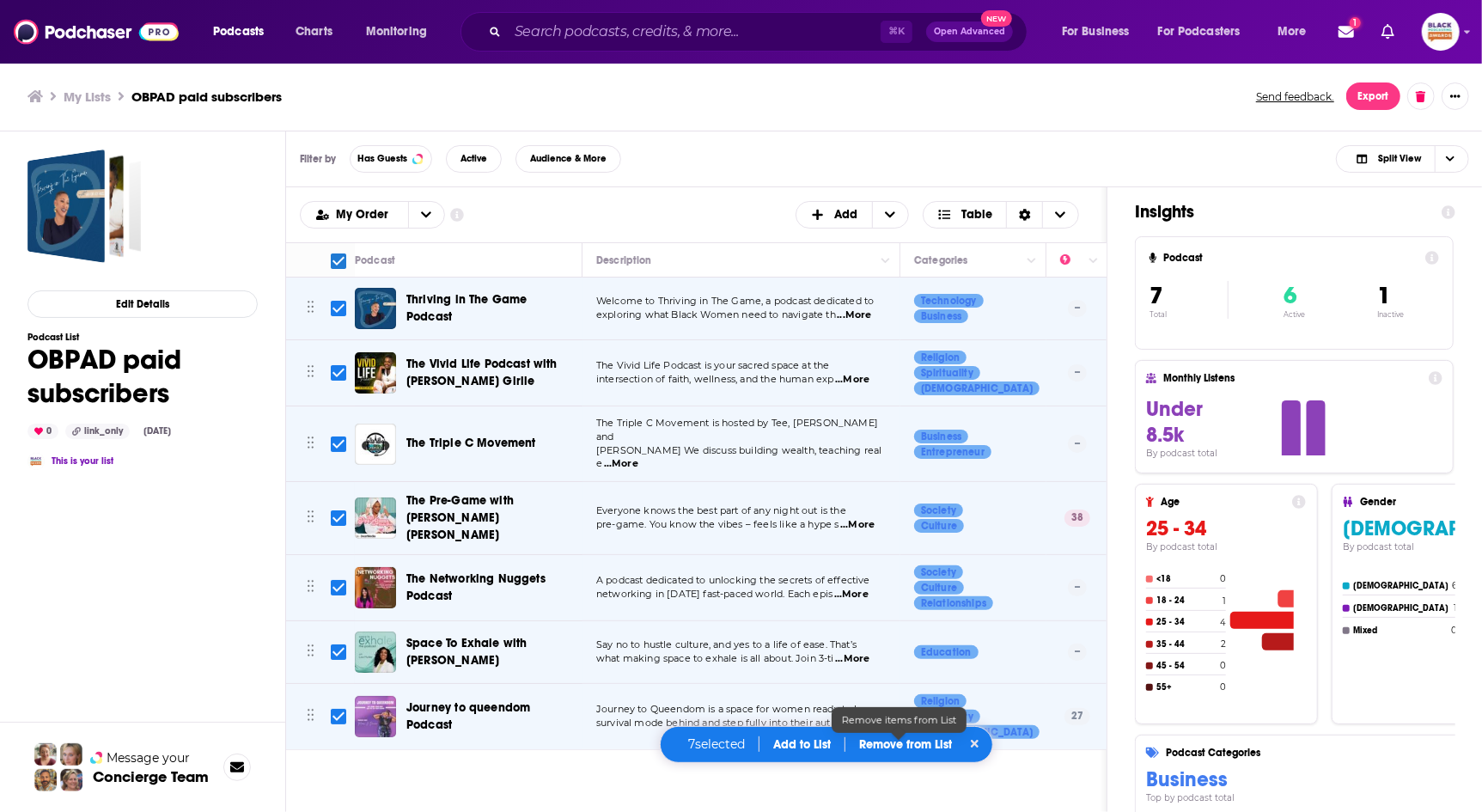
click at [923, 742] on p "Remove from List" at bounding box center [905, 744] width 93 height 14
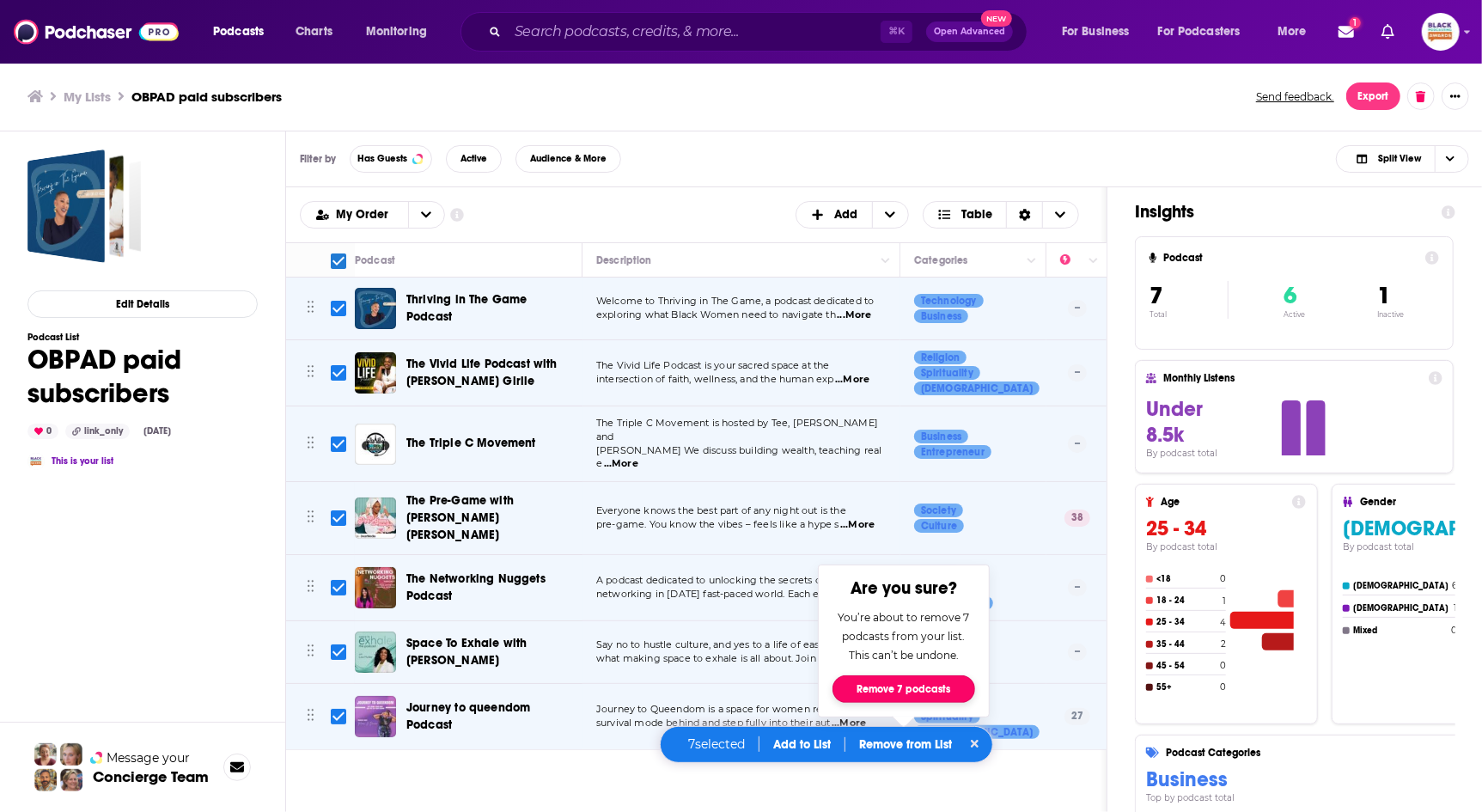
click at [924, 684] on button "Remove 7 podcasts" at bounding box center [904, 689] width 142 height 28
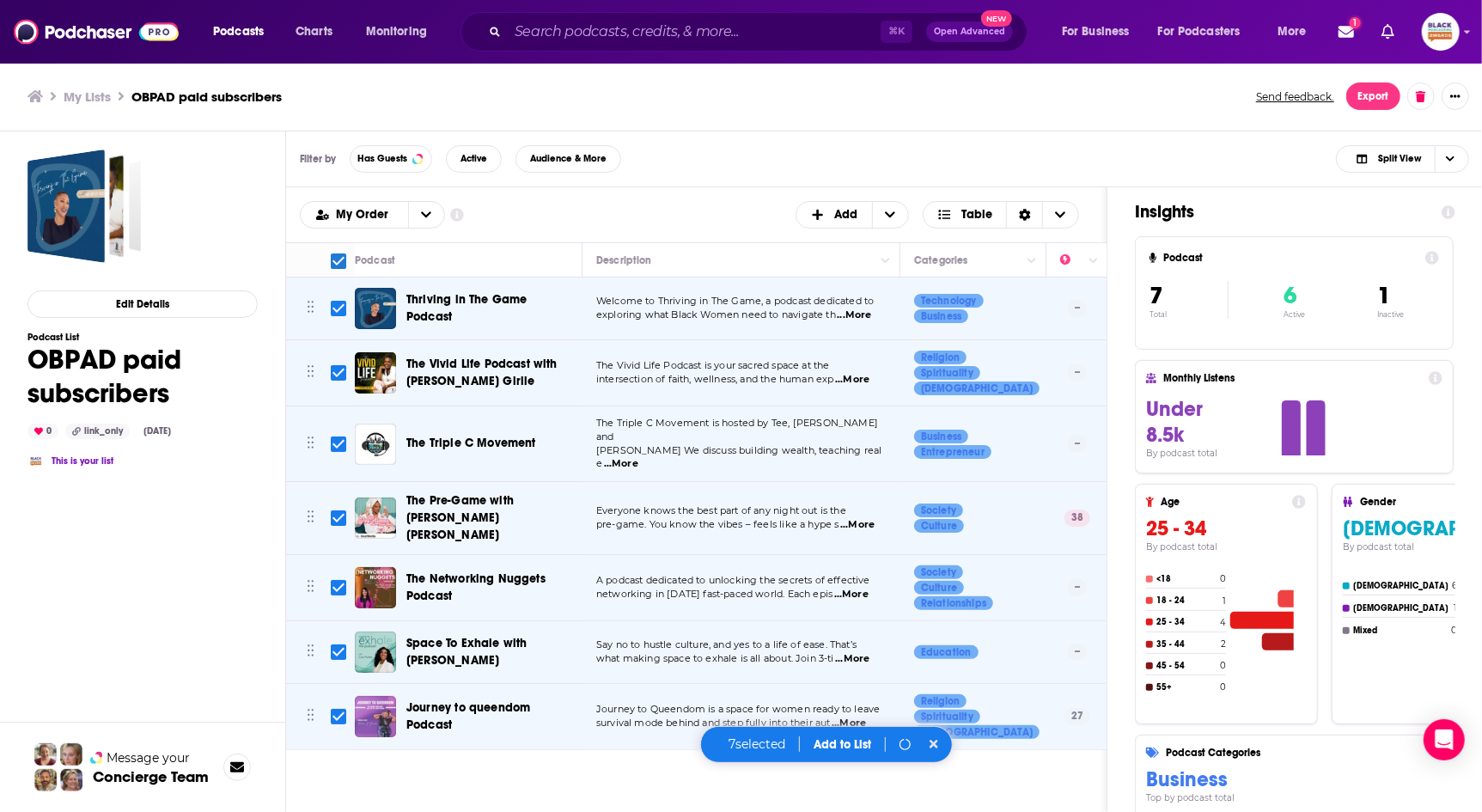
checkbox input "false"
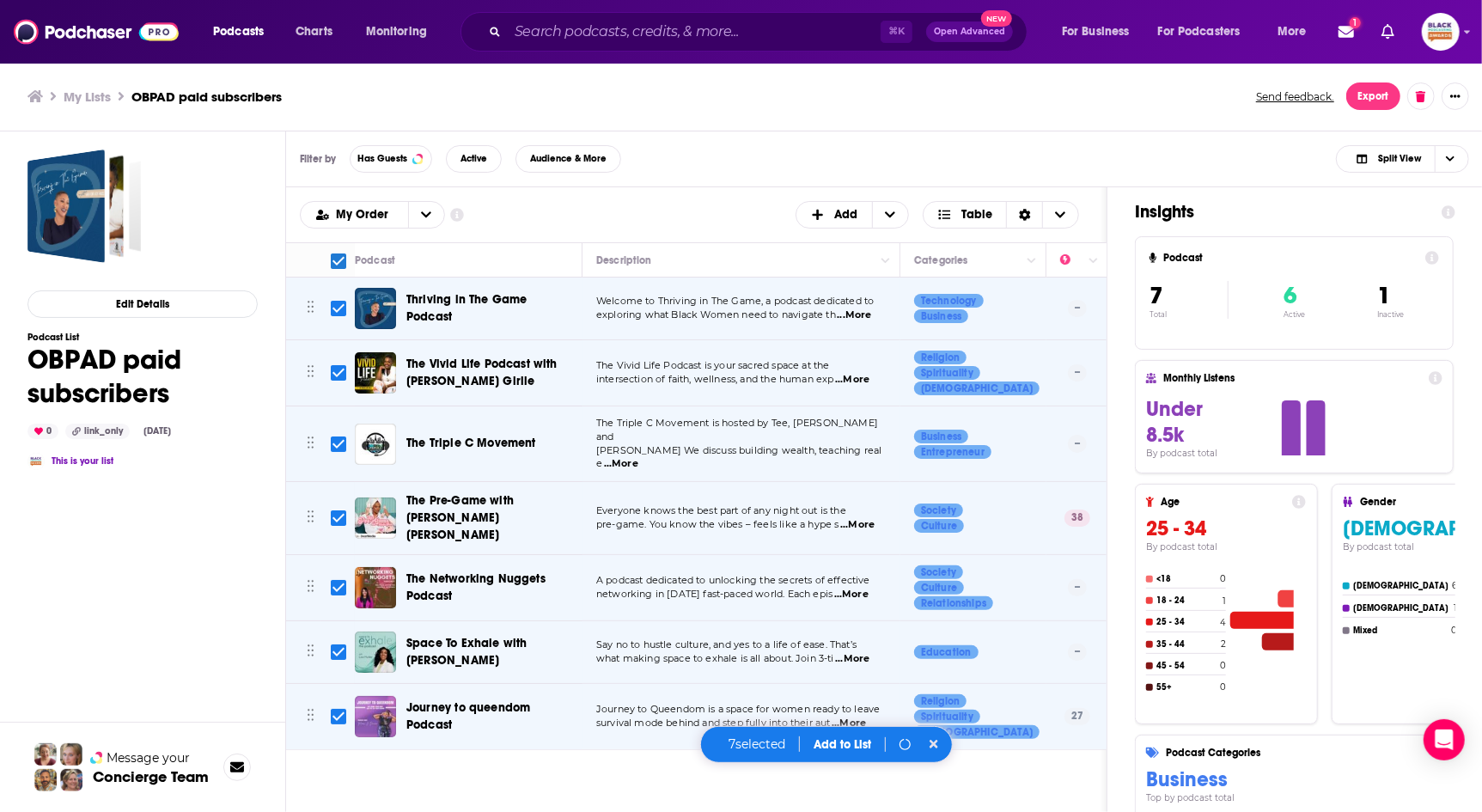
checkbox input "false"
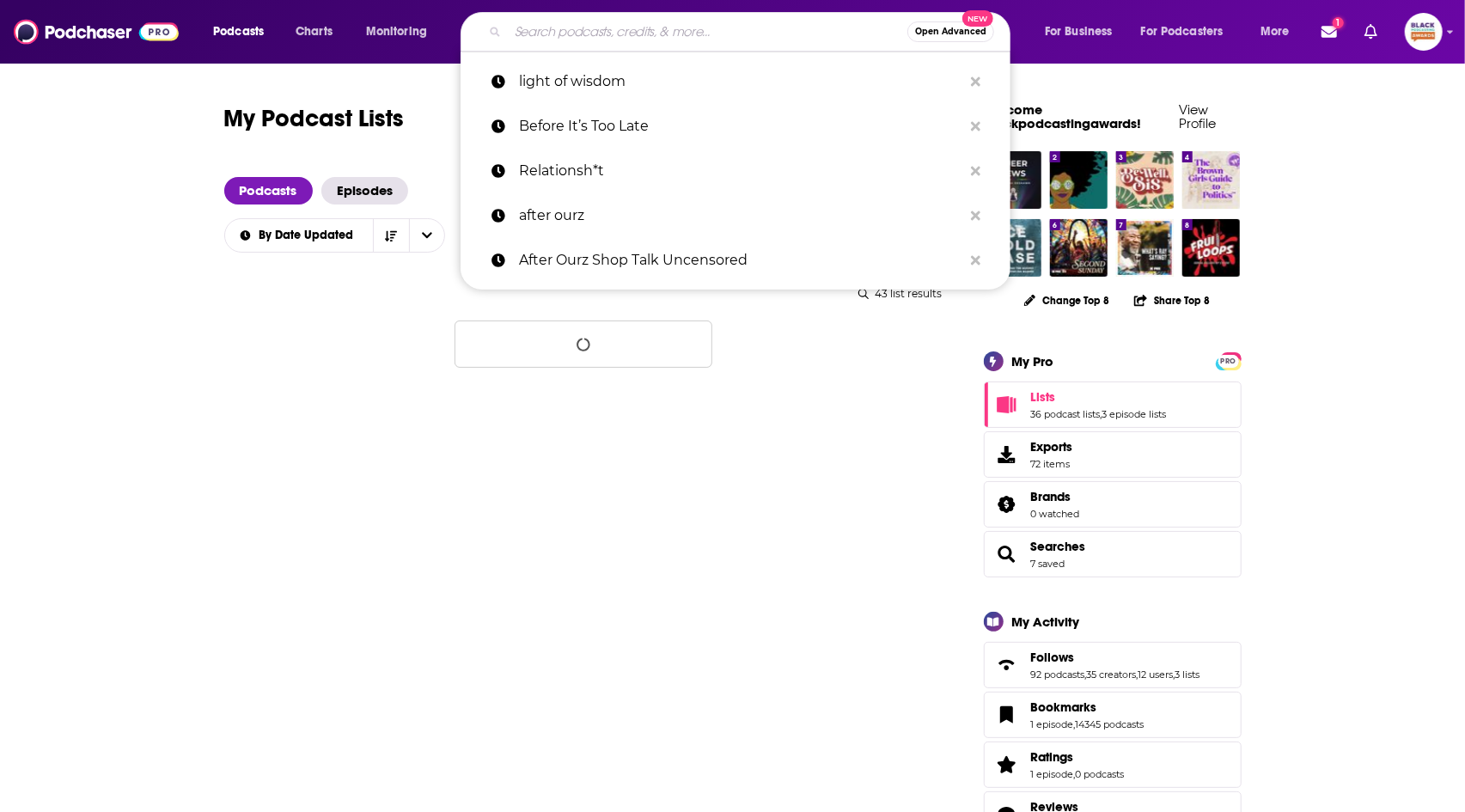
click at [566, 29] on input "Search podcasts, credits, & more..." at bounding box center [708, 32] width 400 height 28
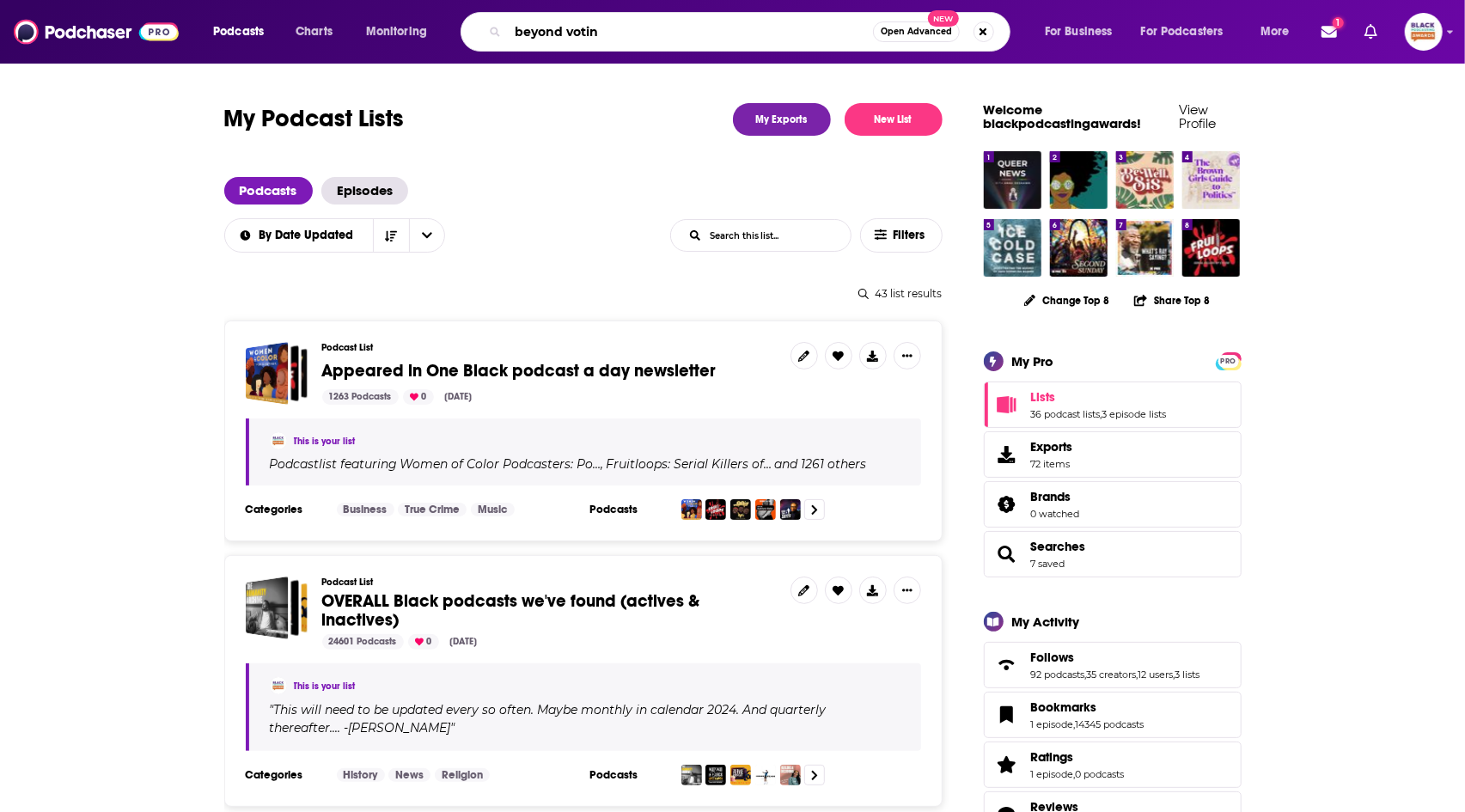
type input "beyond voting"
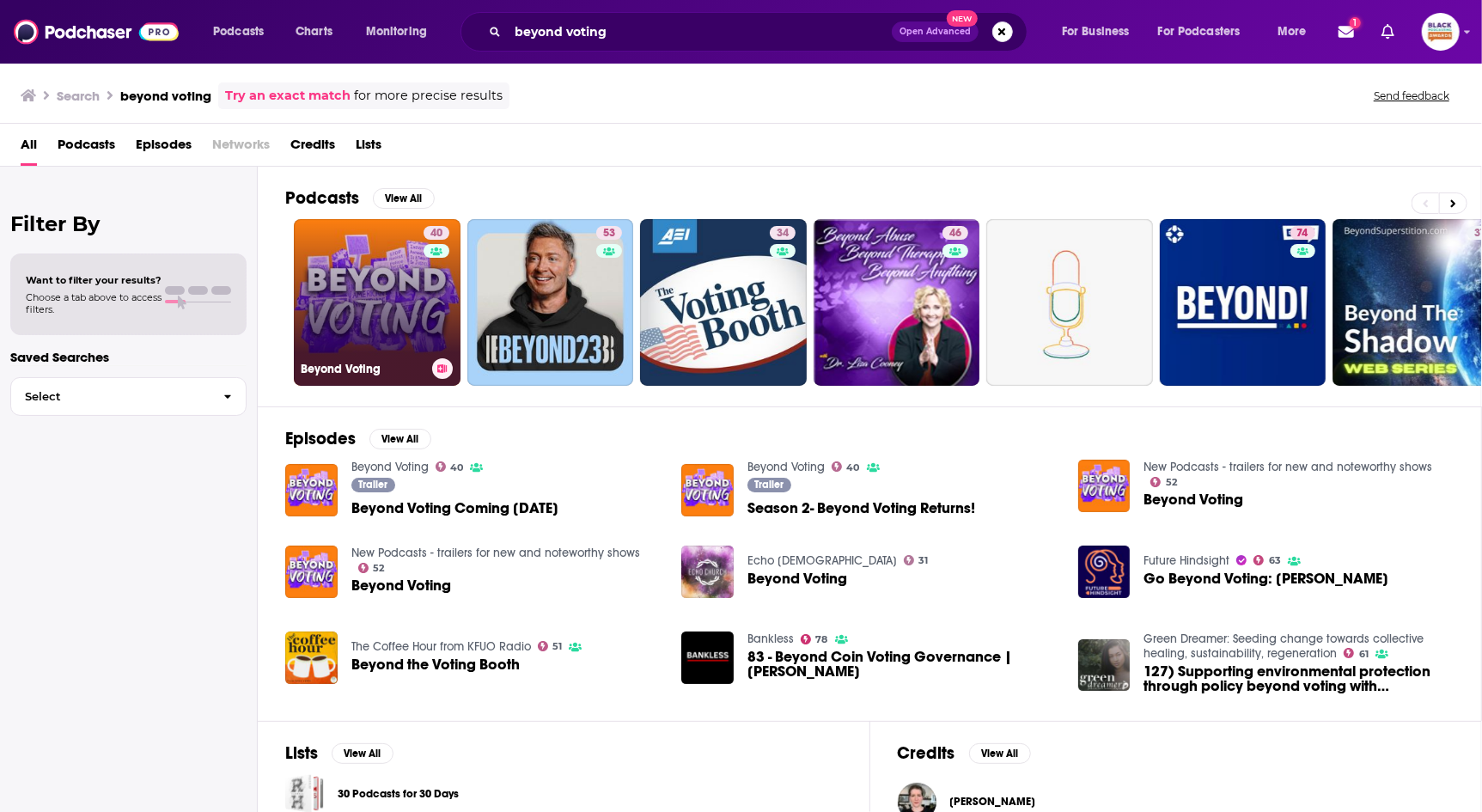
click at [348, 269] on link "40 Beyond Voting" at bounding box center [376, 302] width 167 height 167
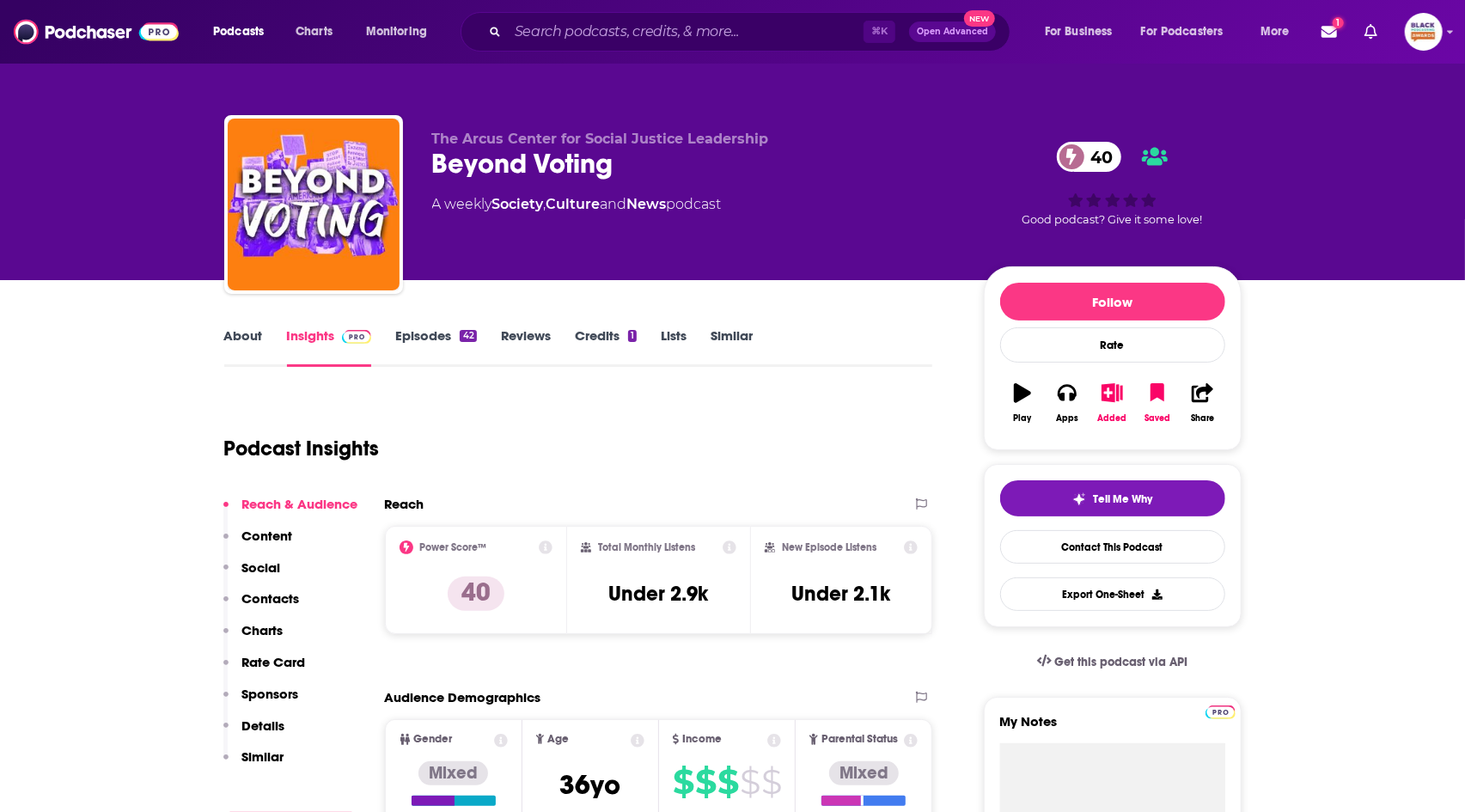
click at [236, 347] on link "About" at bounding box center [243, 347] width 39 height 40
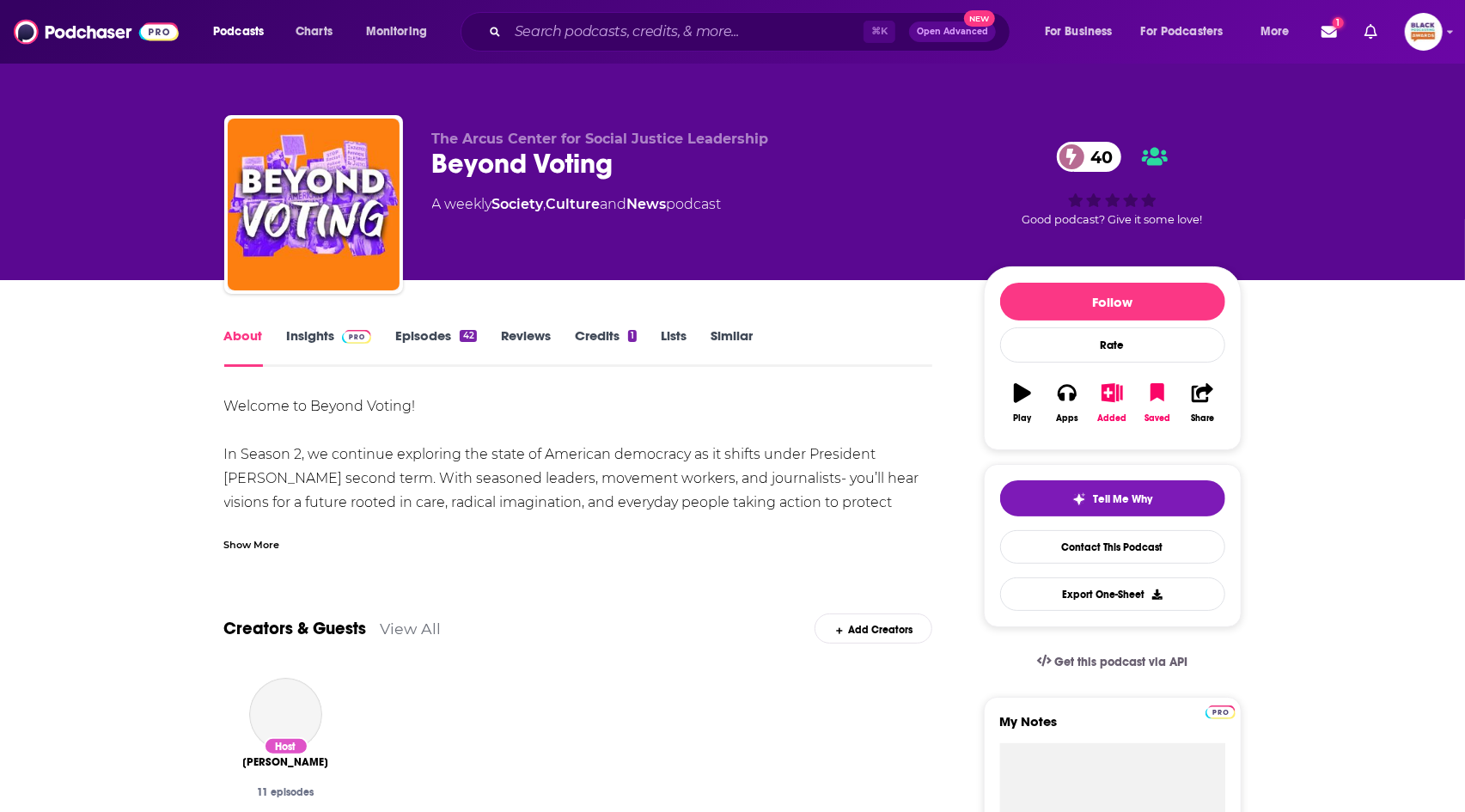
click at [238, 538] on div "Show More" at bounding box center [252, 543] width 56 height 16
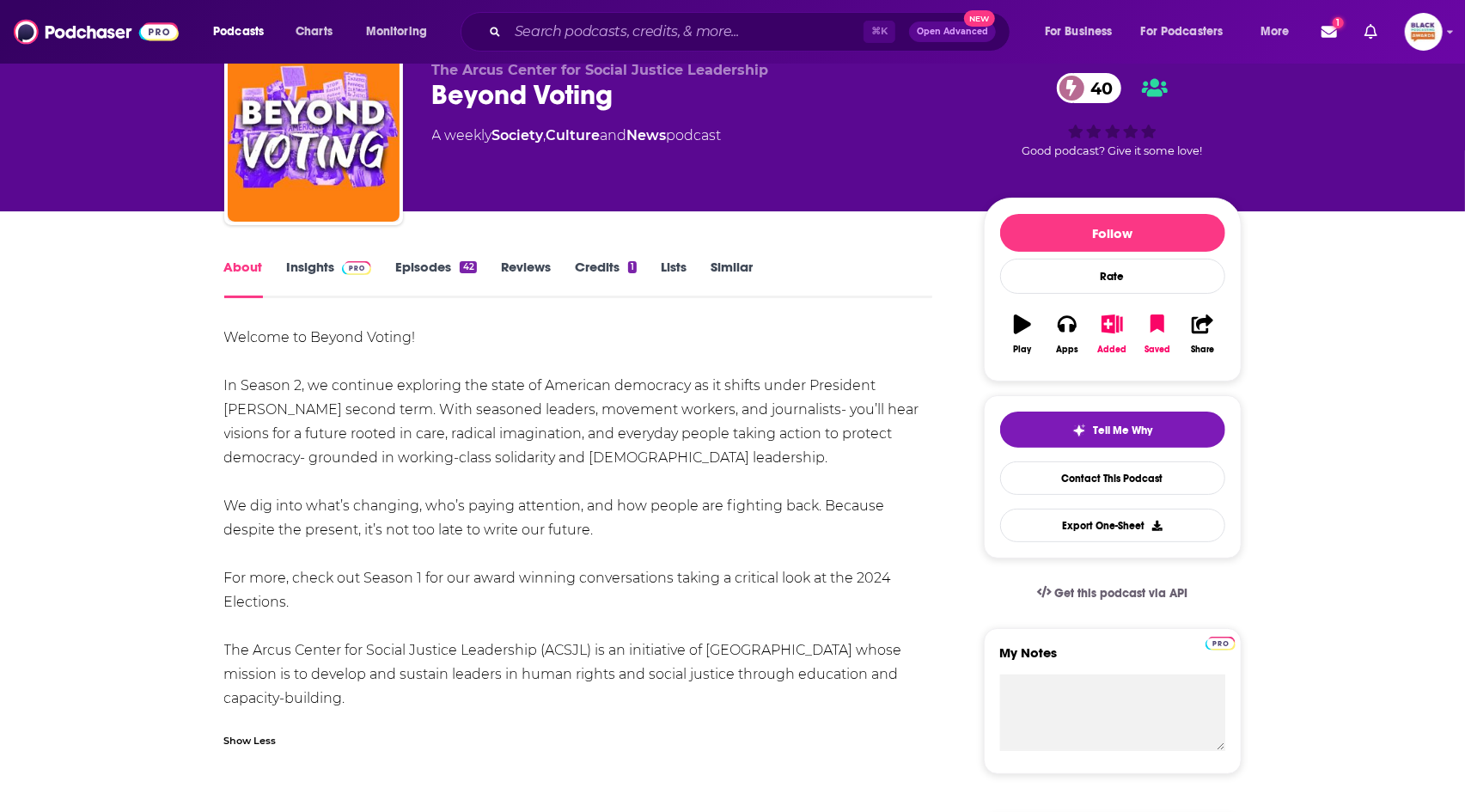
scroll to position [69, 0]
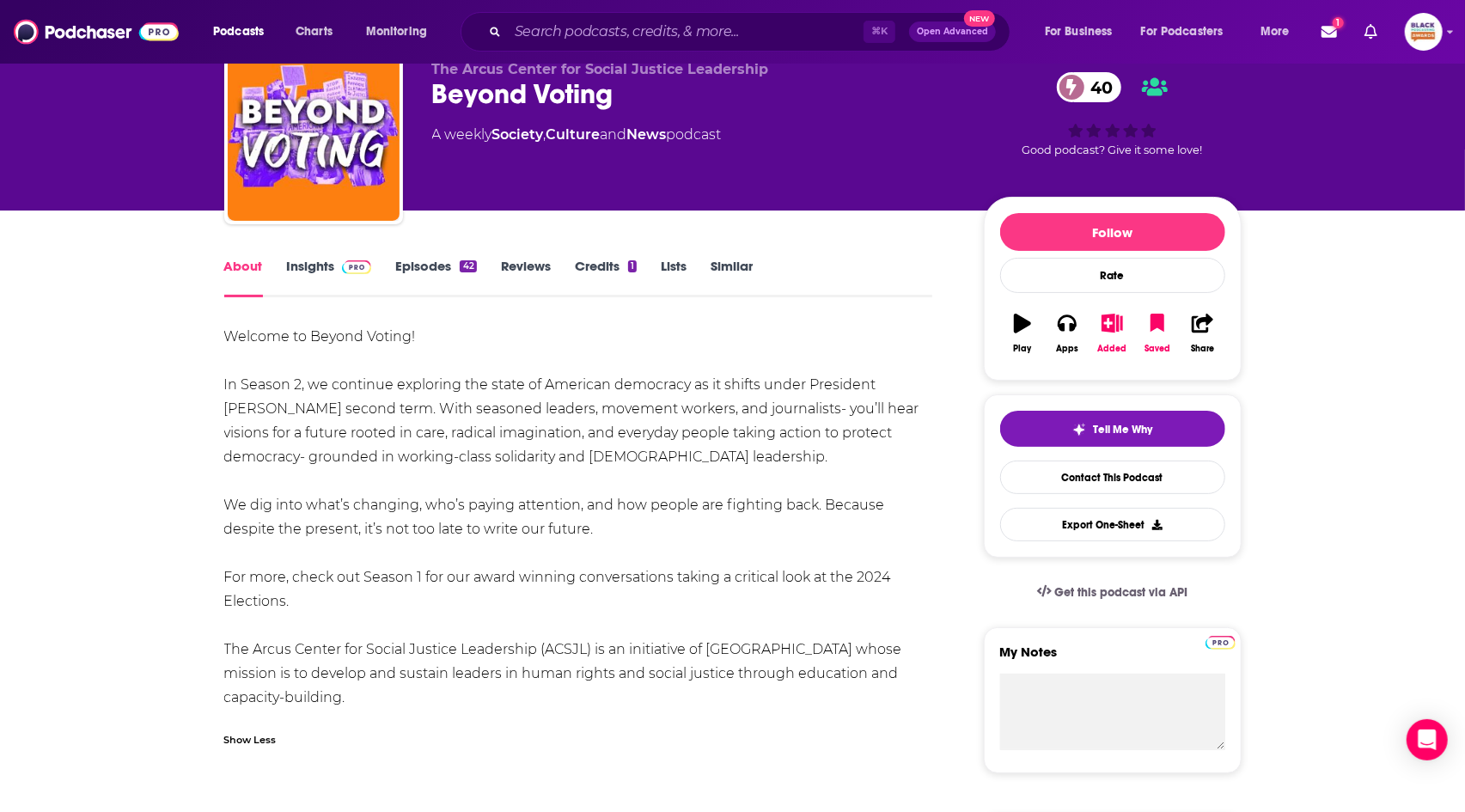
drag, startPoint x: 595, startPoint y: 534, endPoint x: 222, endPoint y: 338, distance: 421.4
copy div "Welcome to Beyond Voting! In Season 2, we continue exploring the state of Ameri…"
drag, startPoint x: 432, startPoint y: 95, endPoint x: 692, endPoint y: 98, distance: 260.0
click at [692, 98] on div "The Arcus Center for Social Justice Leadership Beyond Voting 40 A weekly Societ…" at bounding box center [733, 139] width 1017 height 185
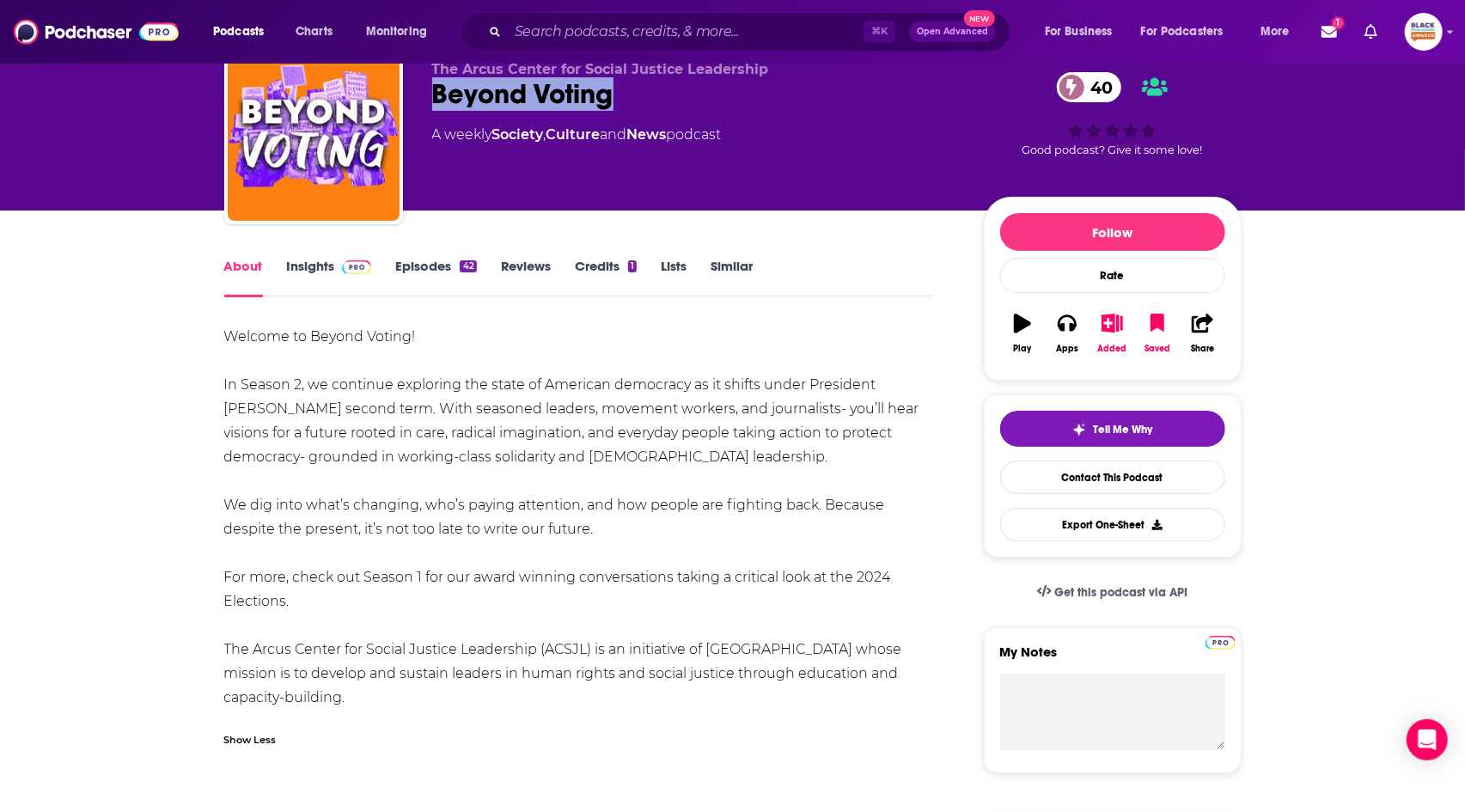
copy h1 "Beyond Voting"
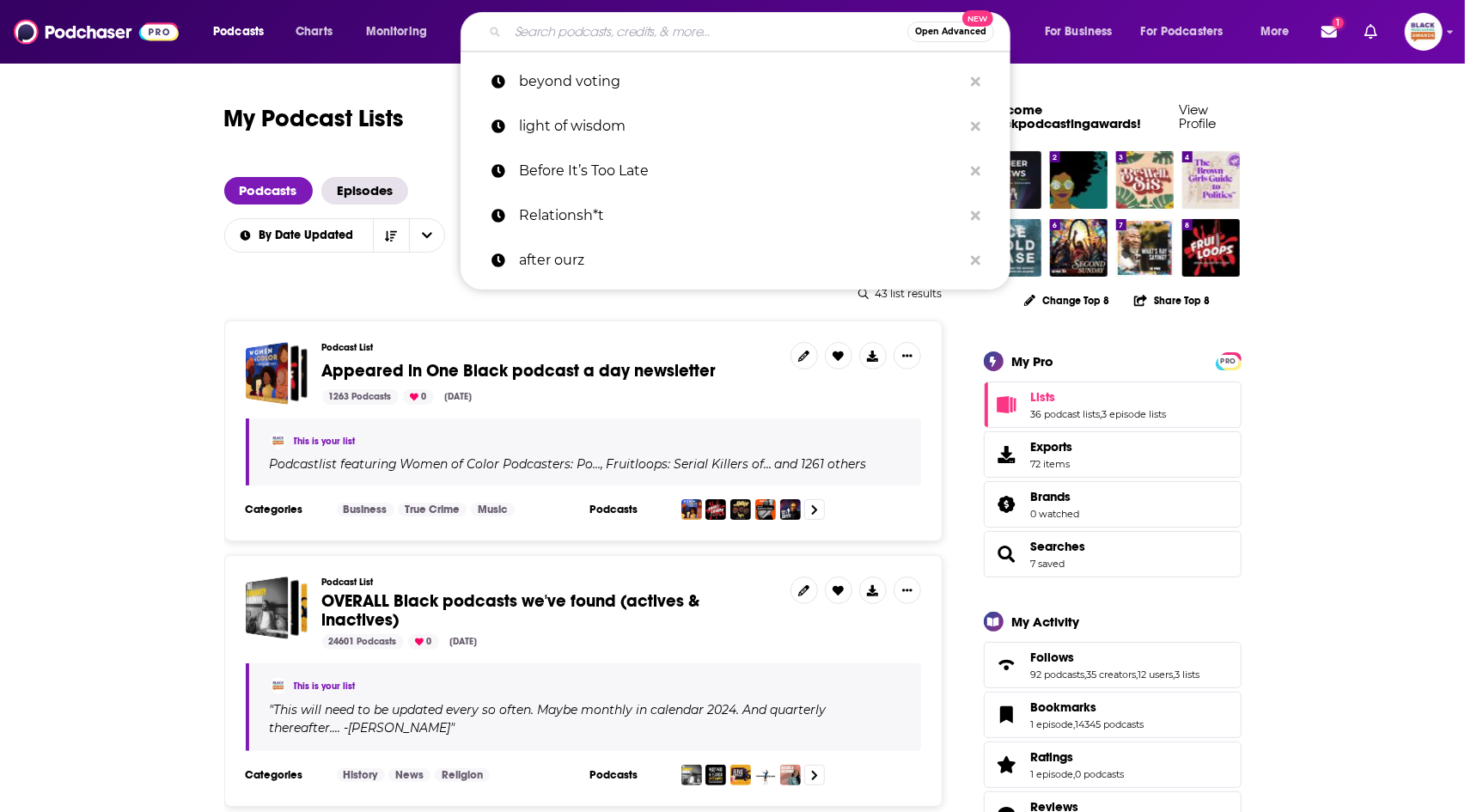
click at [677, 32] on input "Search podcasts, credits, & more..." at bounding box center [708, 32] width 400 height 28
paste input "What's Your Legacy?"
type input "What's Your Legacy?"
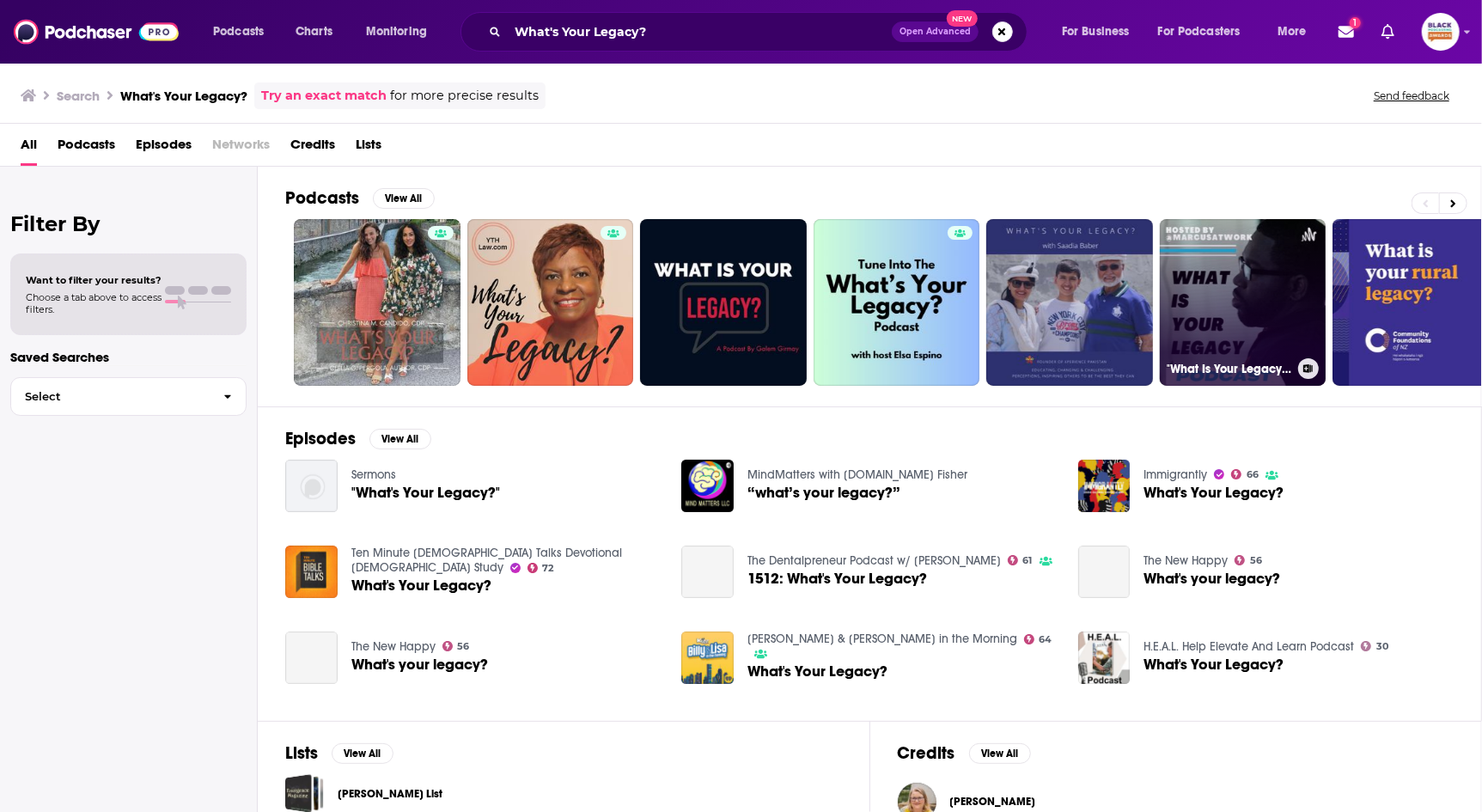
click at [1307, 365] on icon at bounding box center [1308, 369] width 9 height 9
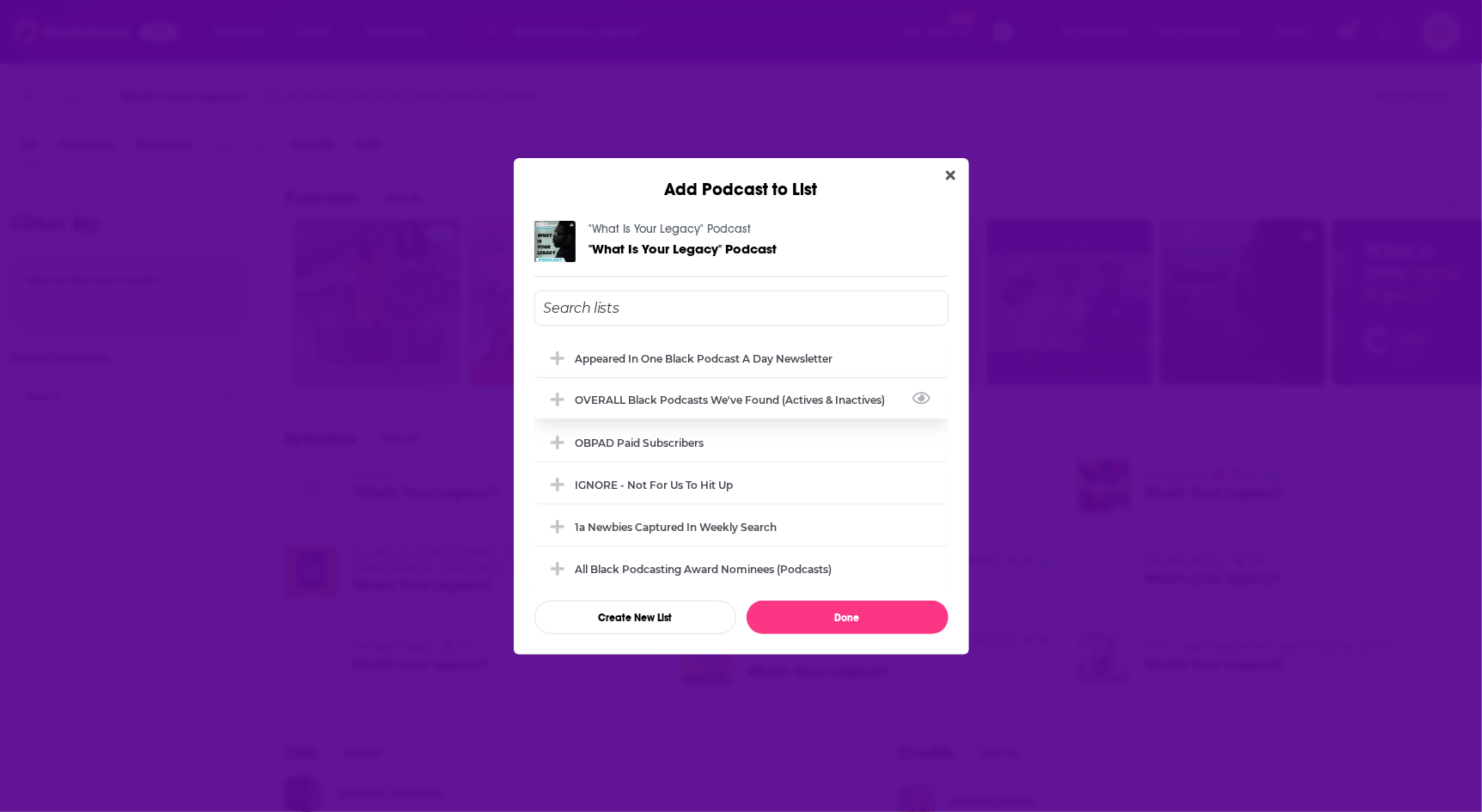
click at [723, 390] on div "OVERALL Black podcasts we've found (actives & inactives)" at bounding box center [742, 400] width 414 height 38
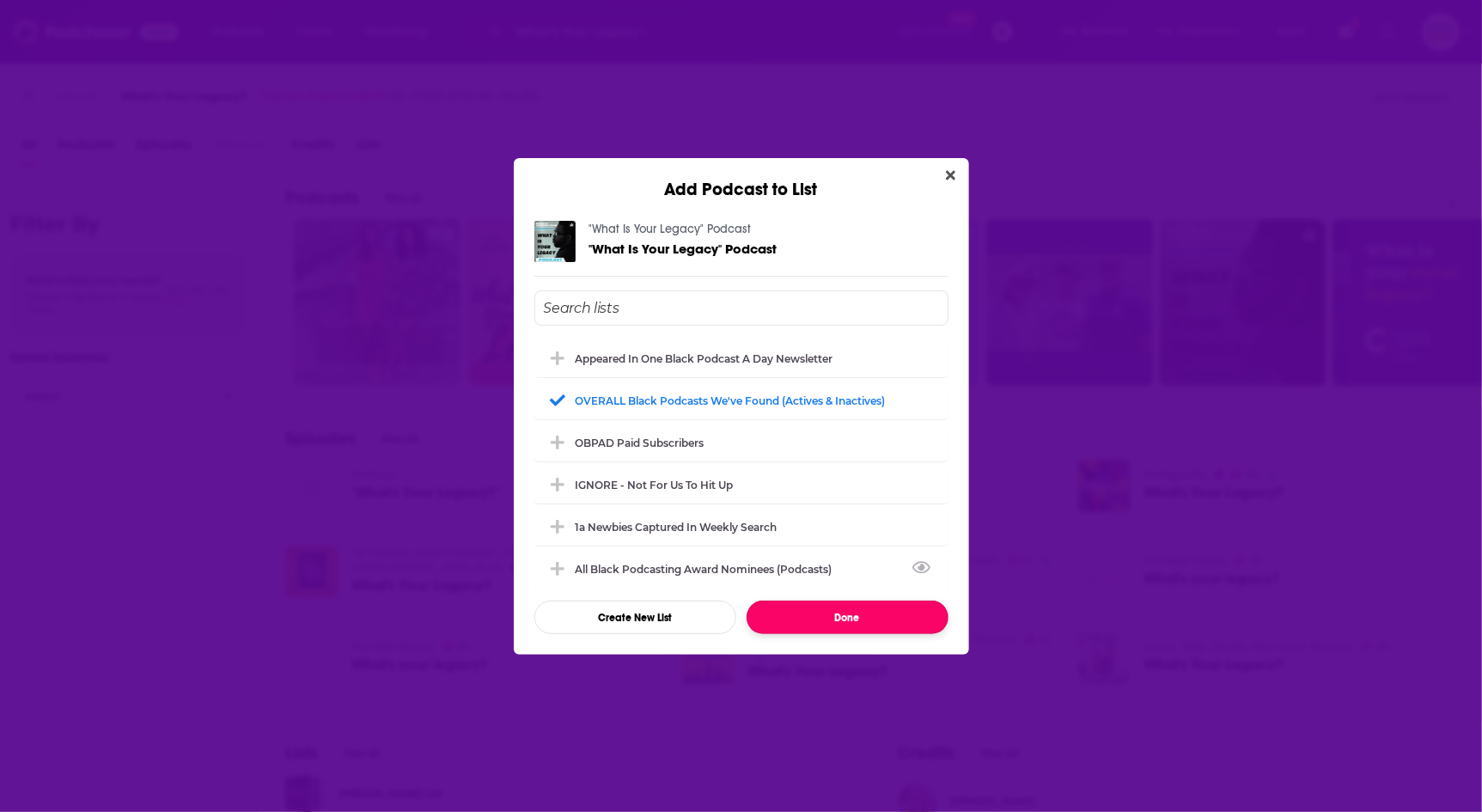
click at [877, 616] on button "Done" at bounding box center [847, 617] width 202 height 33
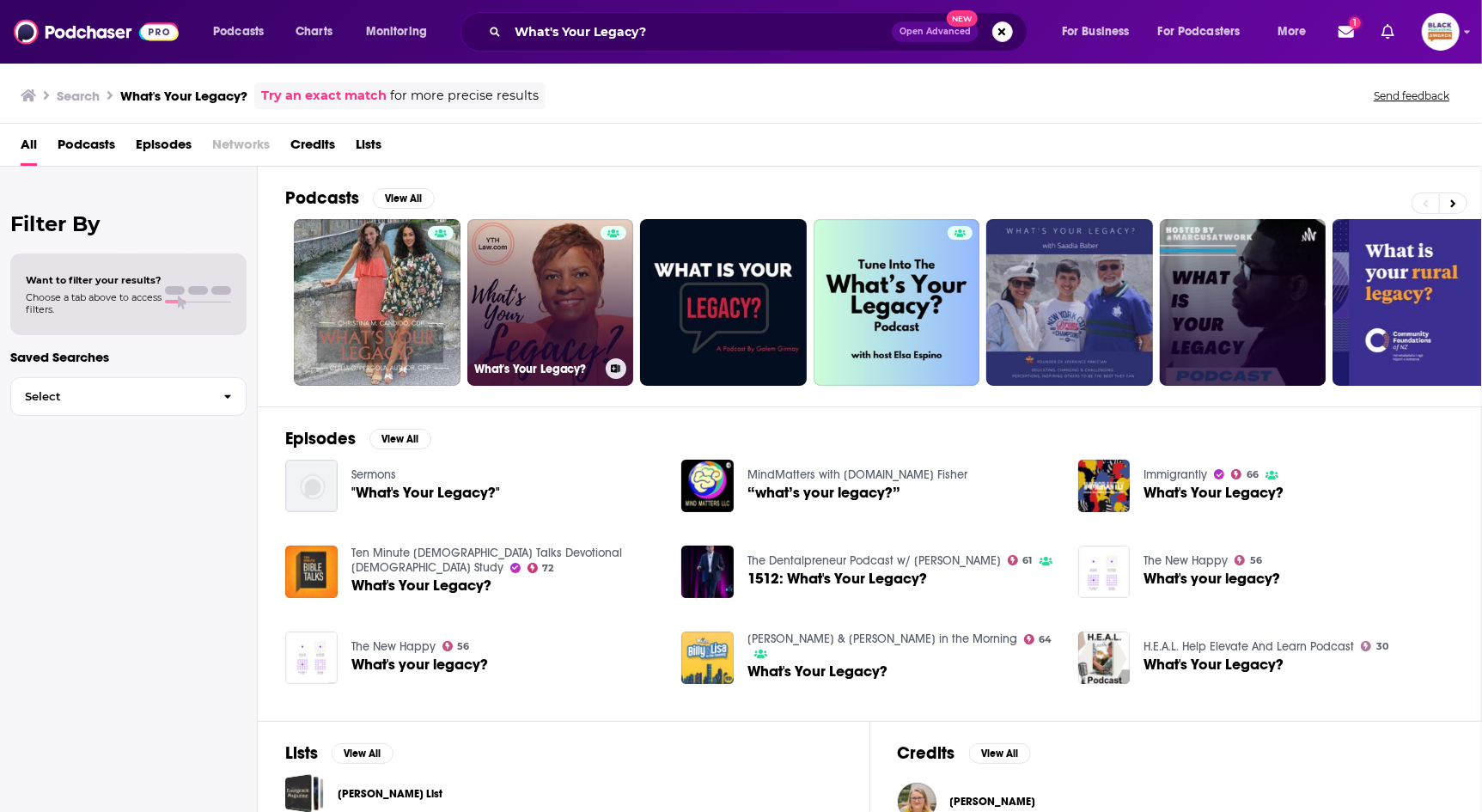
click at [618, 367] on icon at bounding box center [615, 369] width 9 height 9
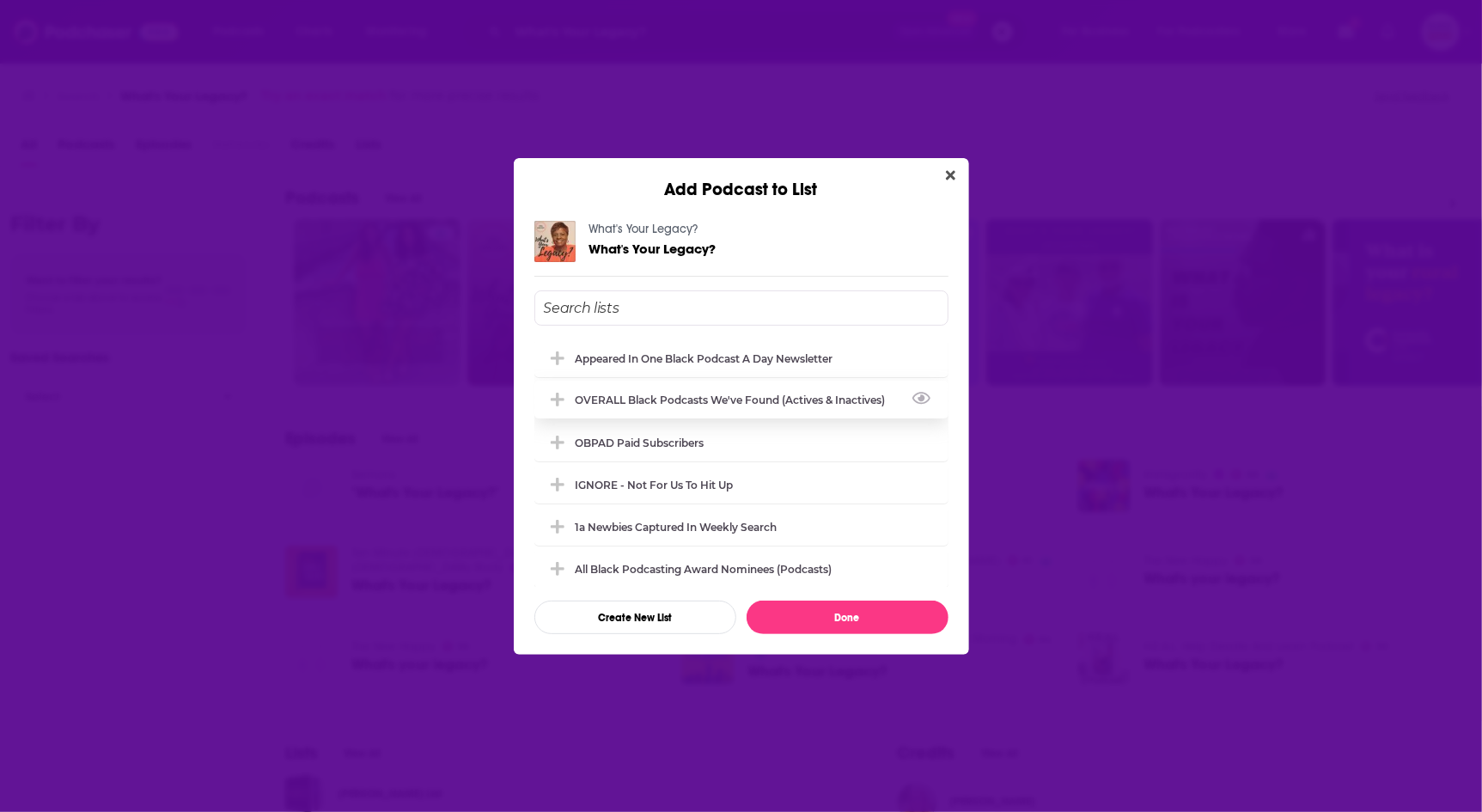
click at [797, 395] on div "OVERALL Black podcasts we've found (actives & inactives)" at bounding box center [736, 400] width 321 height 13
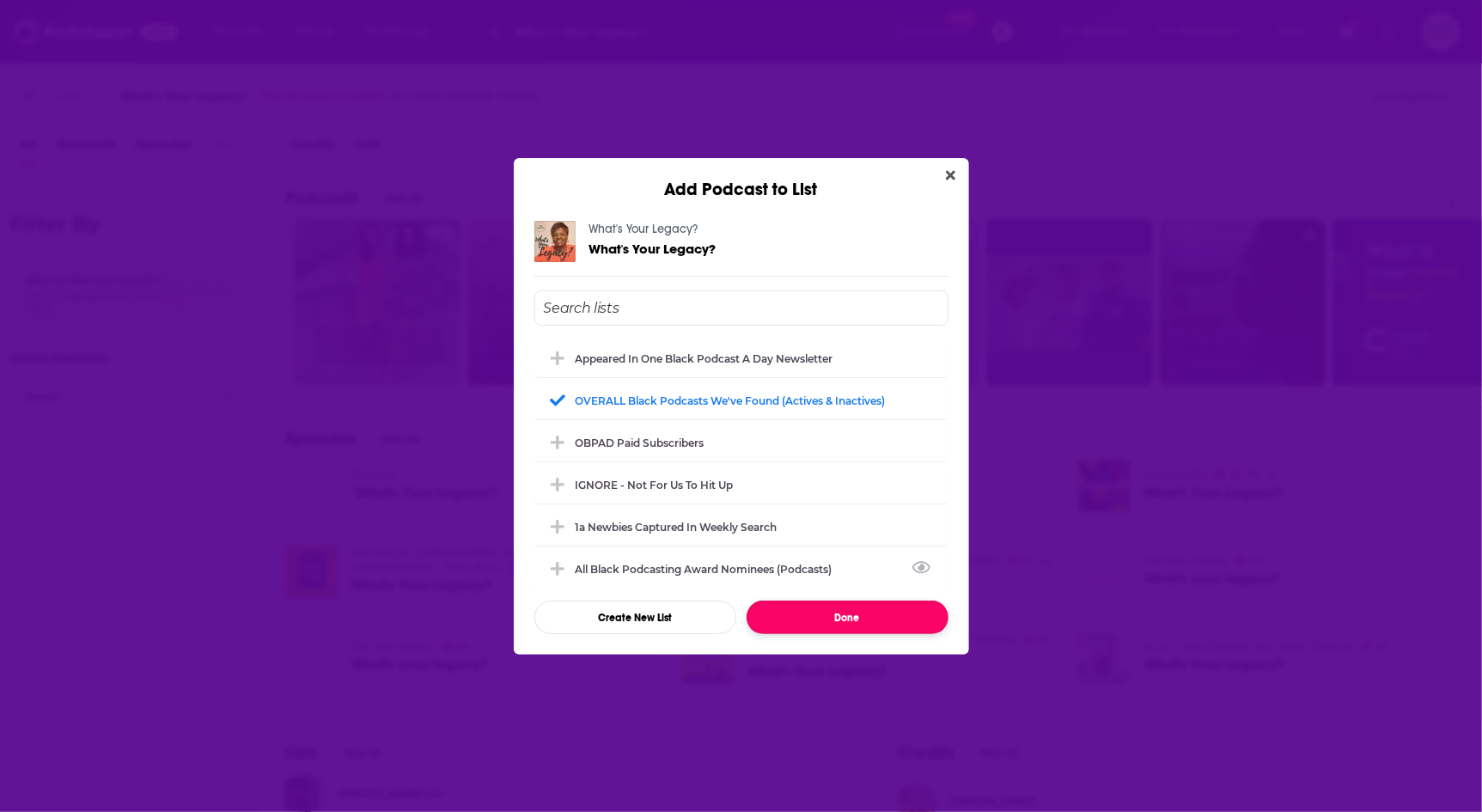
click at [878, 618] on button "Done" at bounding box center [847, 617] width 202 height 33
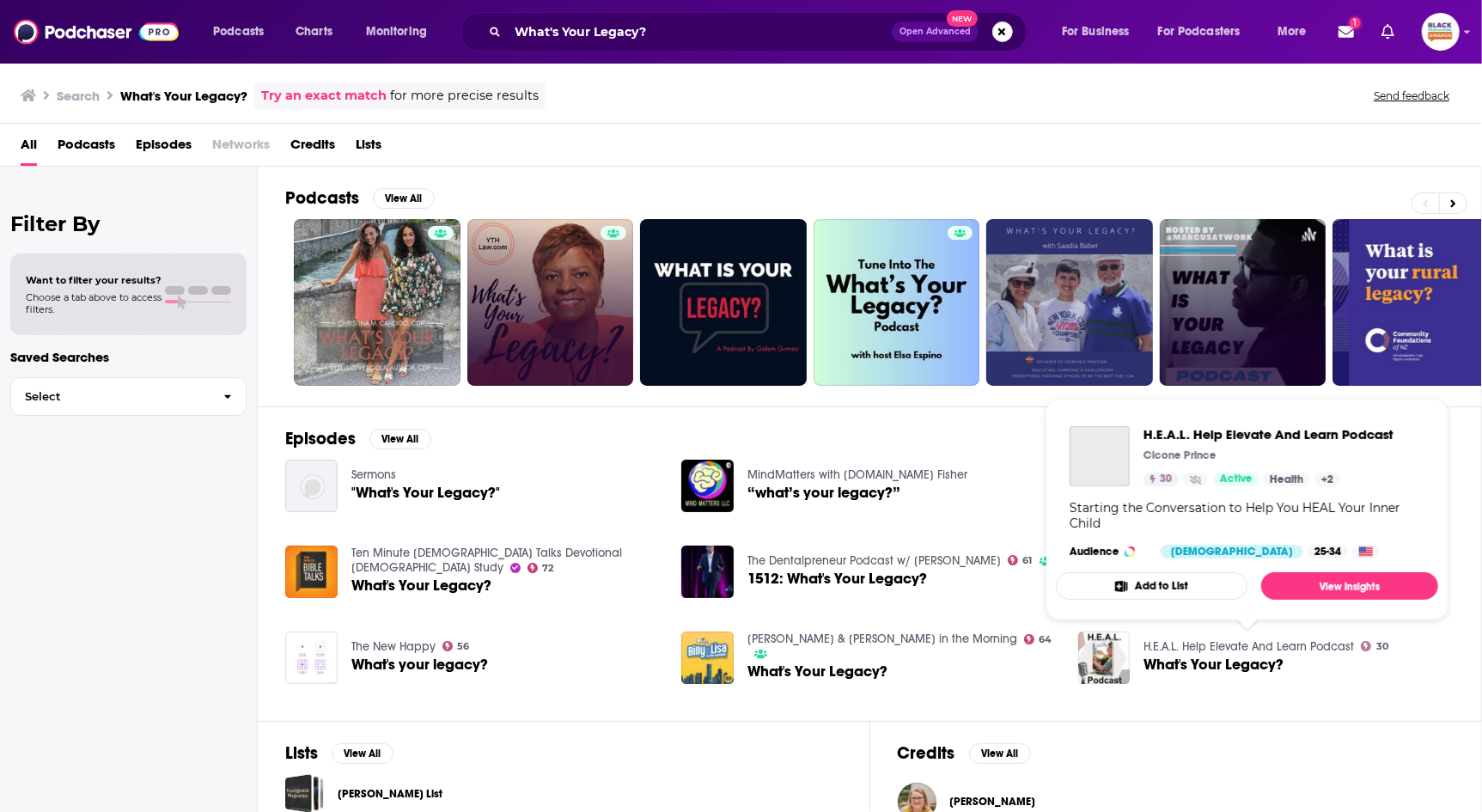
click at [1197, 641] on link "H.E.A.L. Help Elevate And Learn Podcast" at bounding box center [1249, 646] width 211 height 14
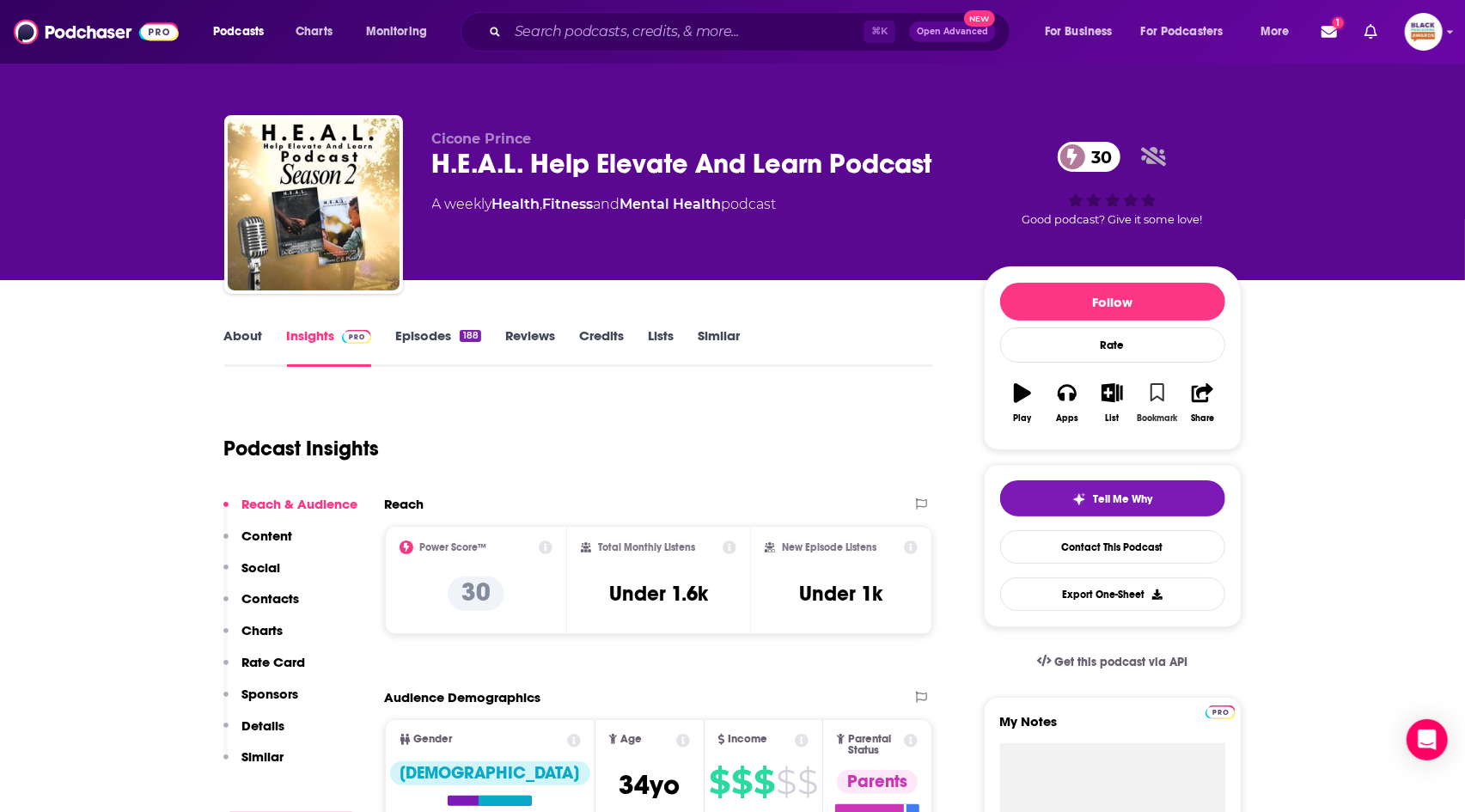
click at [1157, 394] on icon "button" at bounding box center [1158, 392] width 14 height 19
click at [1109, 393] on icon "button" at bounding box center [1112, 392] width 22 height 19
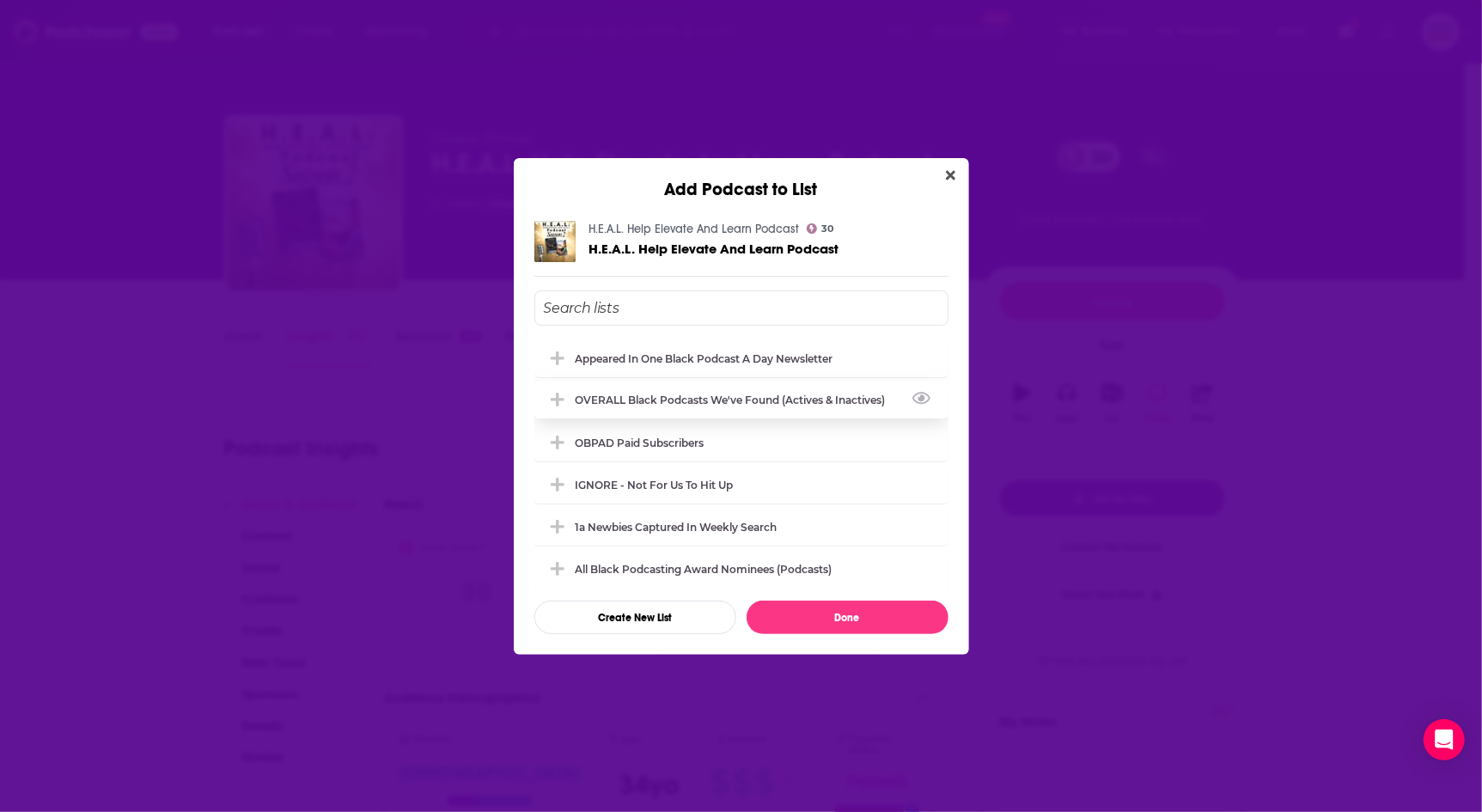
click at [797, 383] on div "OVERALL Black podcasts we've found (actives & inactives)" at bounding box center [742, 400] width 414 height 38
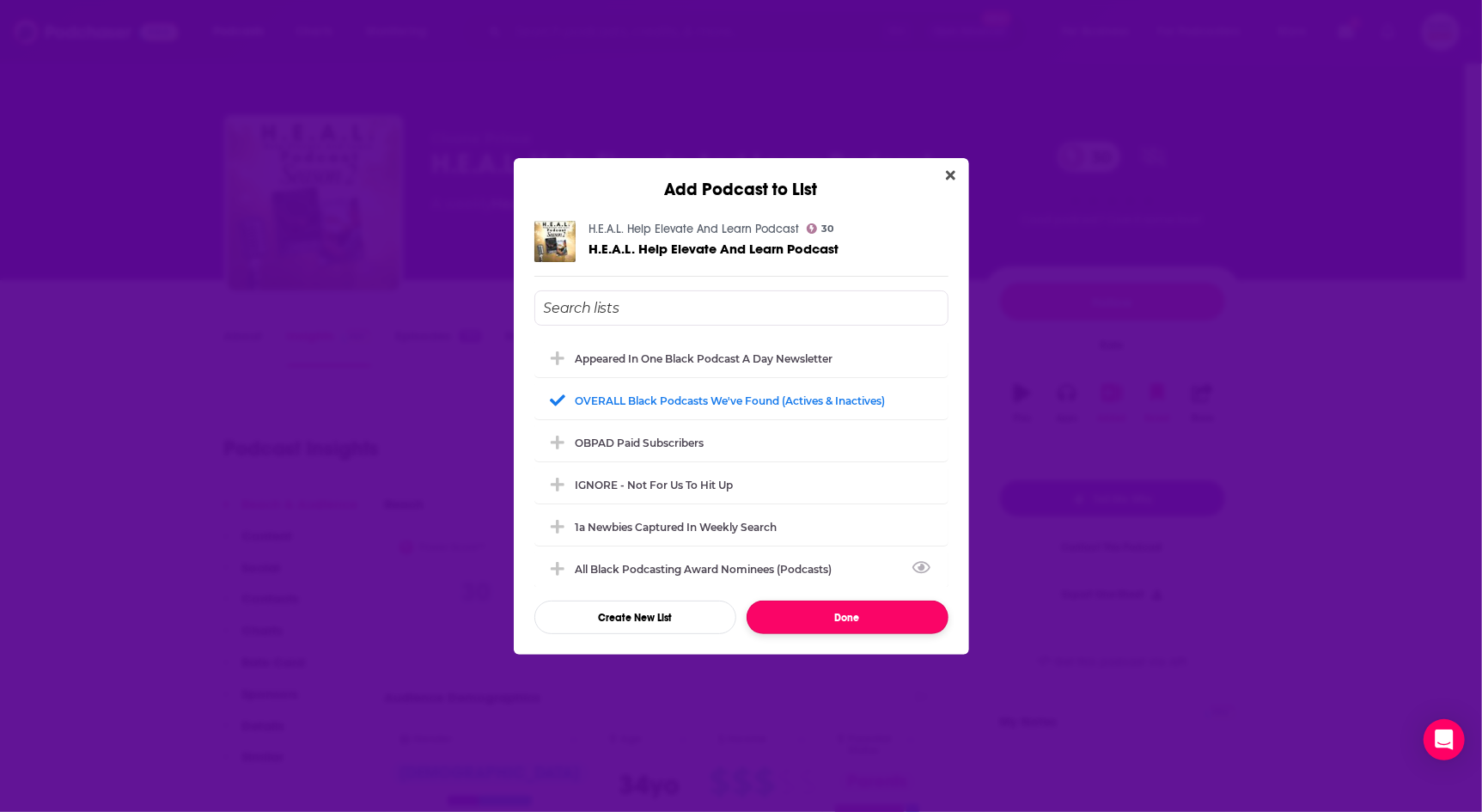
click at [866, 614] on button "Done" at bounding box center [847, 617] width 202 height 33
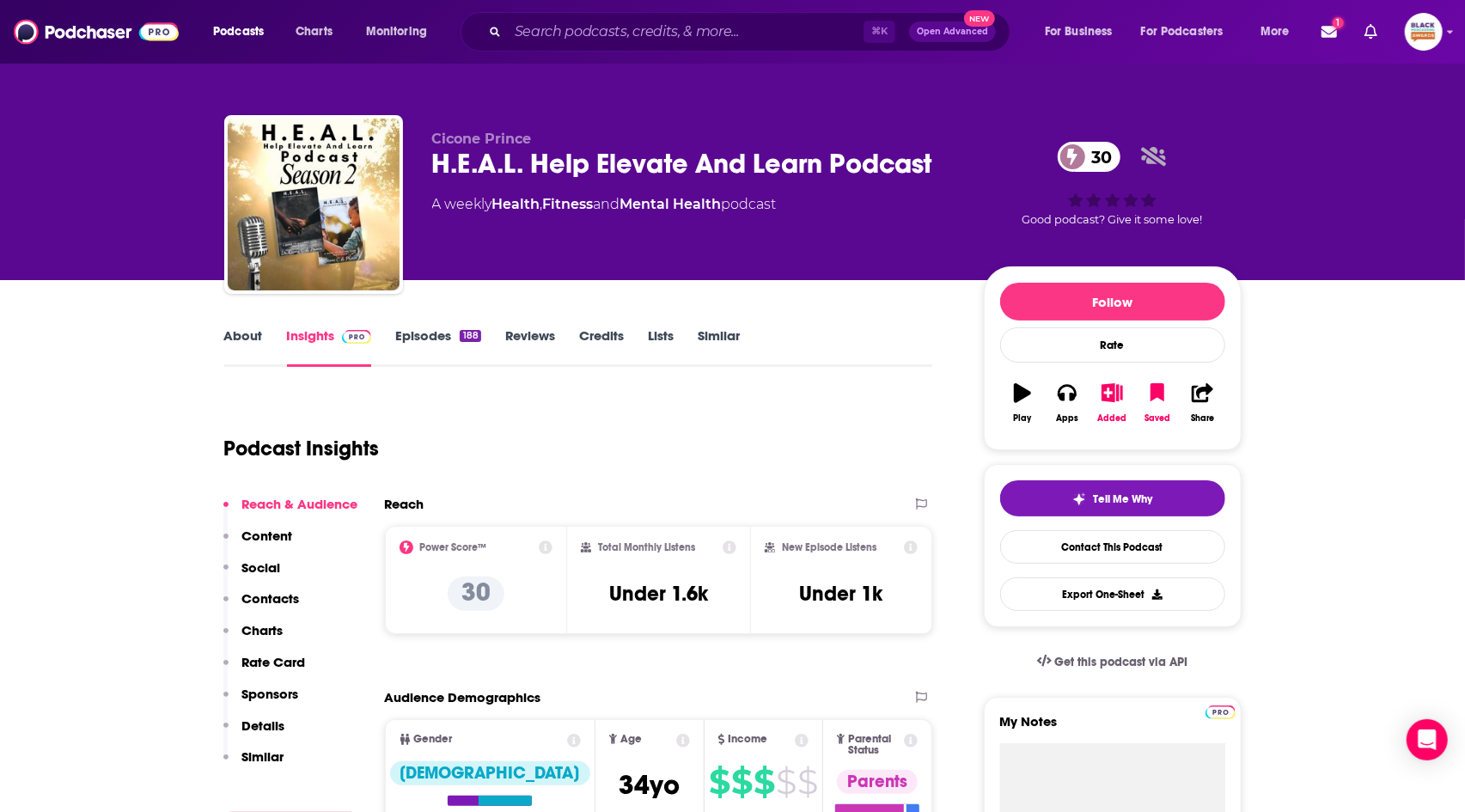
click at [723, 337] on link "Similar" at bounding box center [719, 347] width 42 height 40
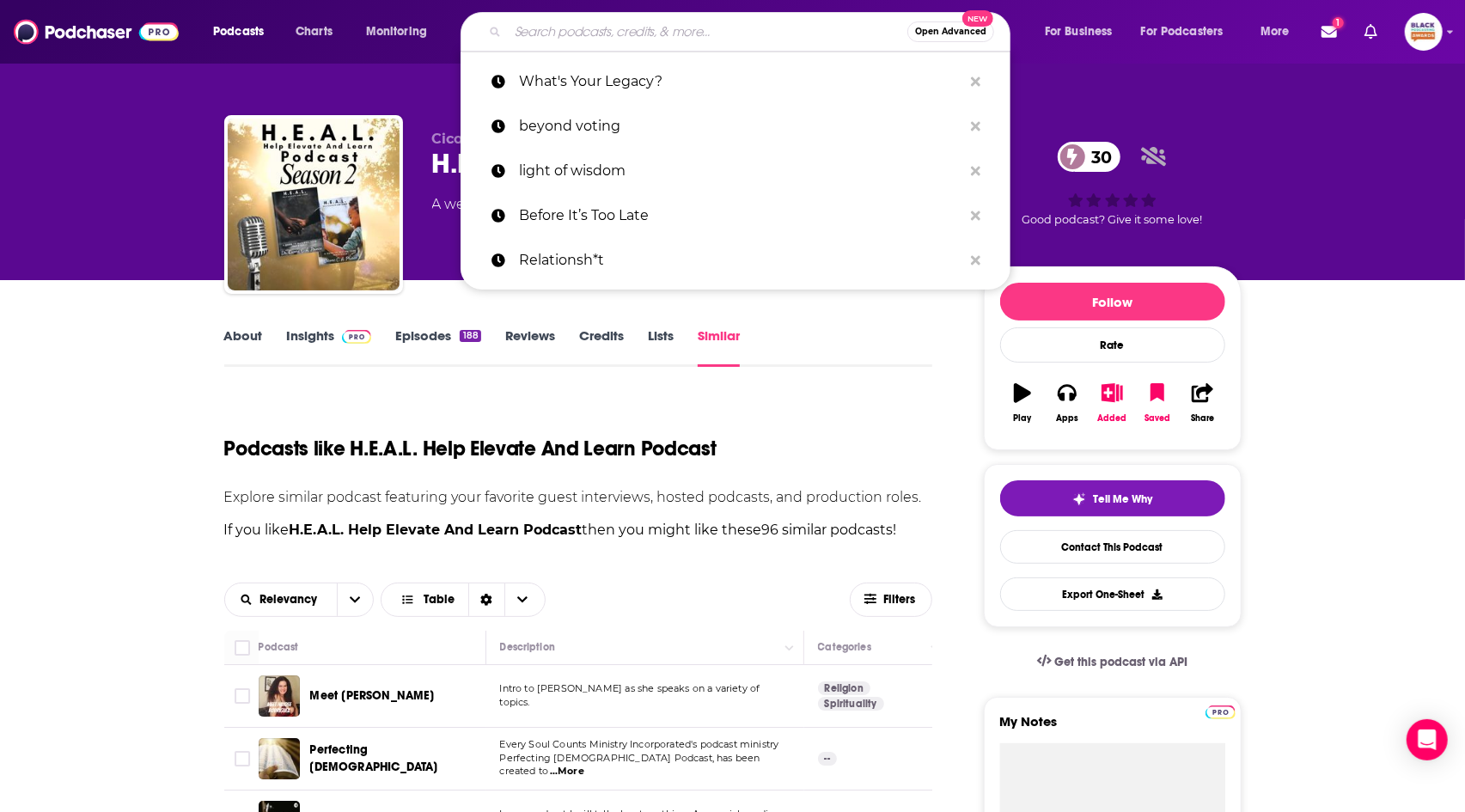
click at [616, 29] on input "Search podcasts, credits, & more..." at bounding box center [708, 32] width 400 height 28
paste input "FadeawayTalksWithTim"
type input "FadeawayTalksWithTim"
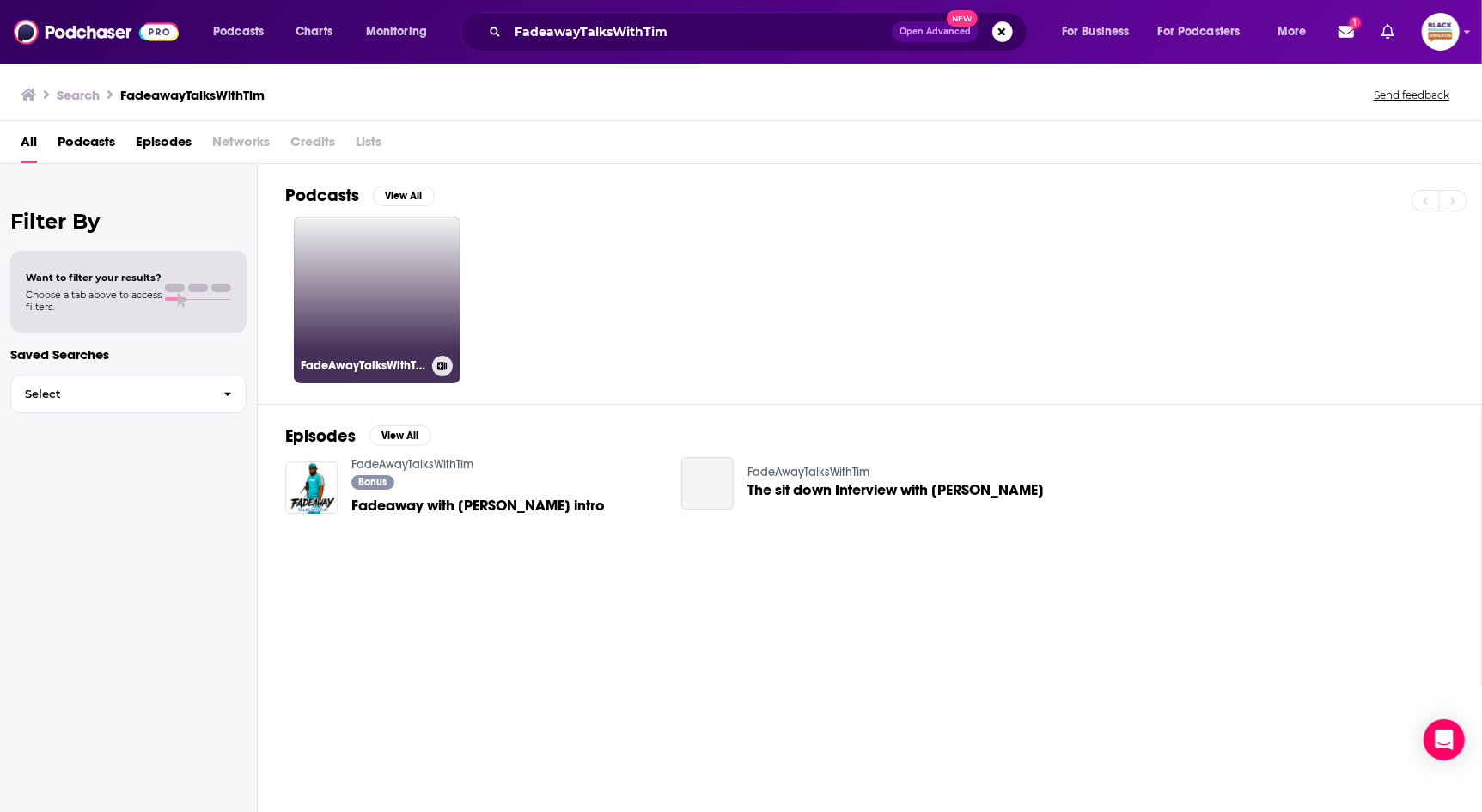
click at [418, 309] on link "FadeAwayTalksWithTim" at bounding box center [376, 299] width 167 height 167
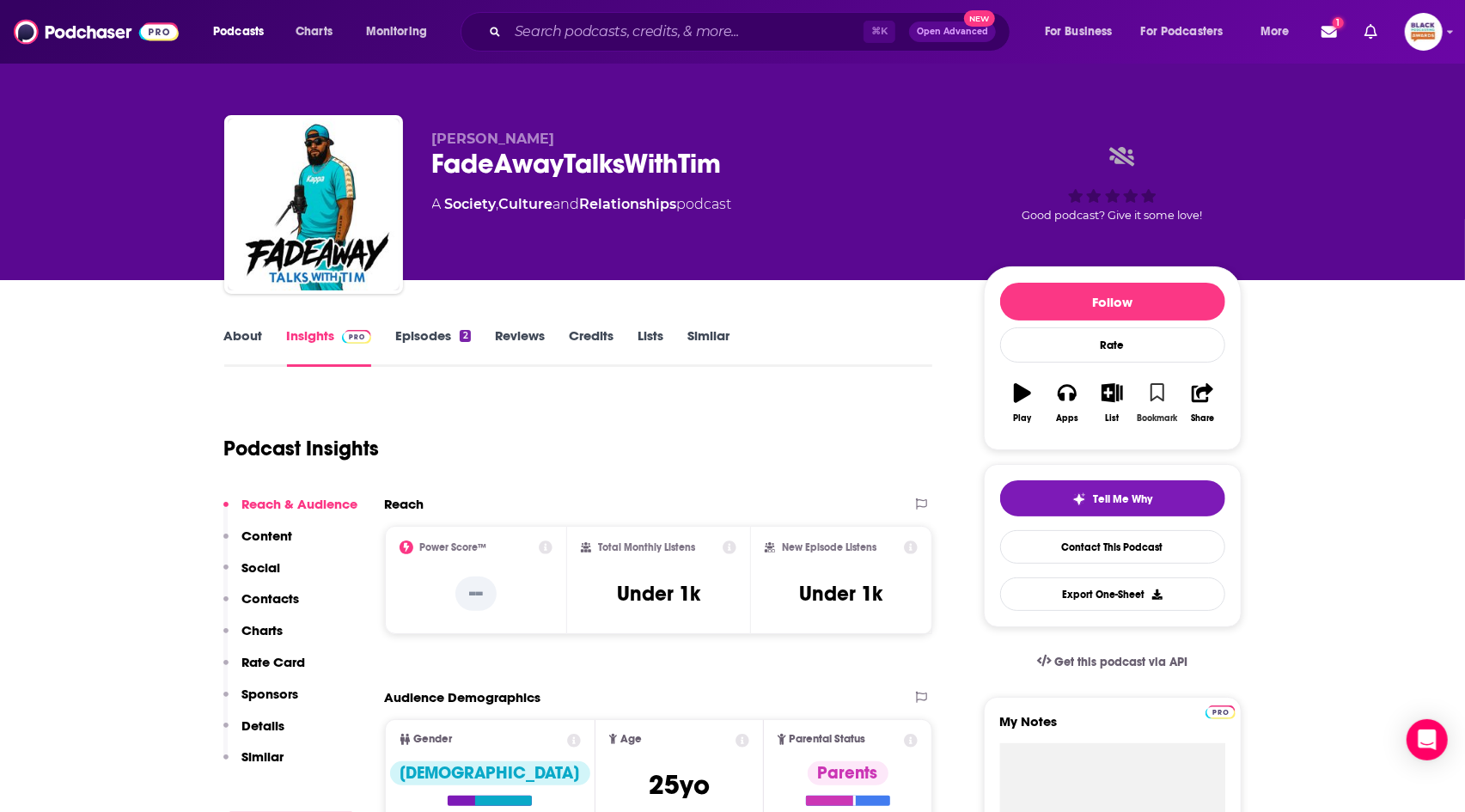
click at [1151, 393] on icon "button" at bounding box center [1158, 392] width 14 height 19
click at [1105, 397] on icon "button" at bounding box center [1112, 392] width 22 height 19
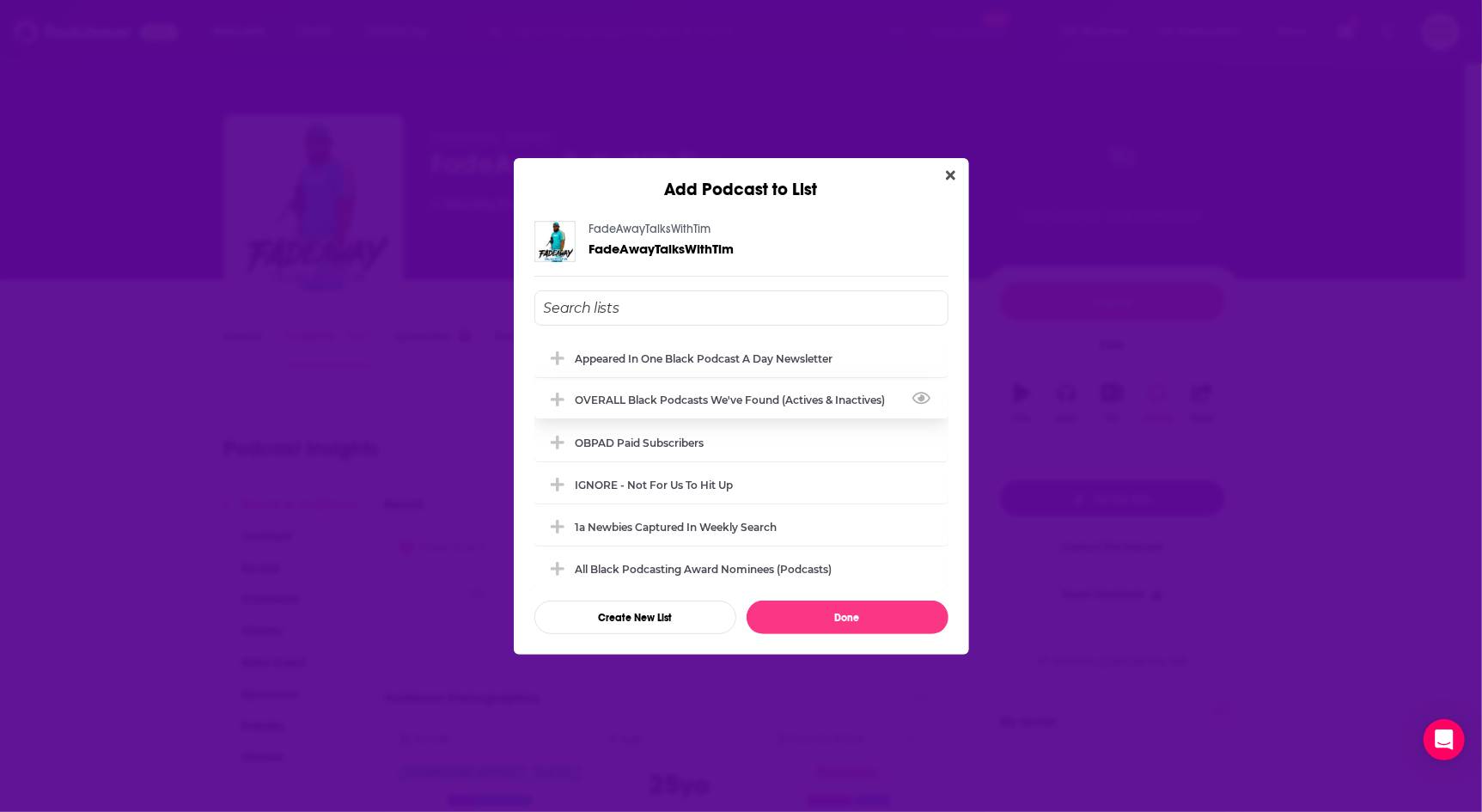
click at [711, 406] on div "OVERALL Black podcasts we've found (actives & inactives)" at bounding box center [742, 400] width 414 height 38
click at [697, 523] on div "1a Newbies captured in weekly search" at bounding box center [682, 526] width 212 height 13
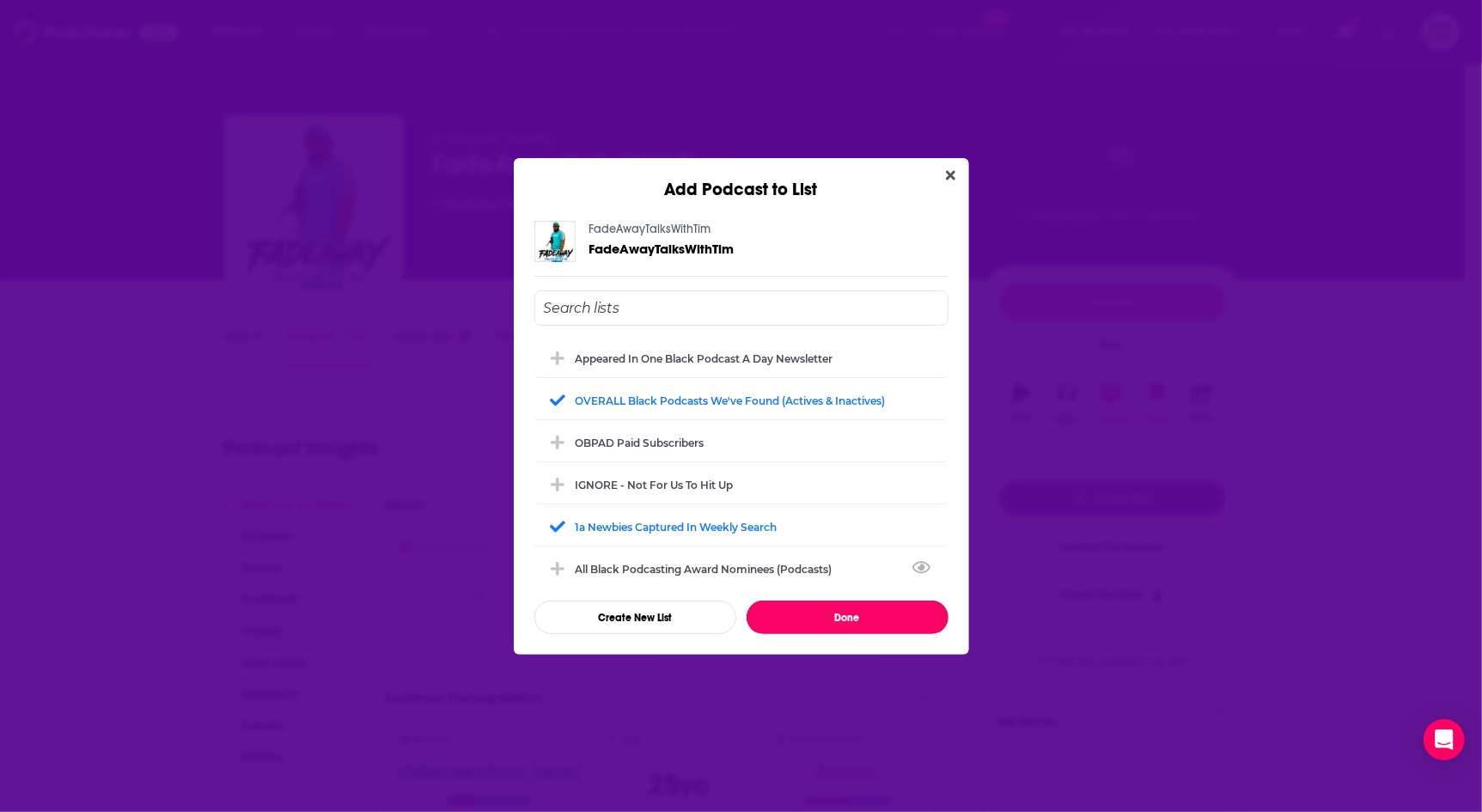
click at [836, 606] on button "Done" at bounding box center [847, 617] width 202 height 33
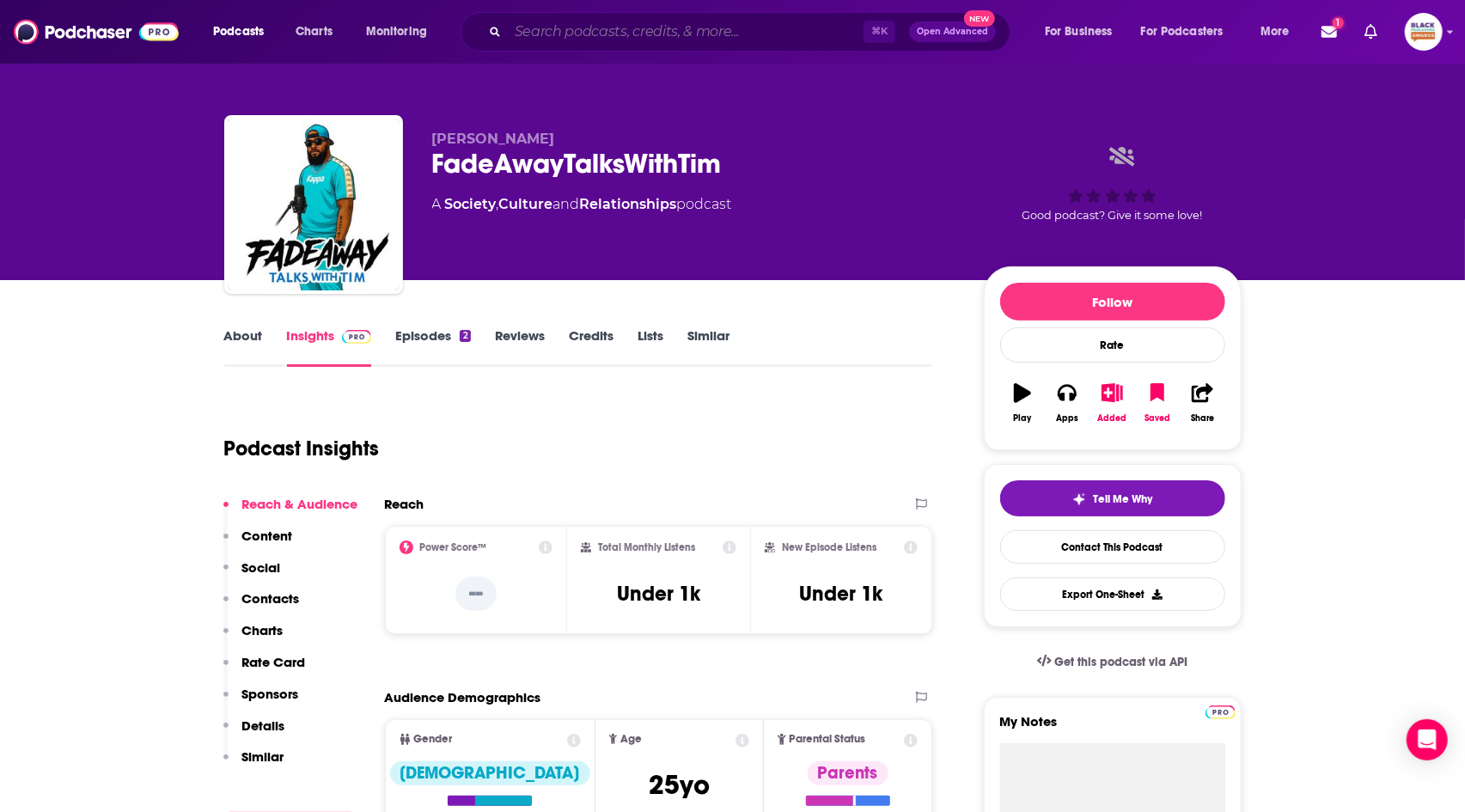
click at [717, 23] on input "Search podcasts, credits, & more..." at bounding box center [685, 32] width 356 height 28
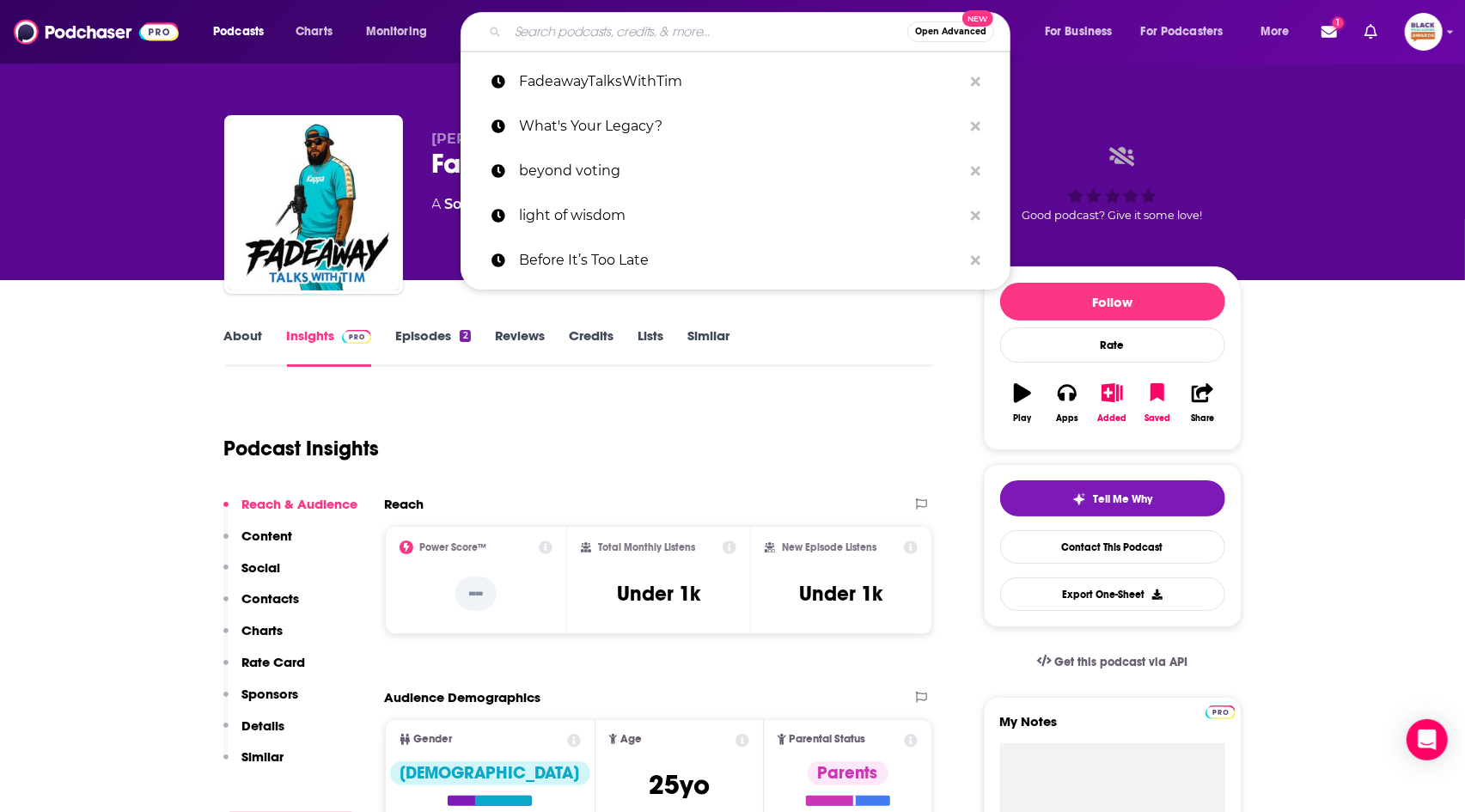
paste input "Chef’s Cut"
type input "Chef’s Cut"
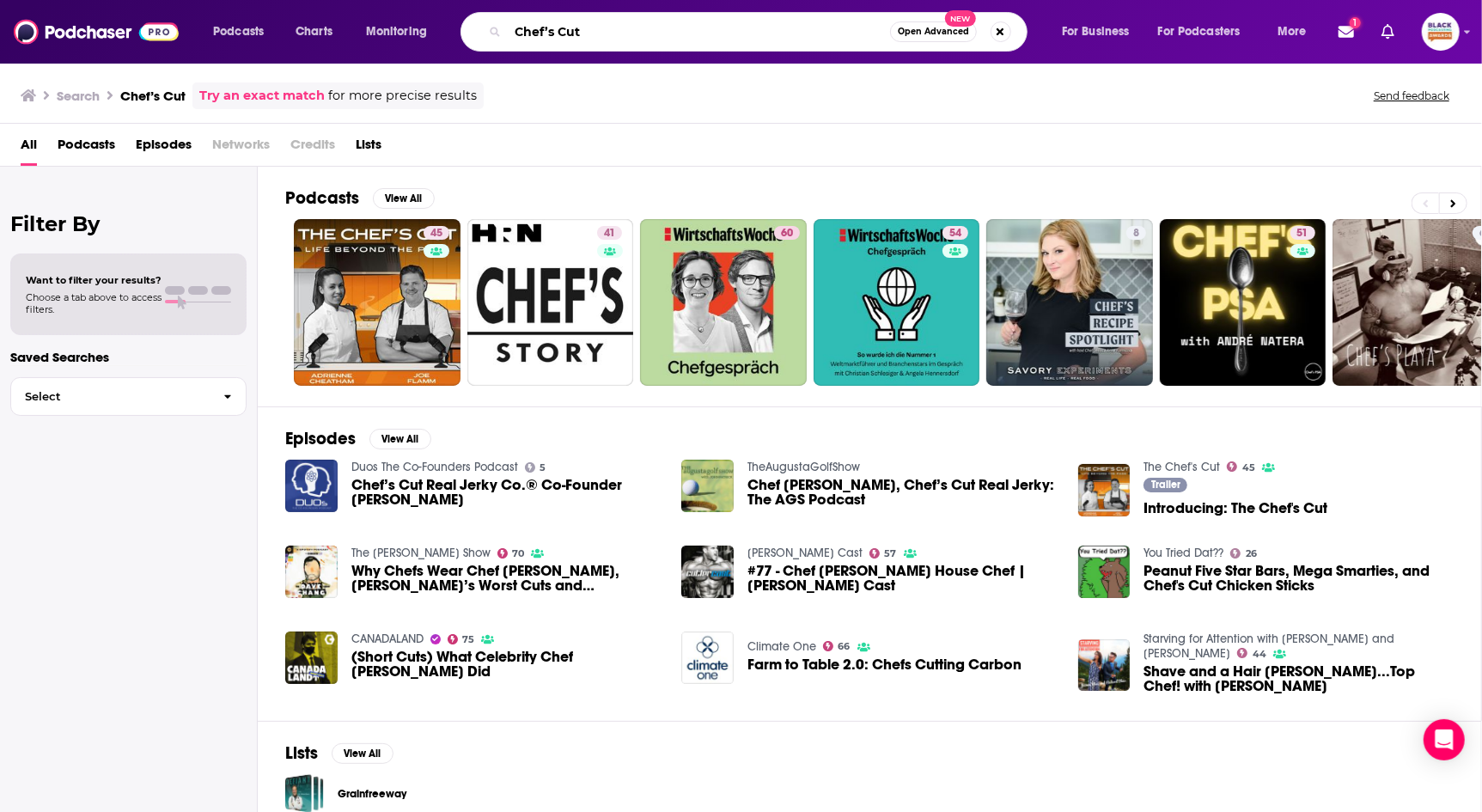
click at [634, 35] on input "Chef’s Cut" at bounding box center [699, 32] width 383 height 28
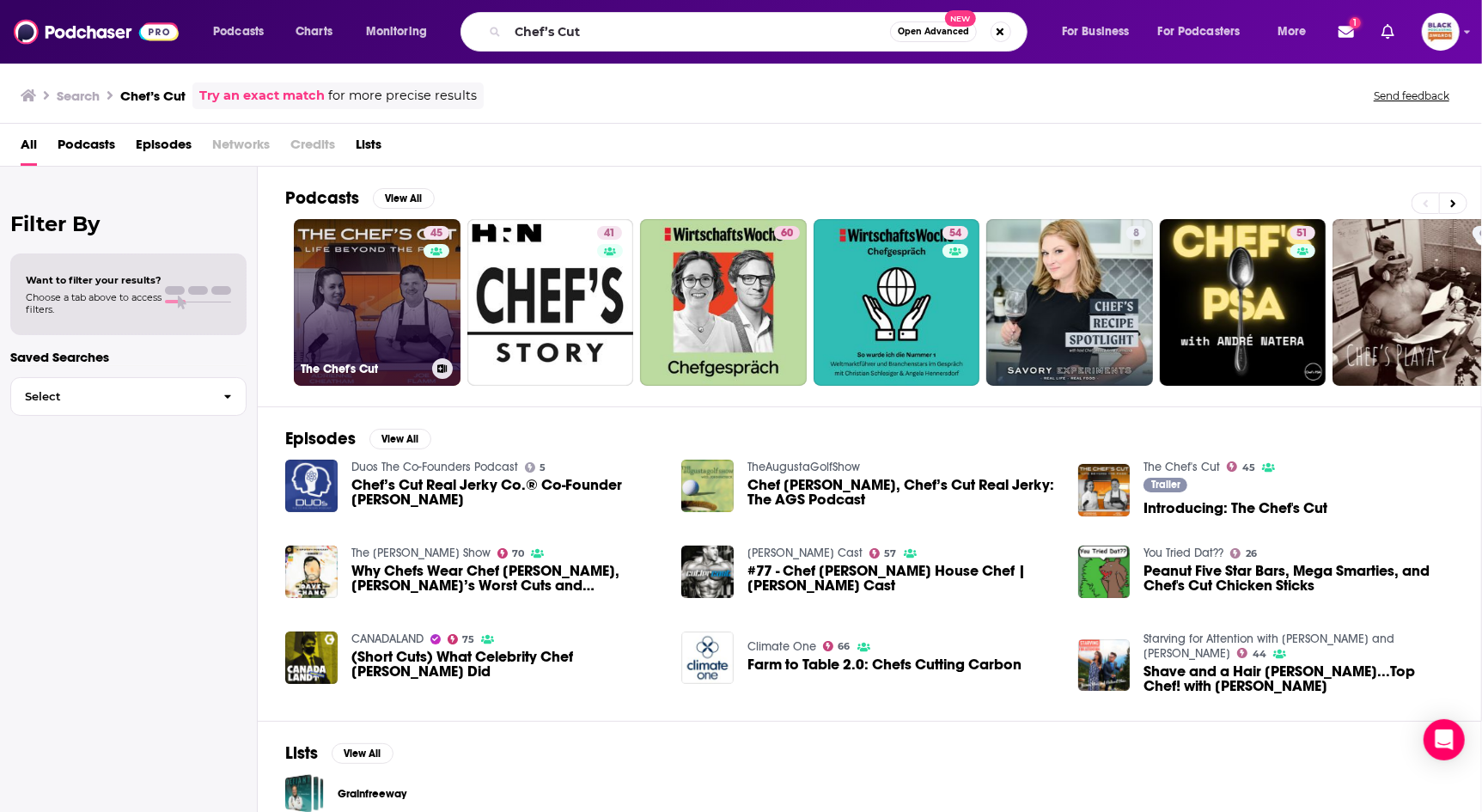
click at [392, 302] on link "45 The Chef's Cut" at bounding box center [376, 302] width 167 height 167
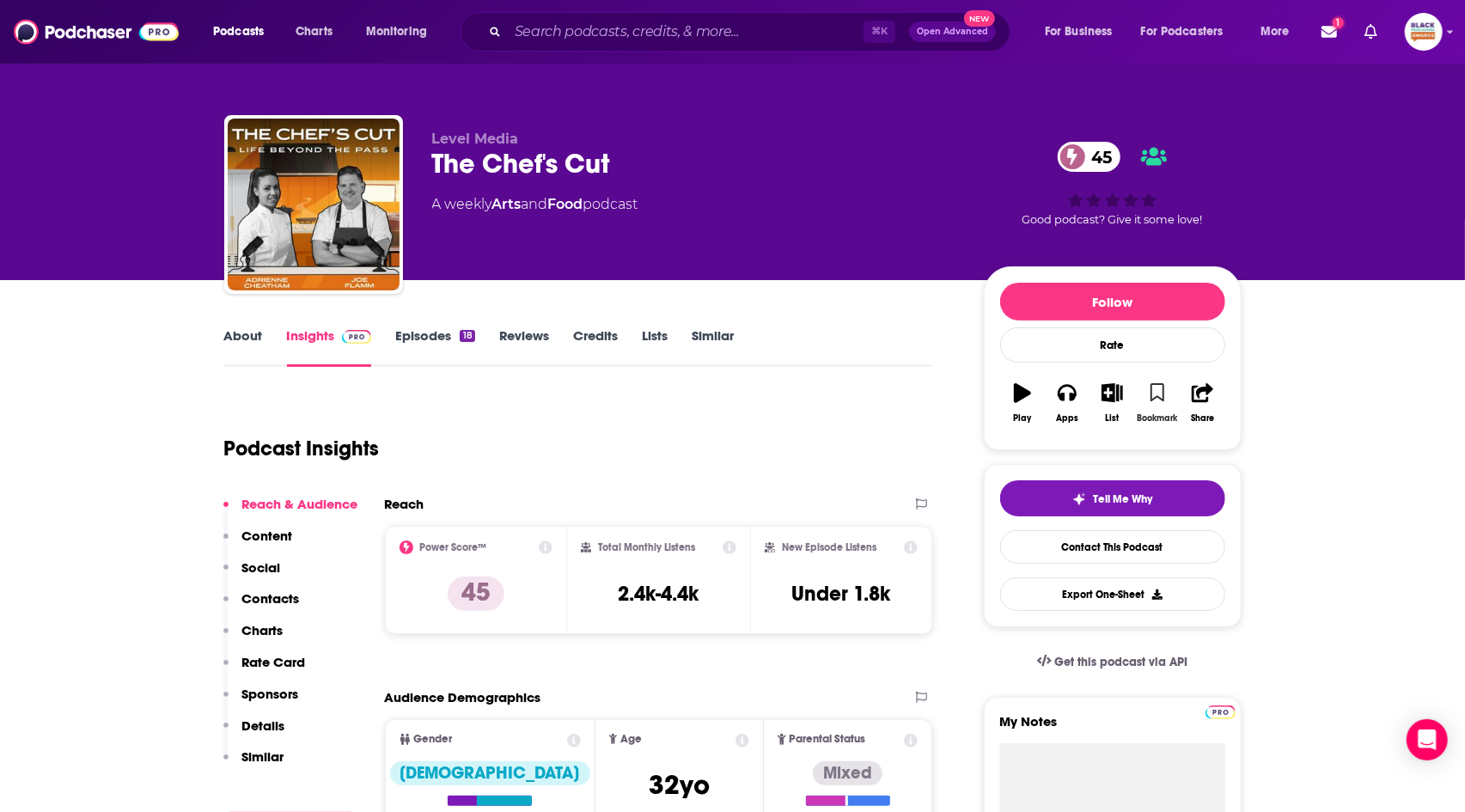
drag, startPoint x: 1162, startPoint y: 397, endPoint x: 1145, endPoint y: 397, distance: 17.0
click at [1161, 397] on icon "button" at bounding box center [1158, 392] width 14 height 19
click at [1116, 399] on icon "button" at bounding box center [1112, 392] width 22 height 19
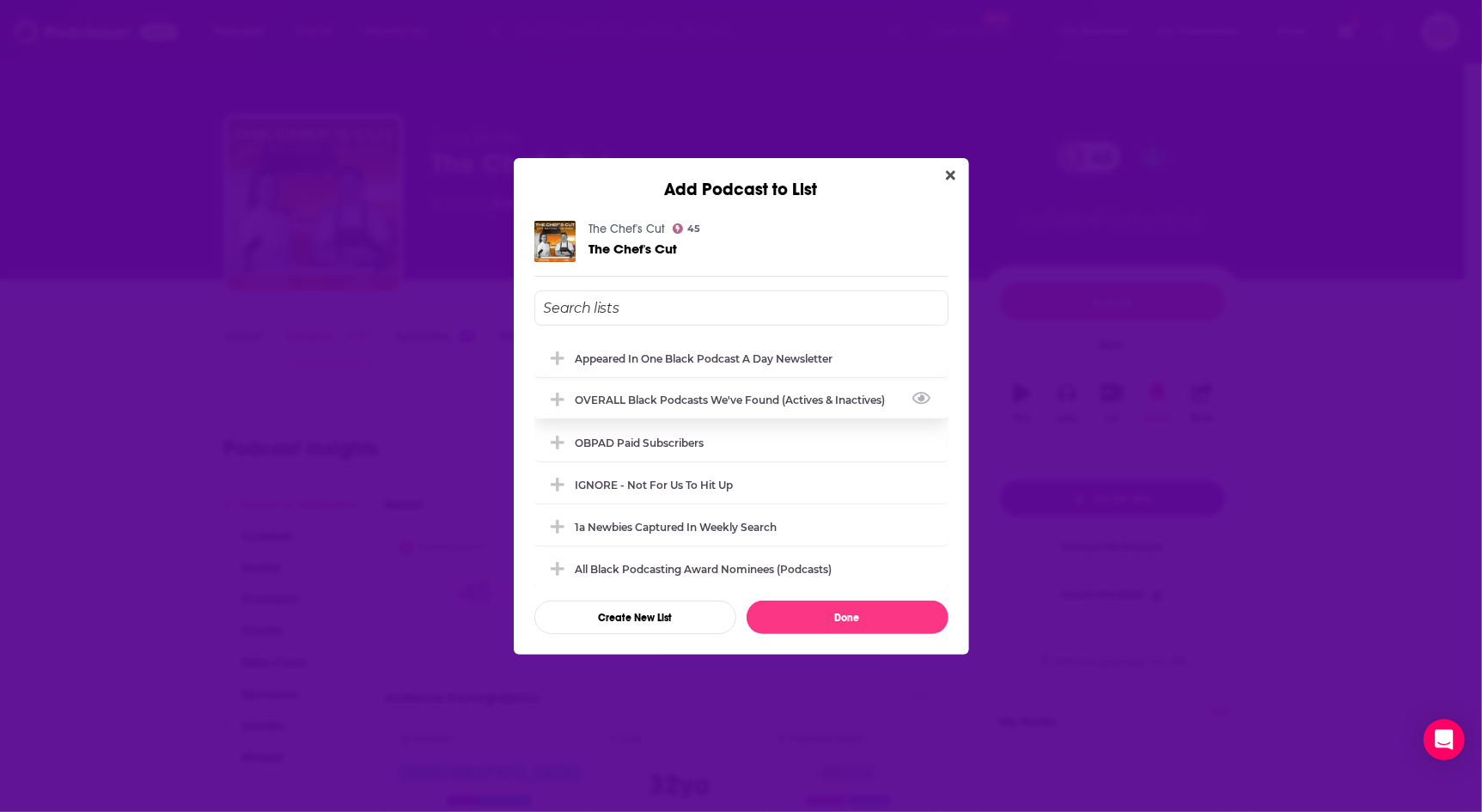
click at [688, 393] on div "OVERALL Black podcasts we've found (actives & inactives)" at bounding box center [736, 400] width 321 height 13
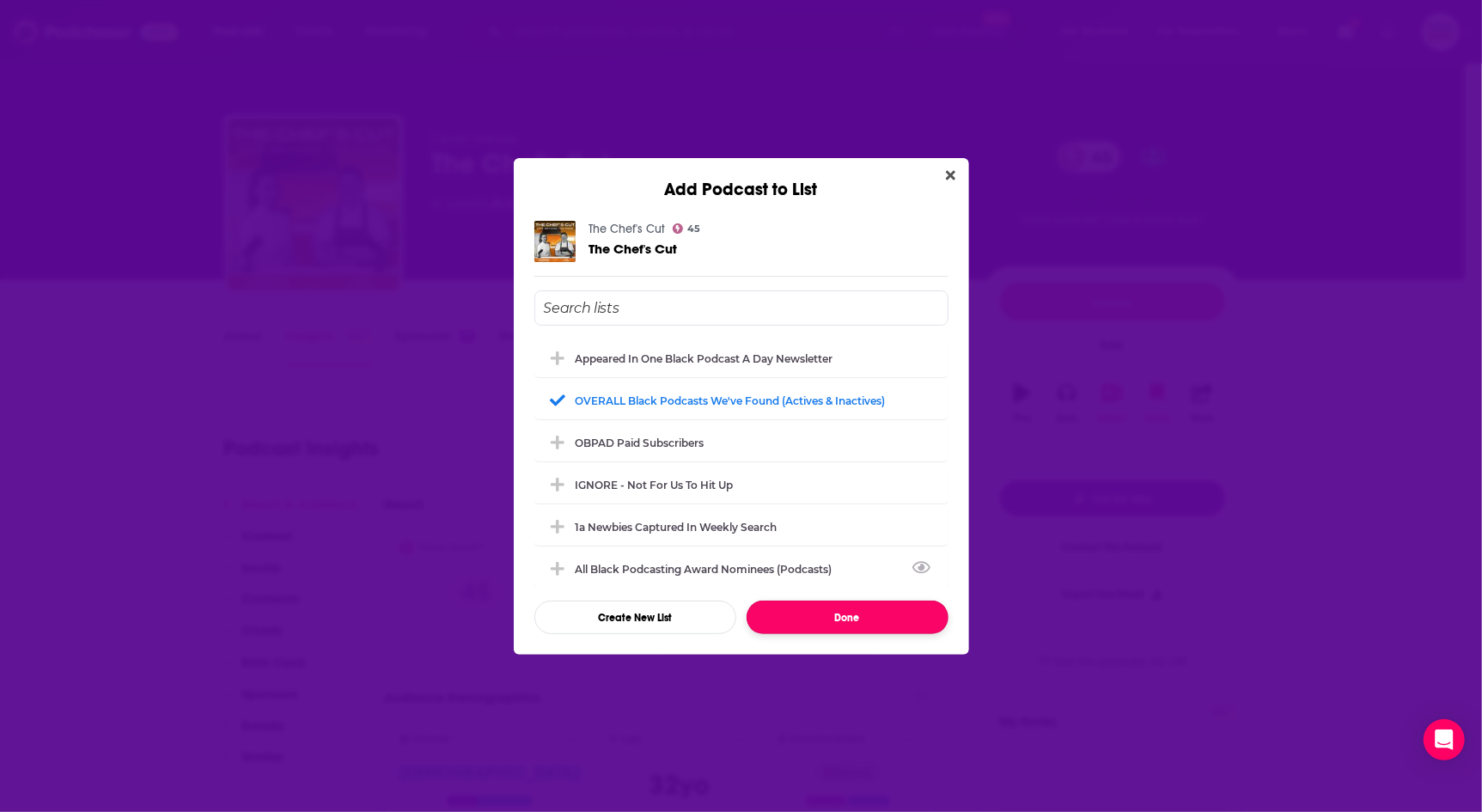
click at [832, 621] on button "Done" at bounding box center [847, 617] width 202 height 33
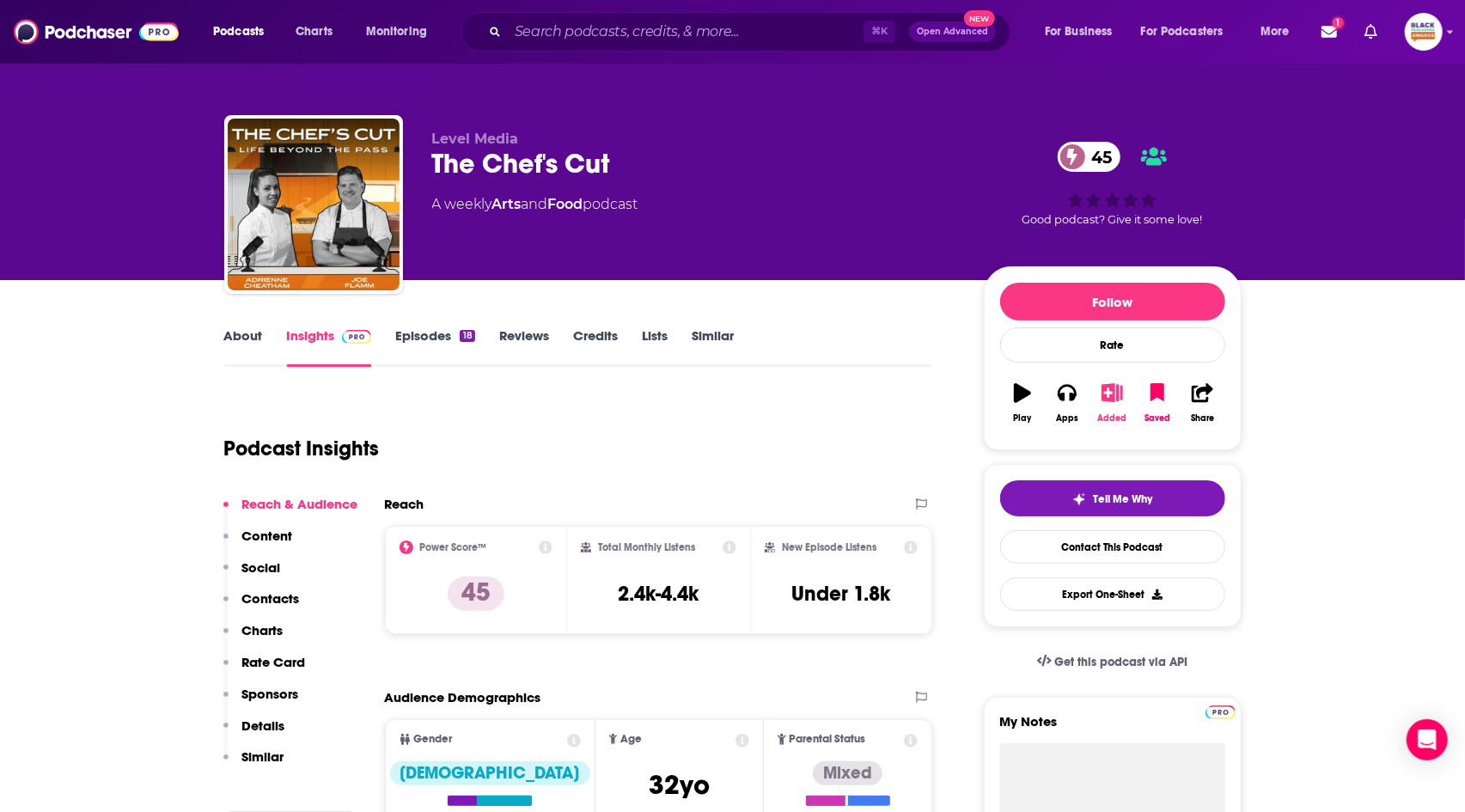
click at [1107, 395] on icon "button" at bounding box center [1112, 392] width 22 height 19
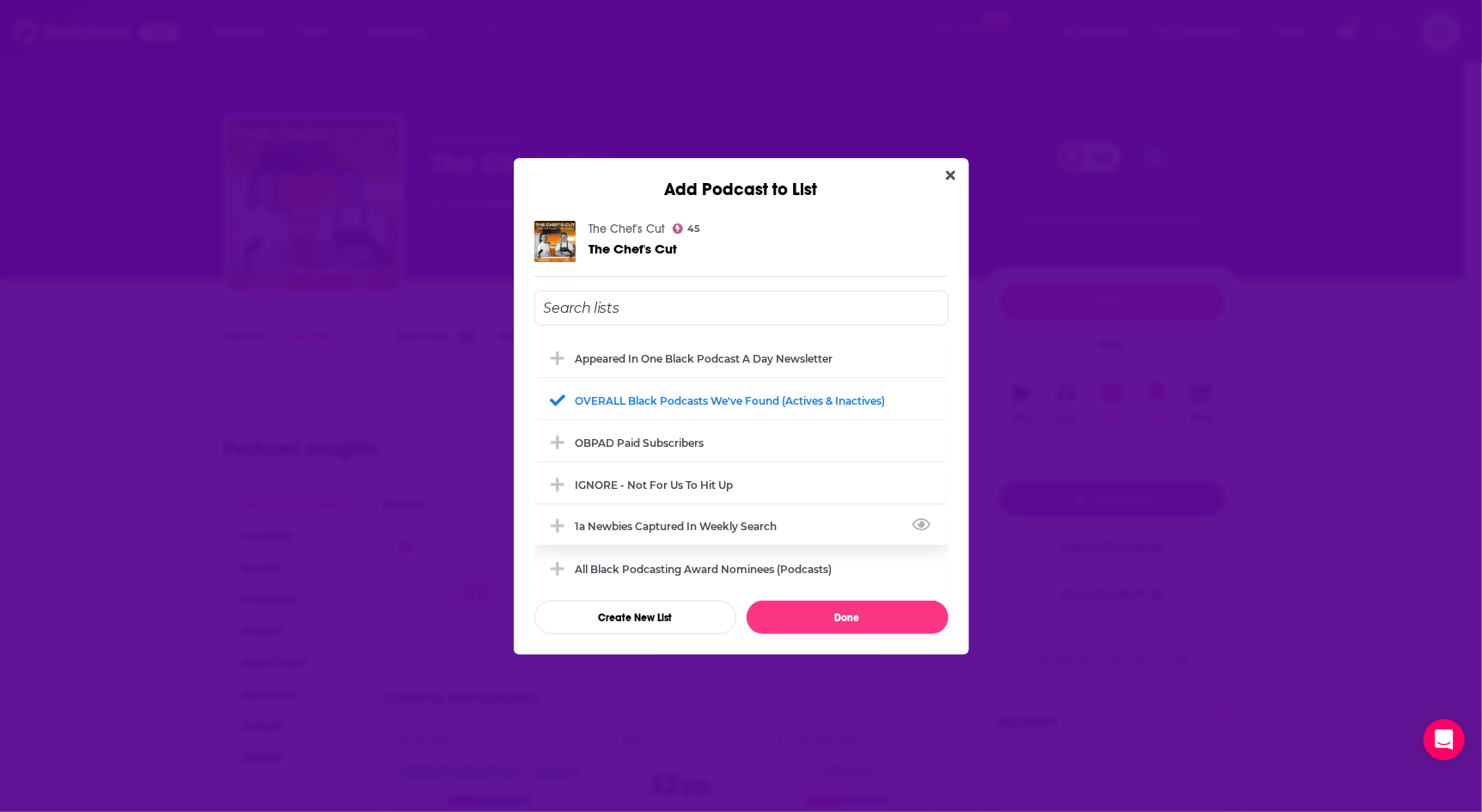
click at [660, 532] on div "1a Newbies captured in weekly search" at bounding box center [742, 526] width 414 height 38
drag, startPoint x: 847, startPoint y: 614, endPoint x: 898, endPoint y: 591, distance: 55.9
click at [849, 613] on button "Done" at bounding box center [847, 617] width 202 height 33
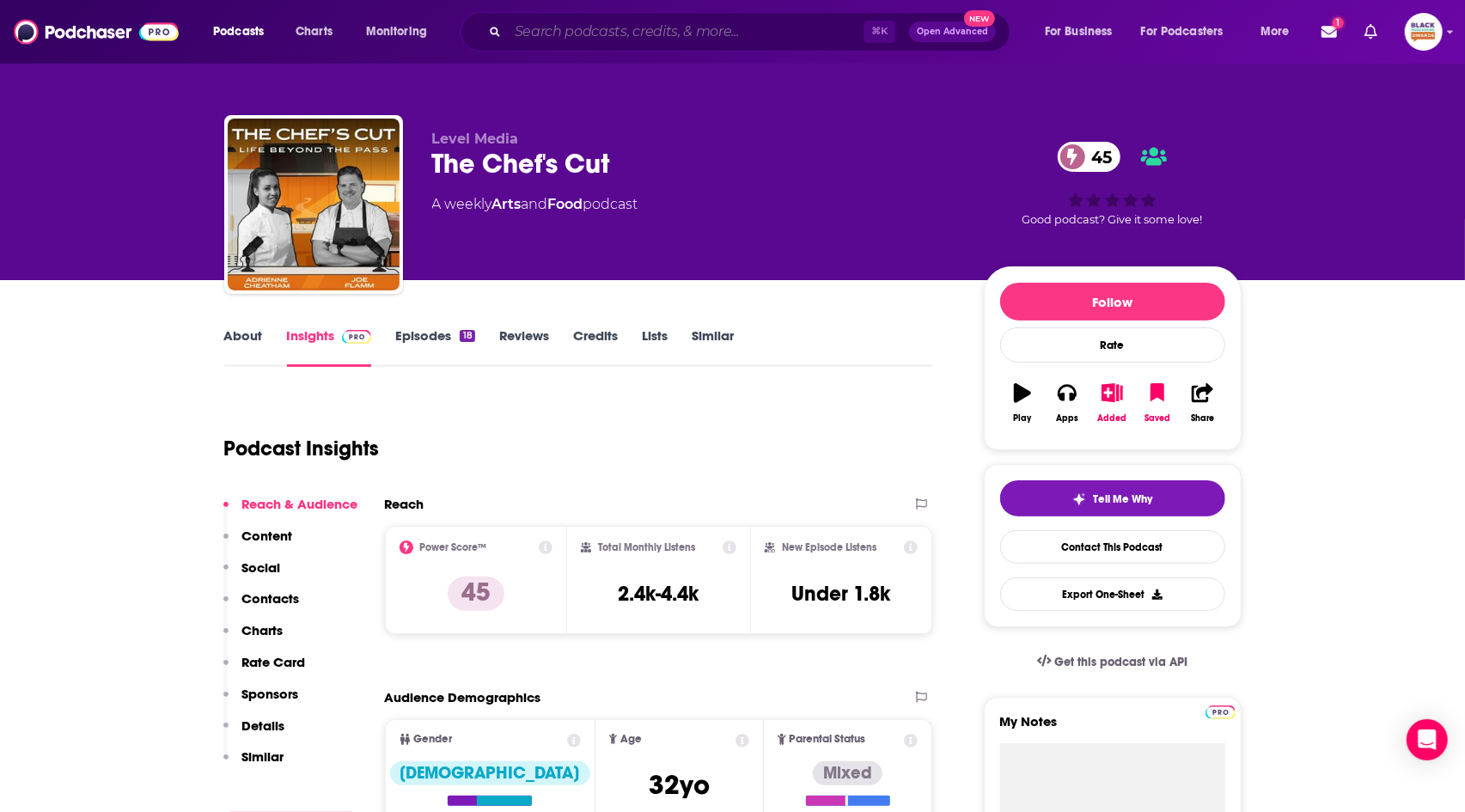
click at [717, 27] on input "Search podcasts, credits, & more..." at bounding box center [685, 32] width 356 height 28
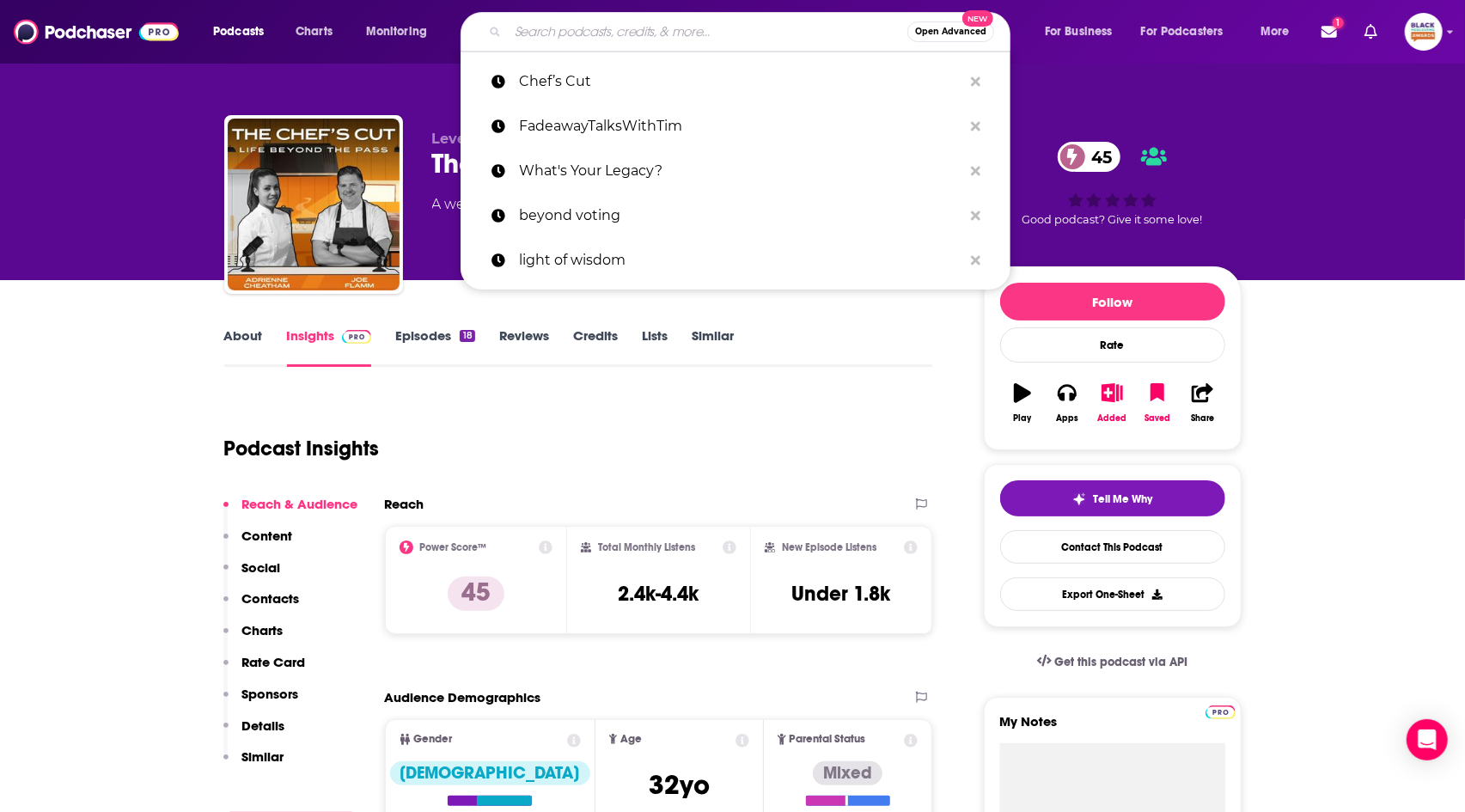
paste input "Conversations with [PERSON_NAME]"
type input "Conversations with [PERSON_NAME]"
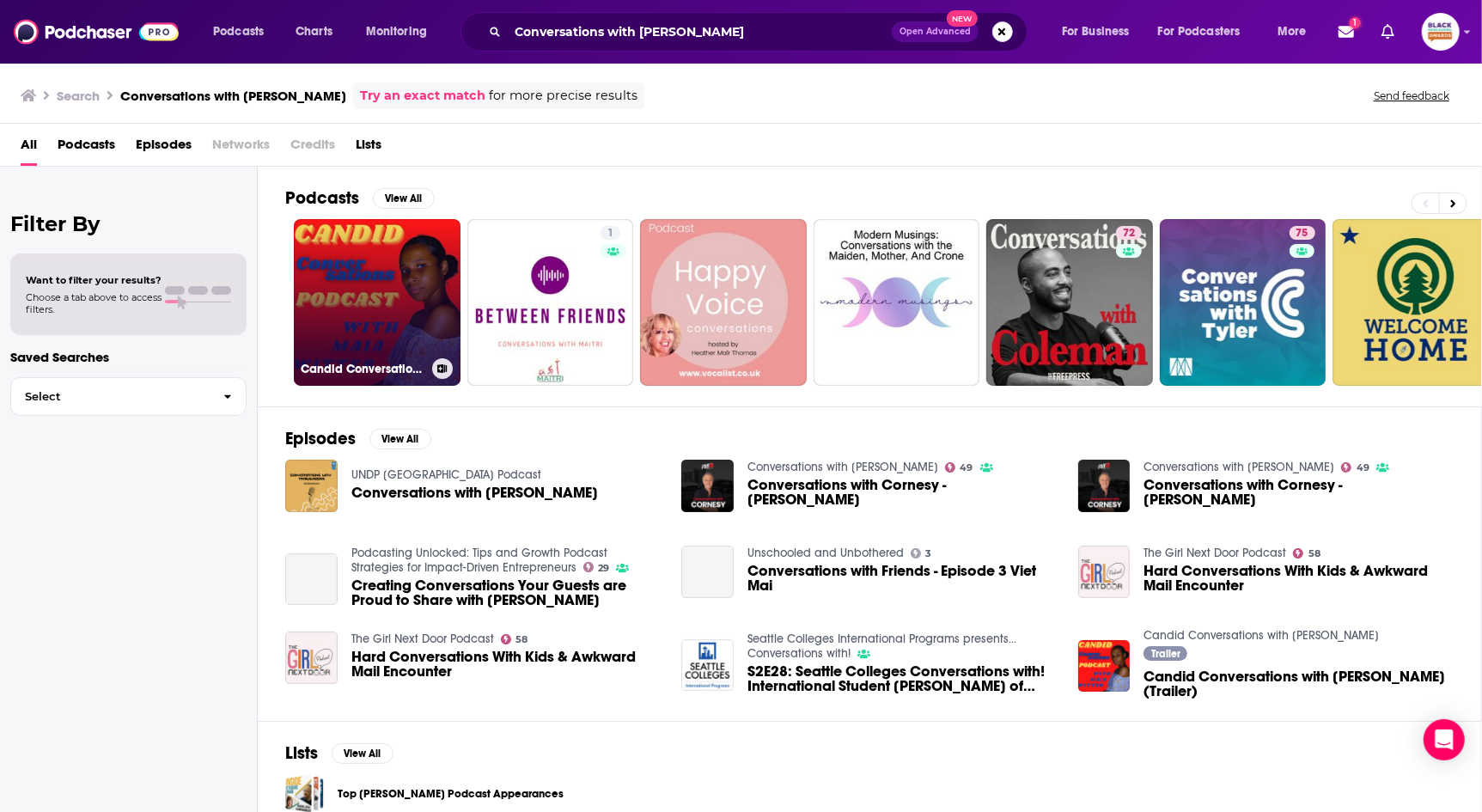
click at [440, 370] on icon at bounding box center [442, 369] width 9 height 9
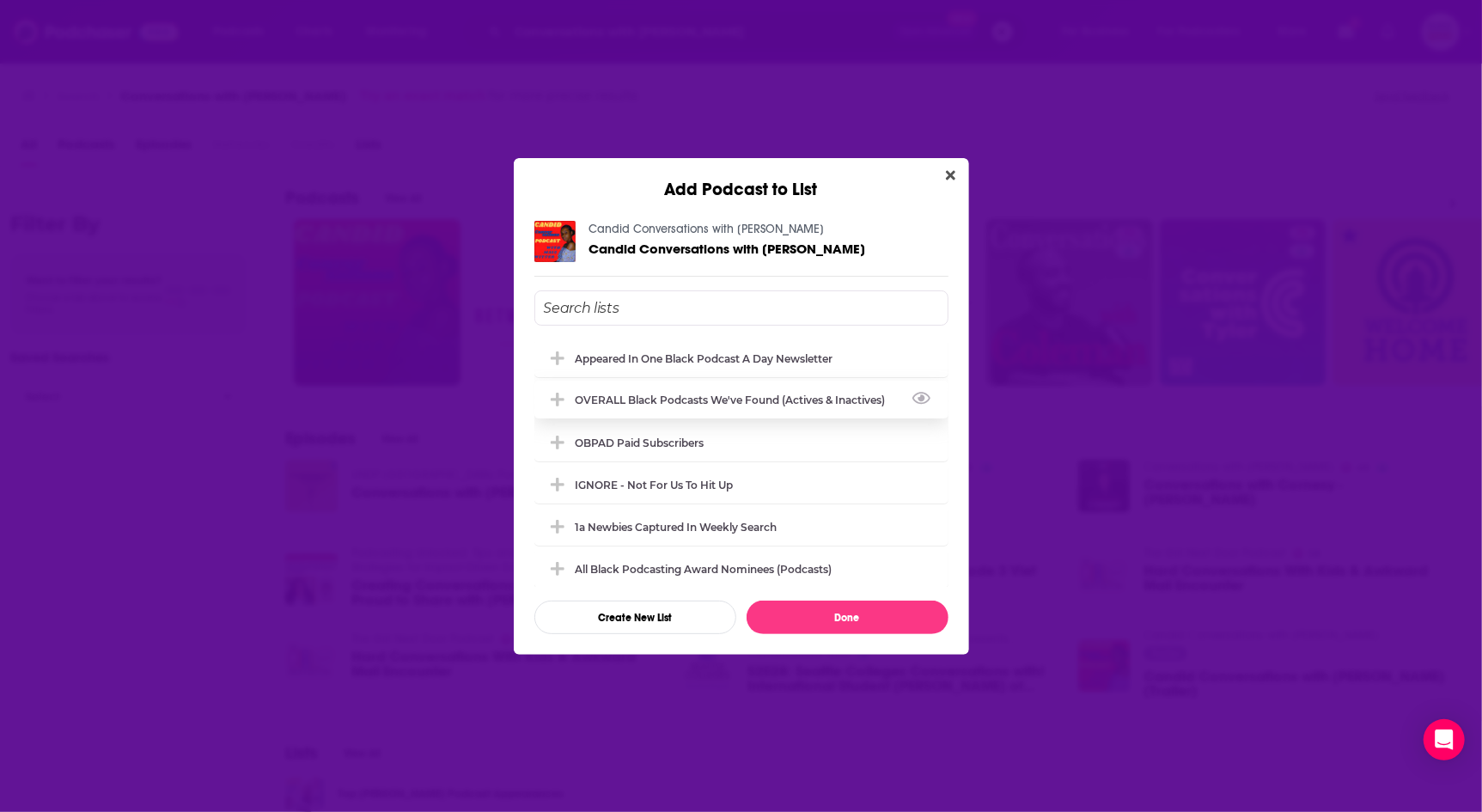
drag, startPoint x: 657, startPoint y: 402, endPoint x: 666, endPoint y: 407, distance: 10.3
click at [657, 401] on div "OVERALL Black podcasts we've found (actives & inactives)" at bounding box center [736, 400] width 321 height 13
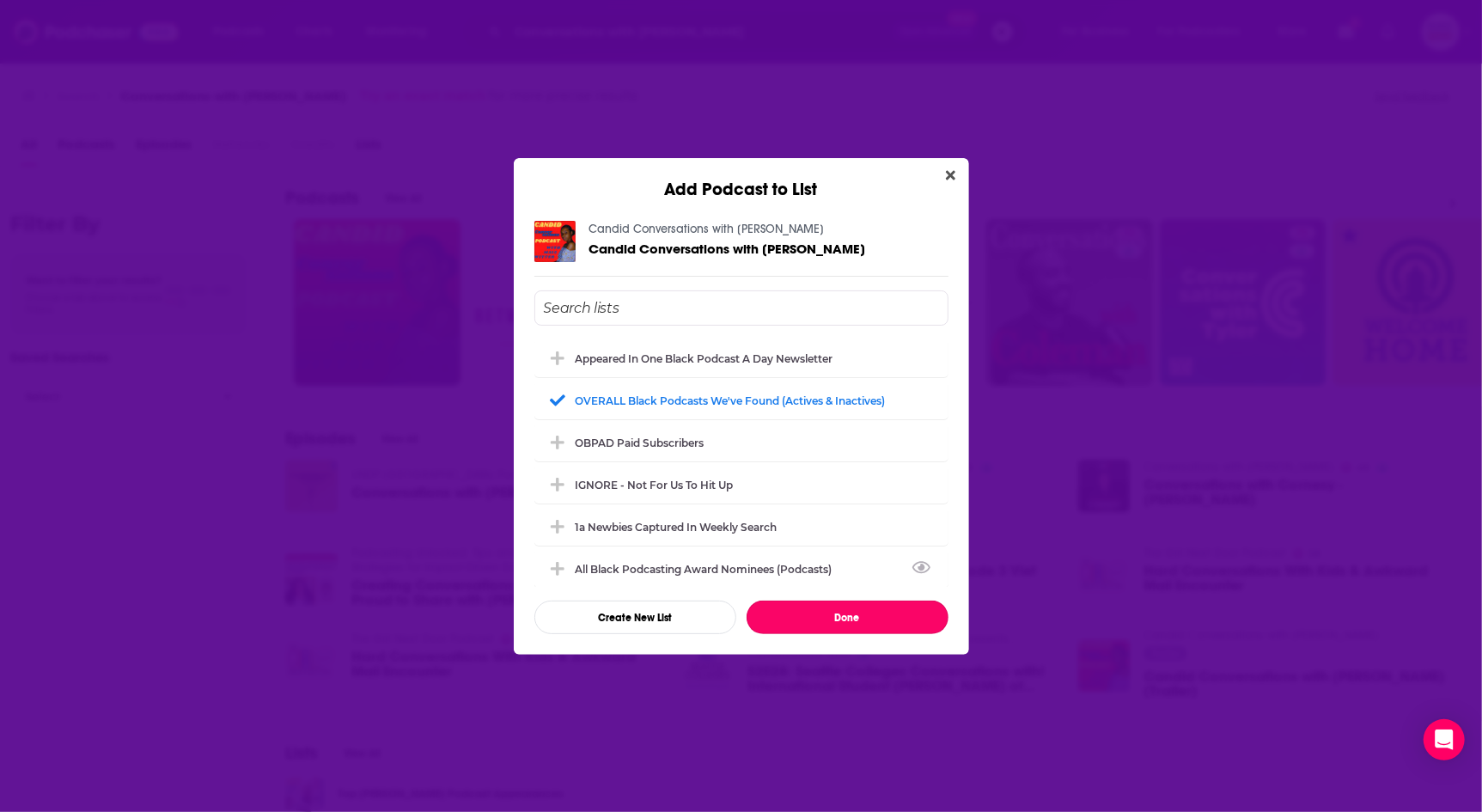
drag, startPoint x: 867, startPoint y: 616, endPoint x: 975, endPoint y: 558, distance: 122.6
click at [868, 617] on button "Done" at bounding box center [847, 617] width 202 height 33
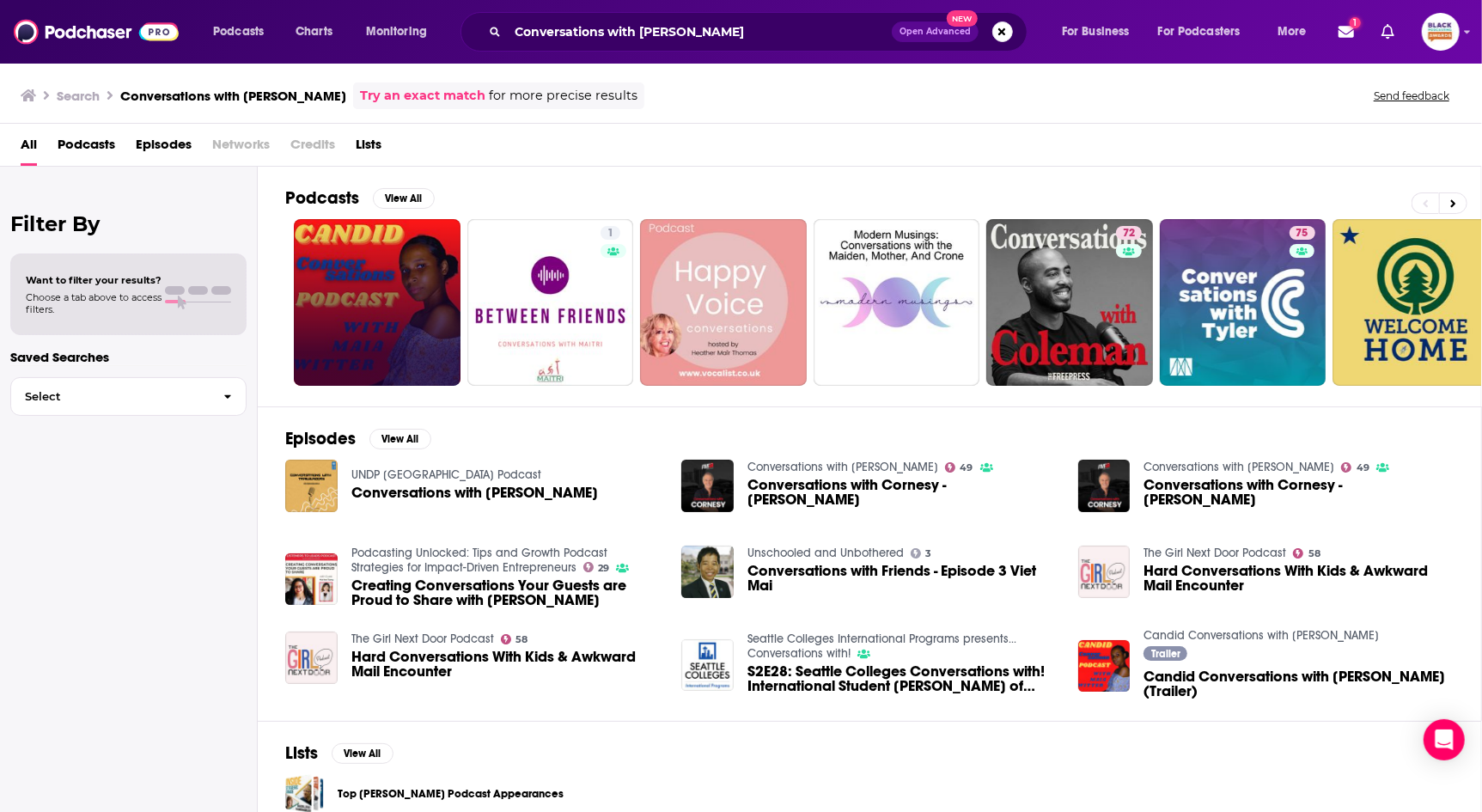
click at [379, 96] on link "Try an exact match" at bounding box center [422, 95] width 125 height 20
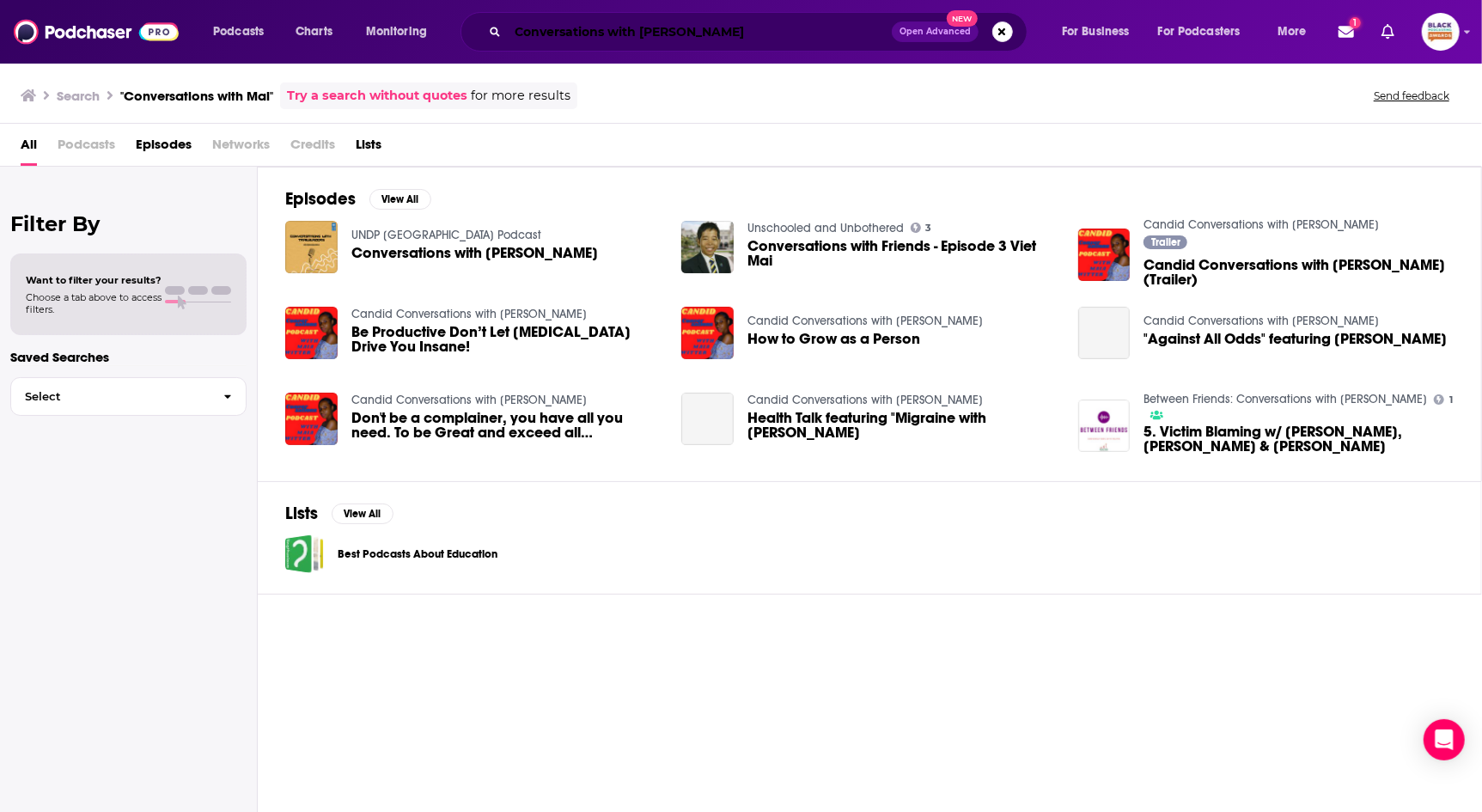
click at [728, 38] on input "Conversations with [PERSON_NAME]" at bounding box center [700, 32] width 384 height 28
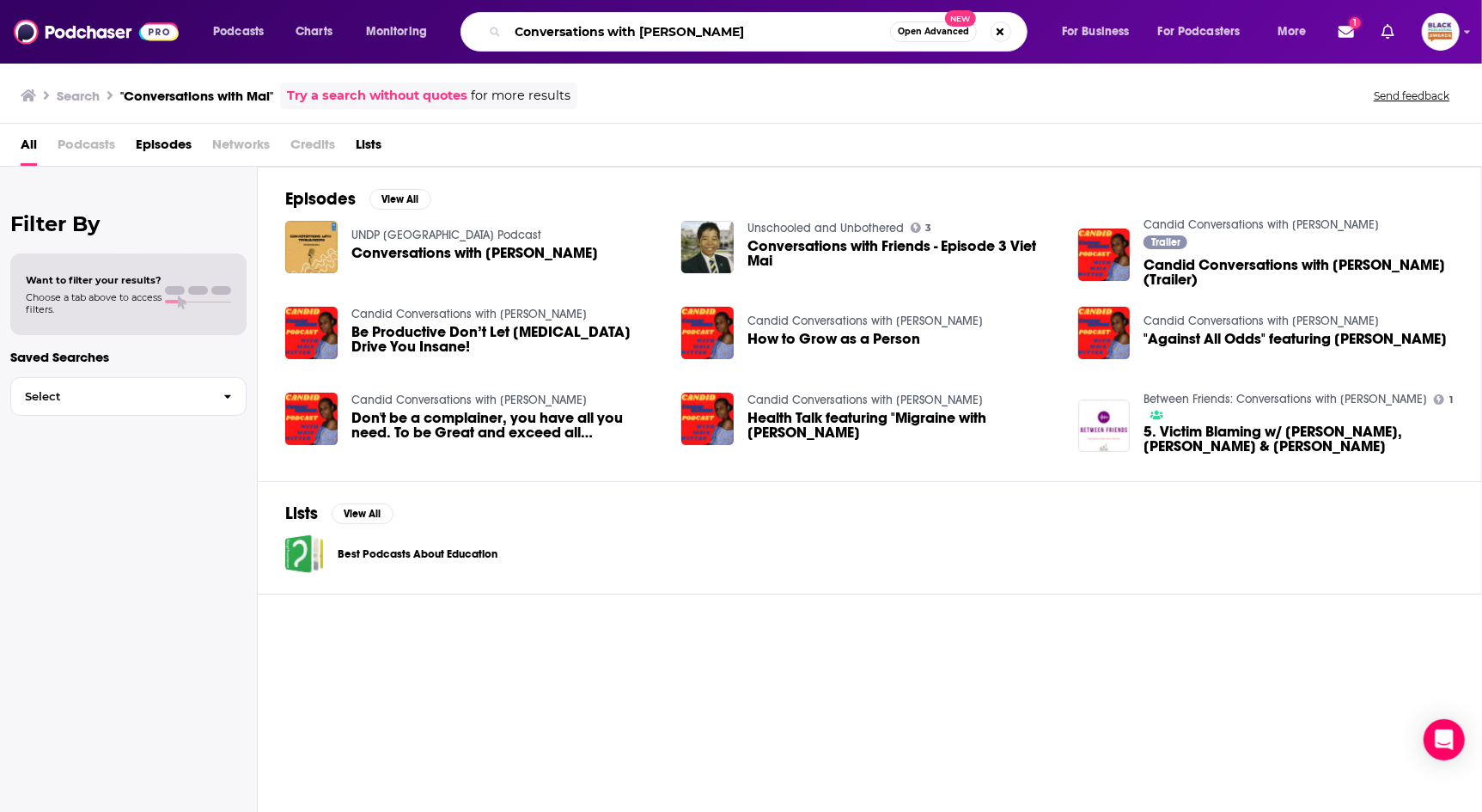
paste input "Are We Old Podcast"
type input "Are We Old Podcast"
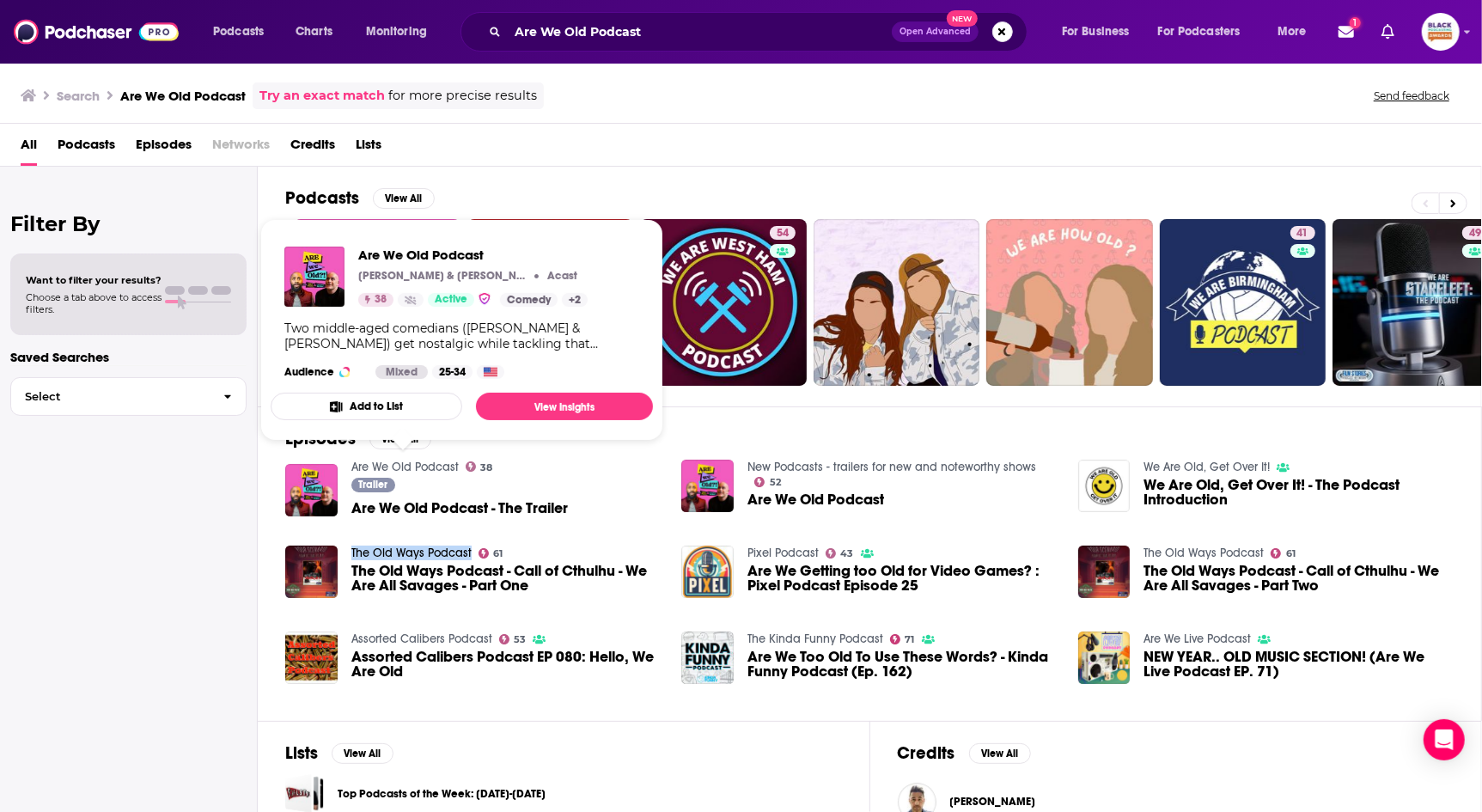
click at [390, 402] on button "Add to List" at bounding box center [366, 406] width 192 height 28
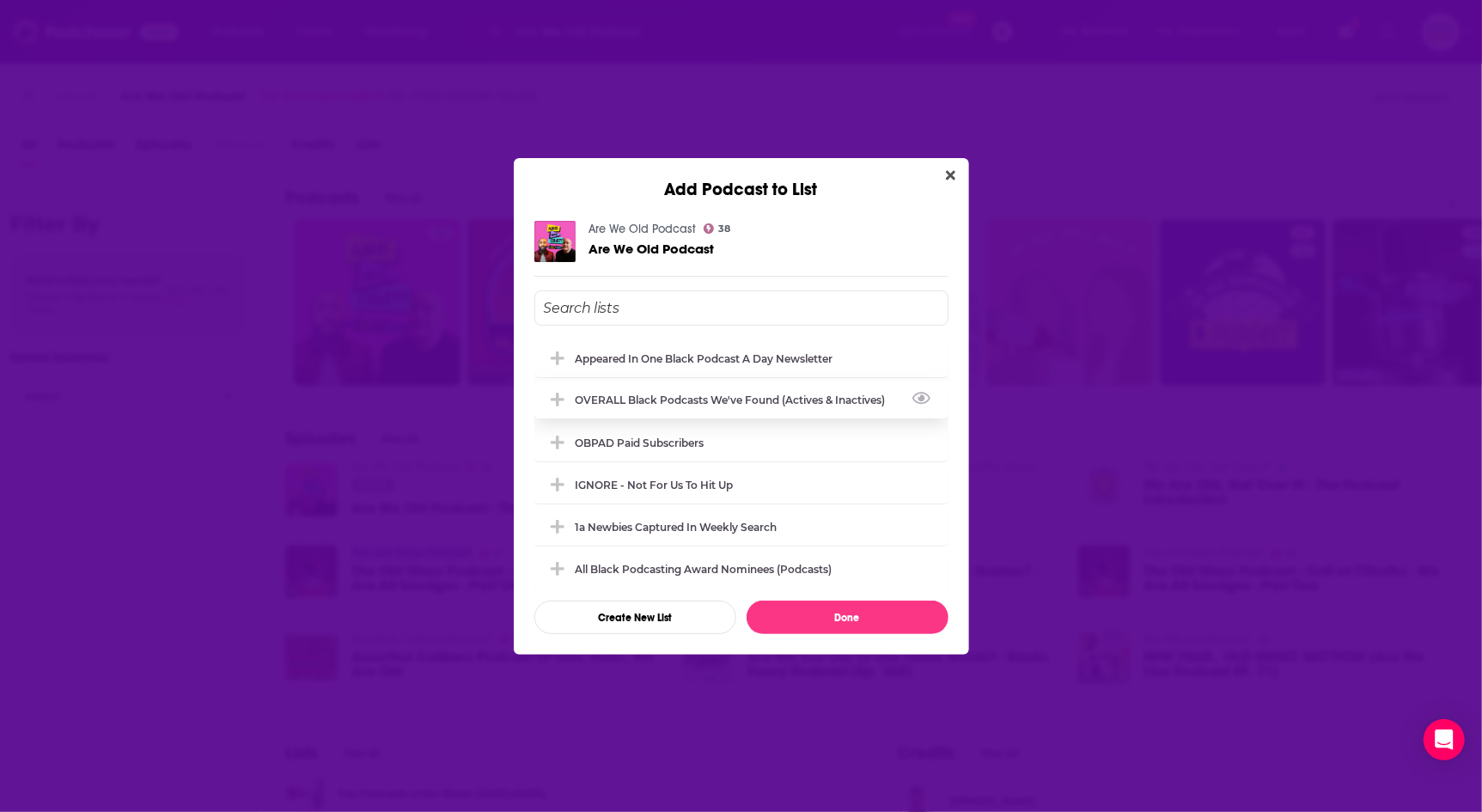
click at [657, 385] on div "OVERALL Black podcasts we've found (actives & inactives)" at bounding box center [742, 400] width 414 height 38
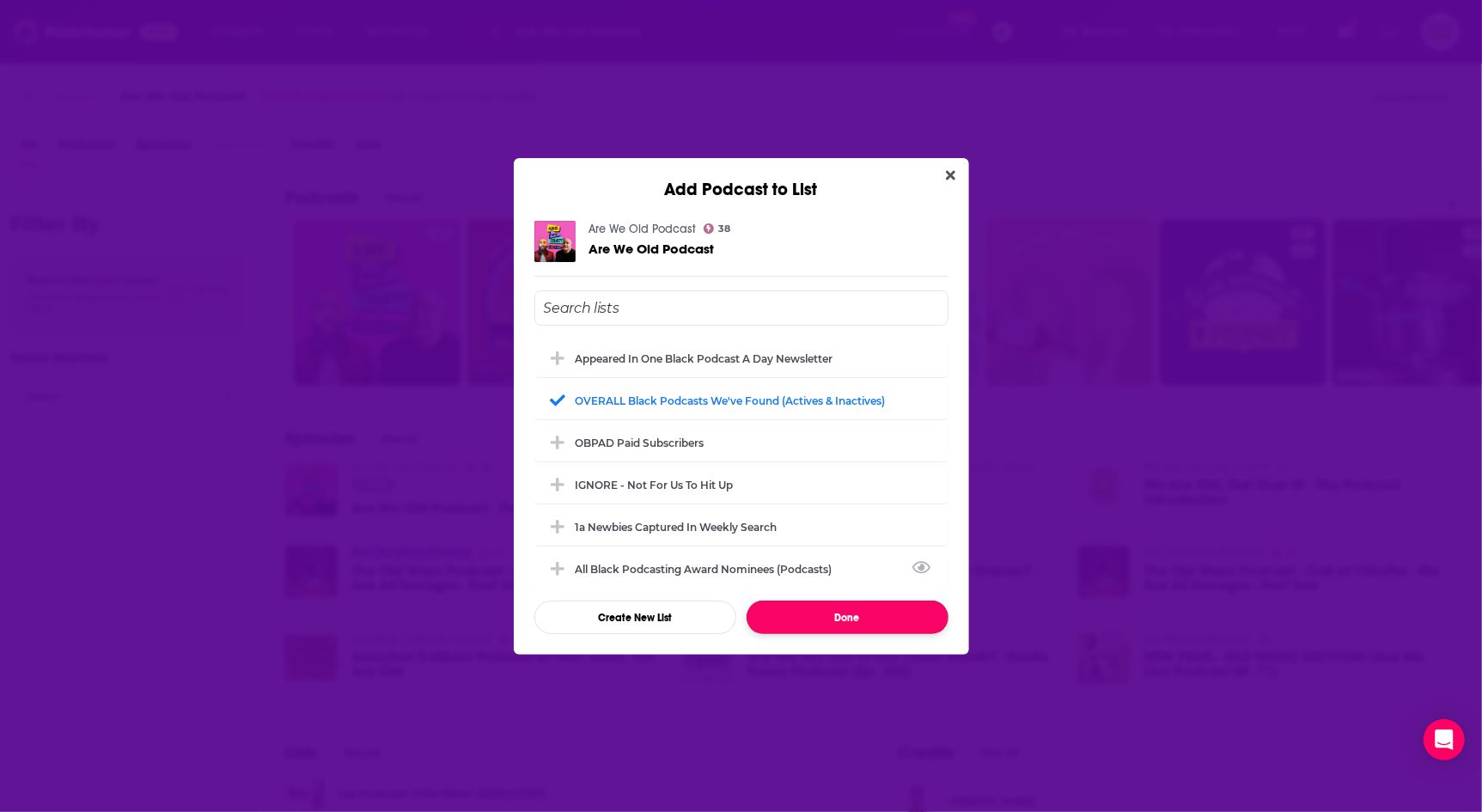
click at [843, 614] on button "Done" at bounding box center [847, 617] width 202 height 33
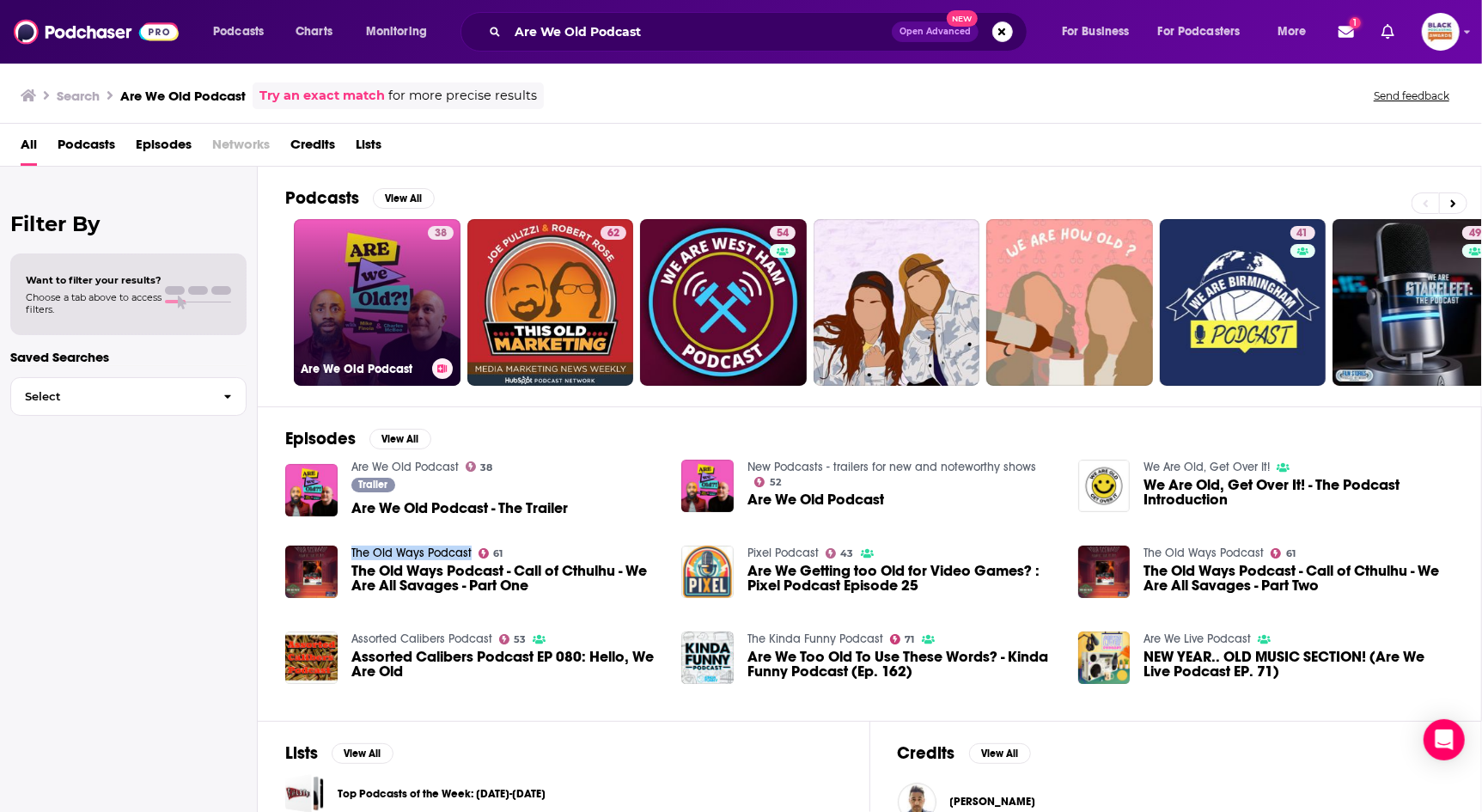
click at [428, 254] on div "38" at bounding box center [440, 292] width 26 height 132
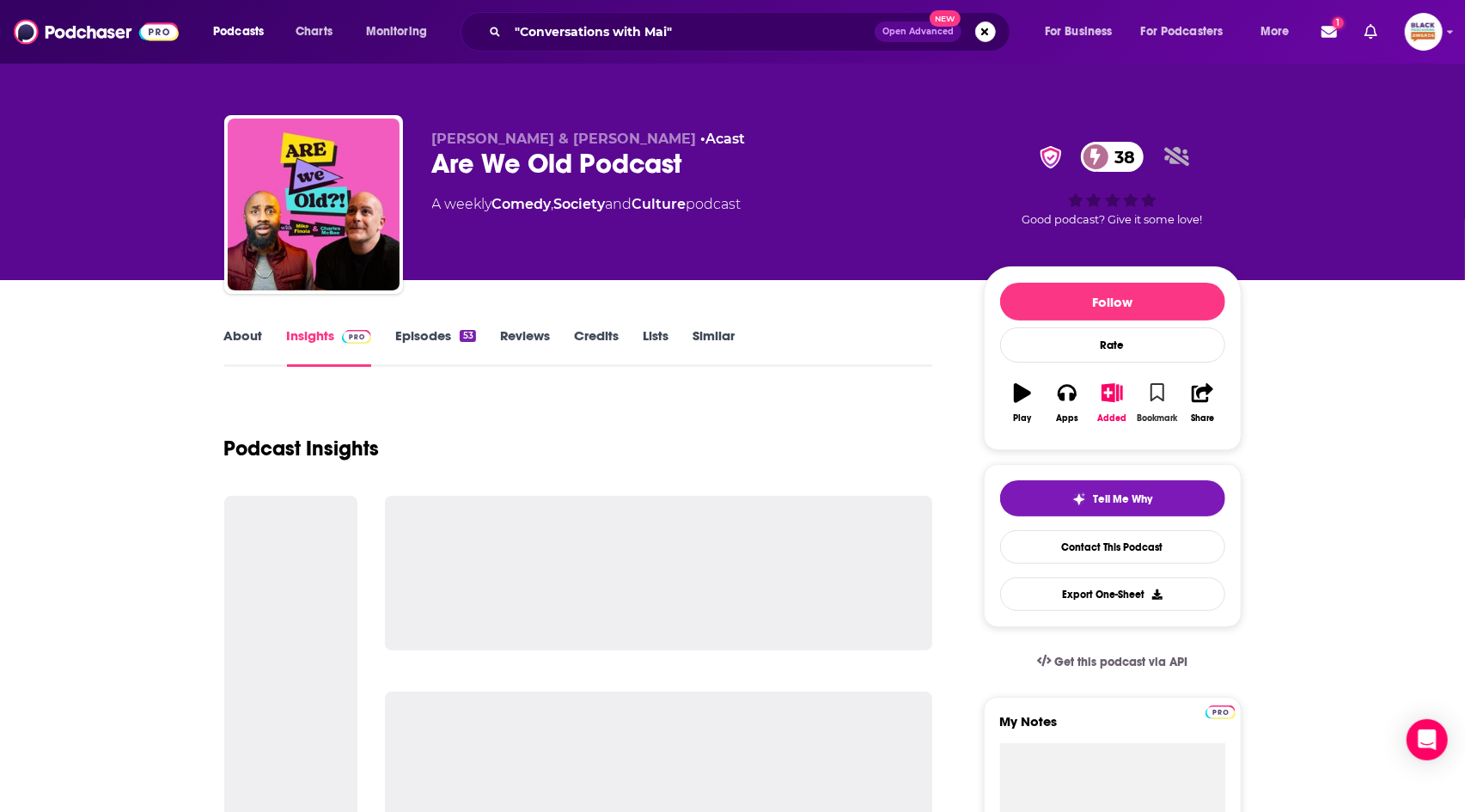
click at [1168, 385] on button "Bookmark" at bounding box center [1158, 402] width 45 height 62
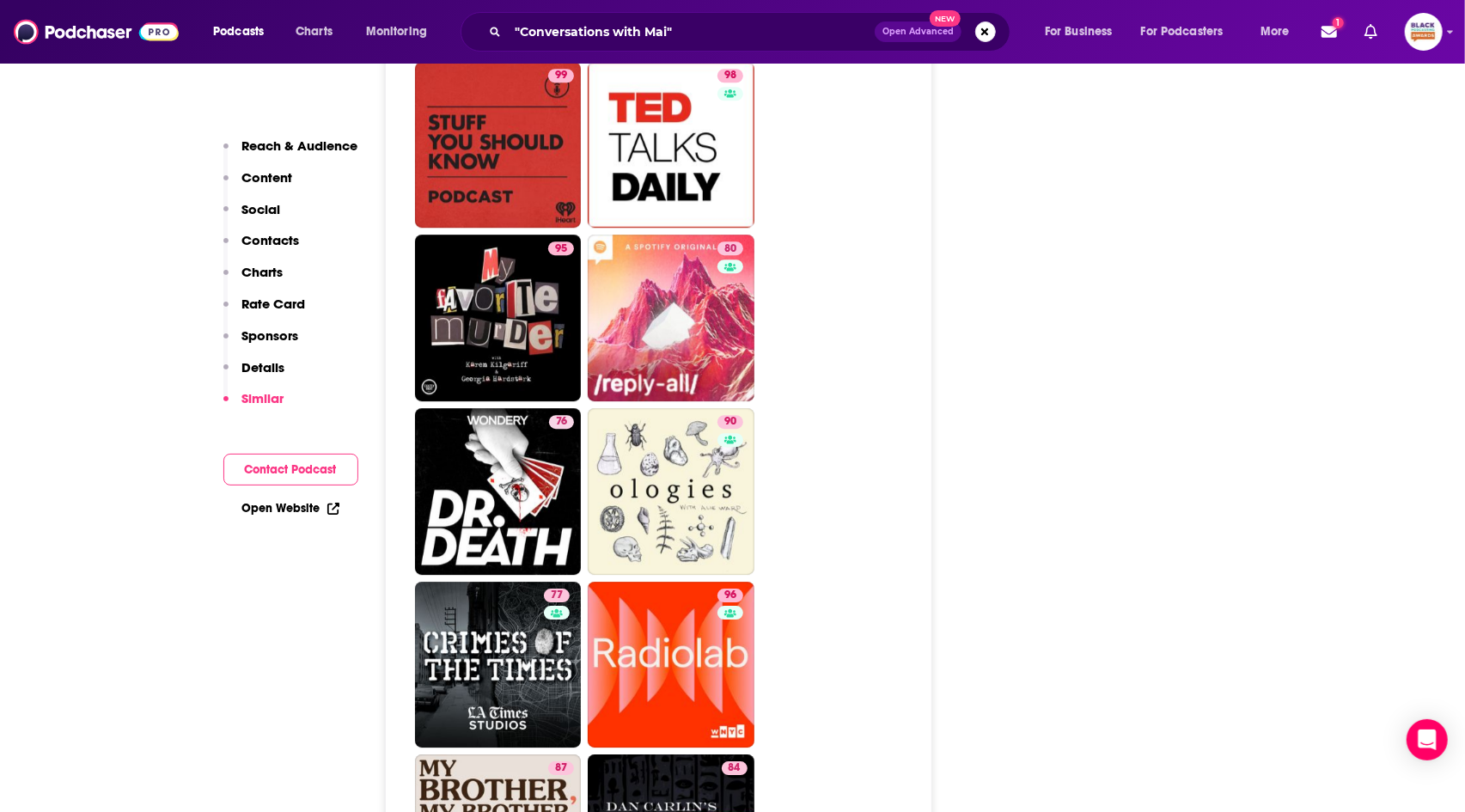
scroll to position [3347, 0]
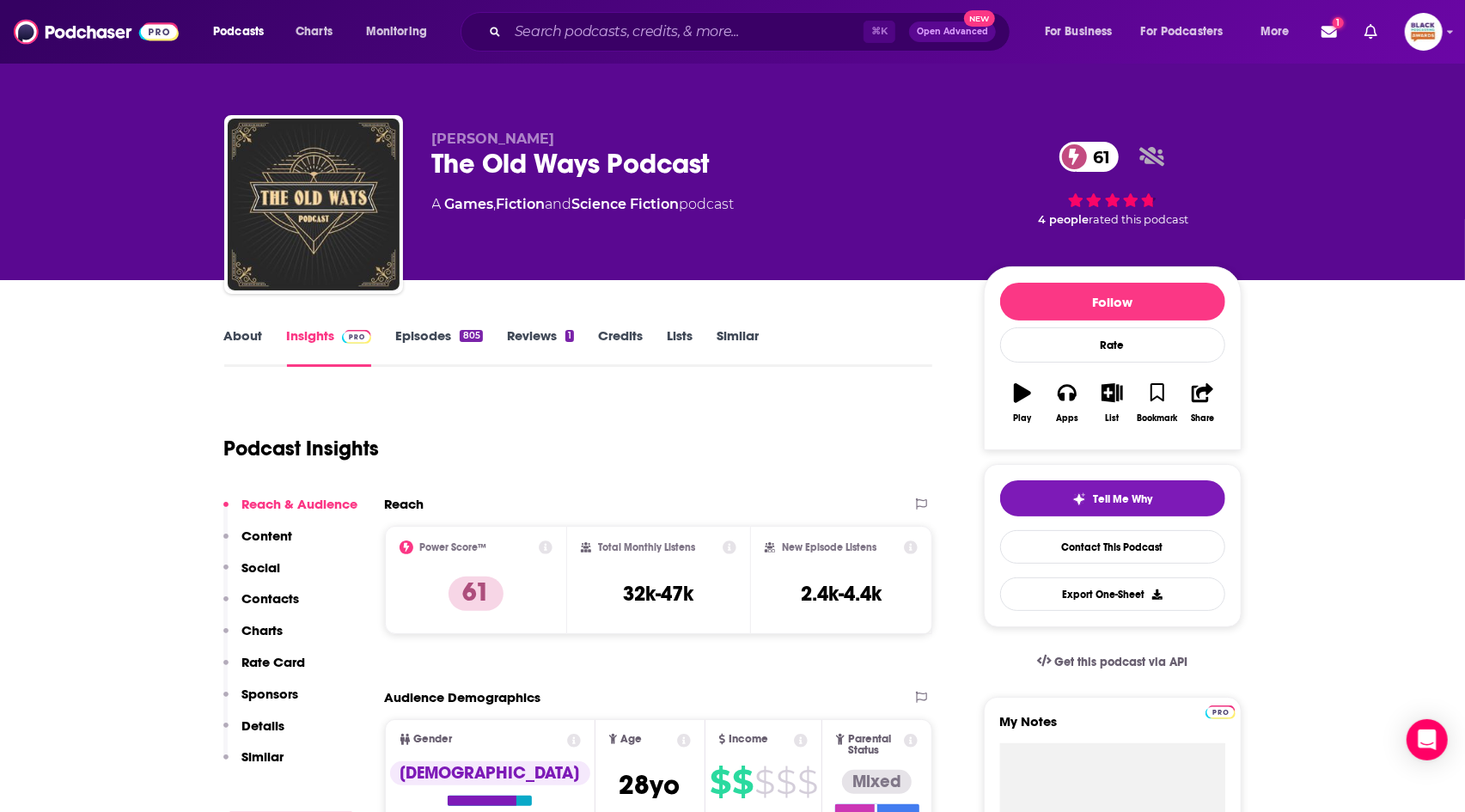
click at [619, 17] on div "⌘ K Open Advanced New" at bounding box center [735, 32] width 550 height 40
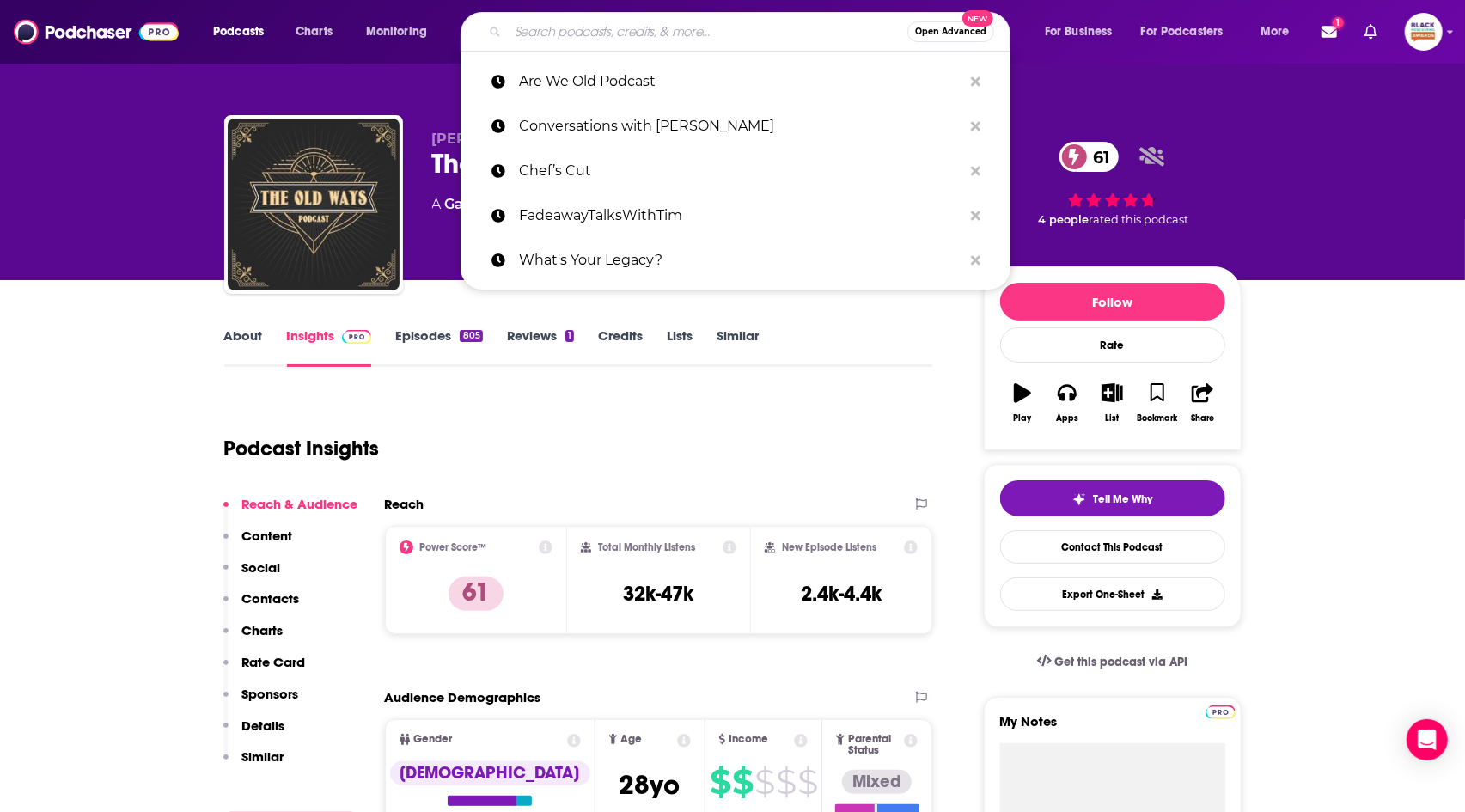
click at [625, 26] on input "Search podcasts, credits, & more..." at bounding box center [708, 32] width 400 height 28
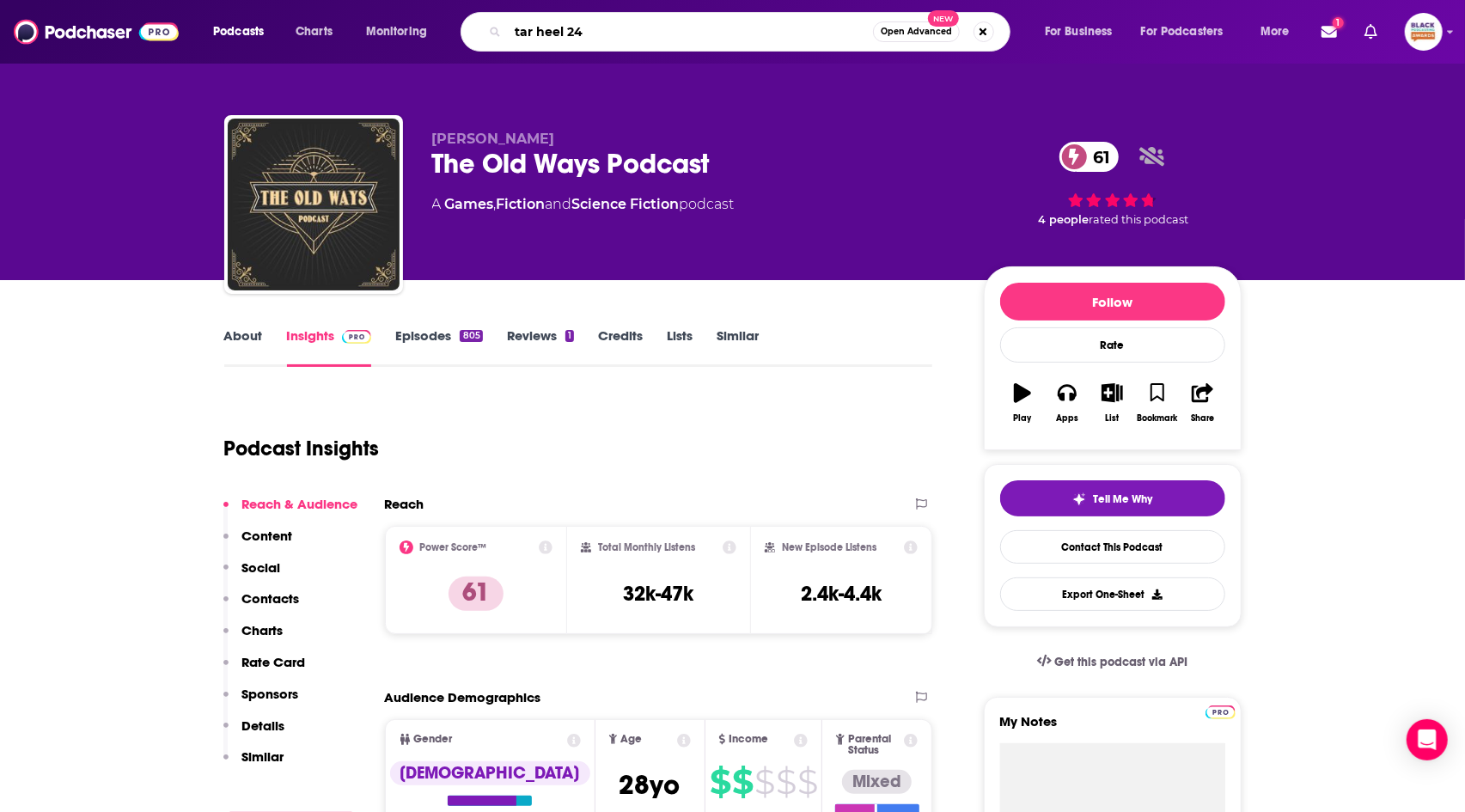
type input "tar heel 247"
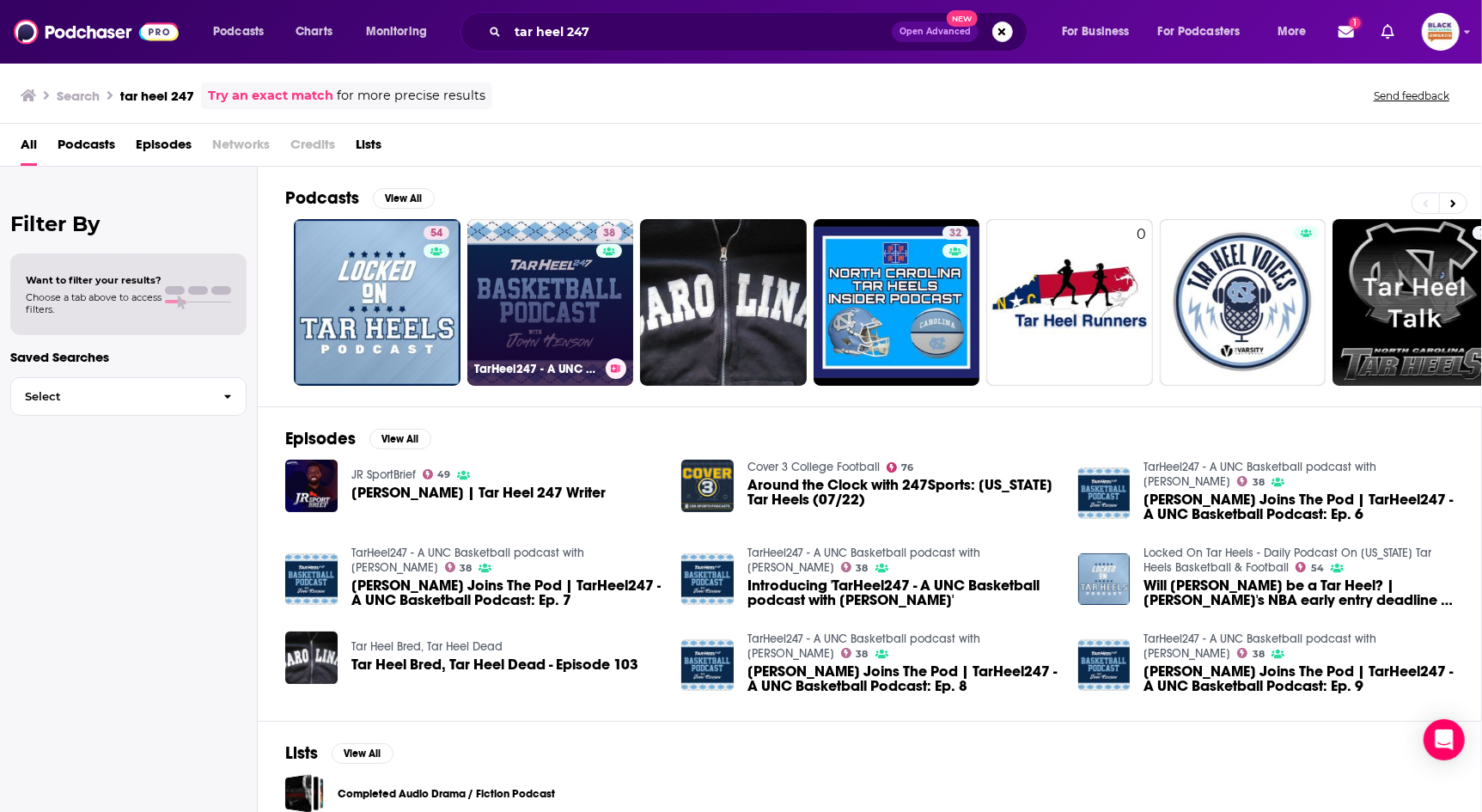
click at [601, 318] on div "38" at bounding box center [610, 292] width 30 height 132
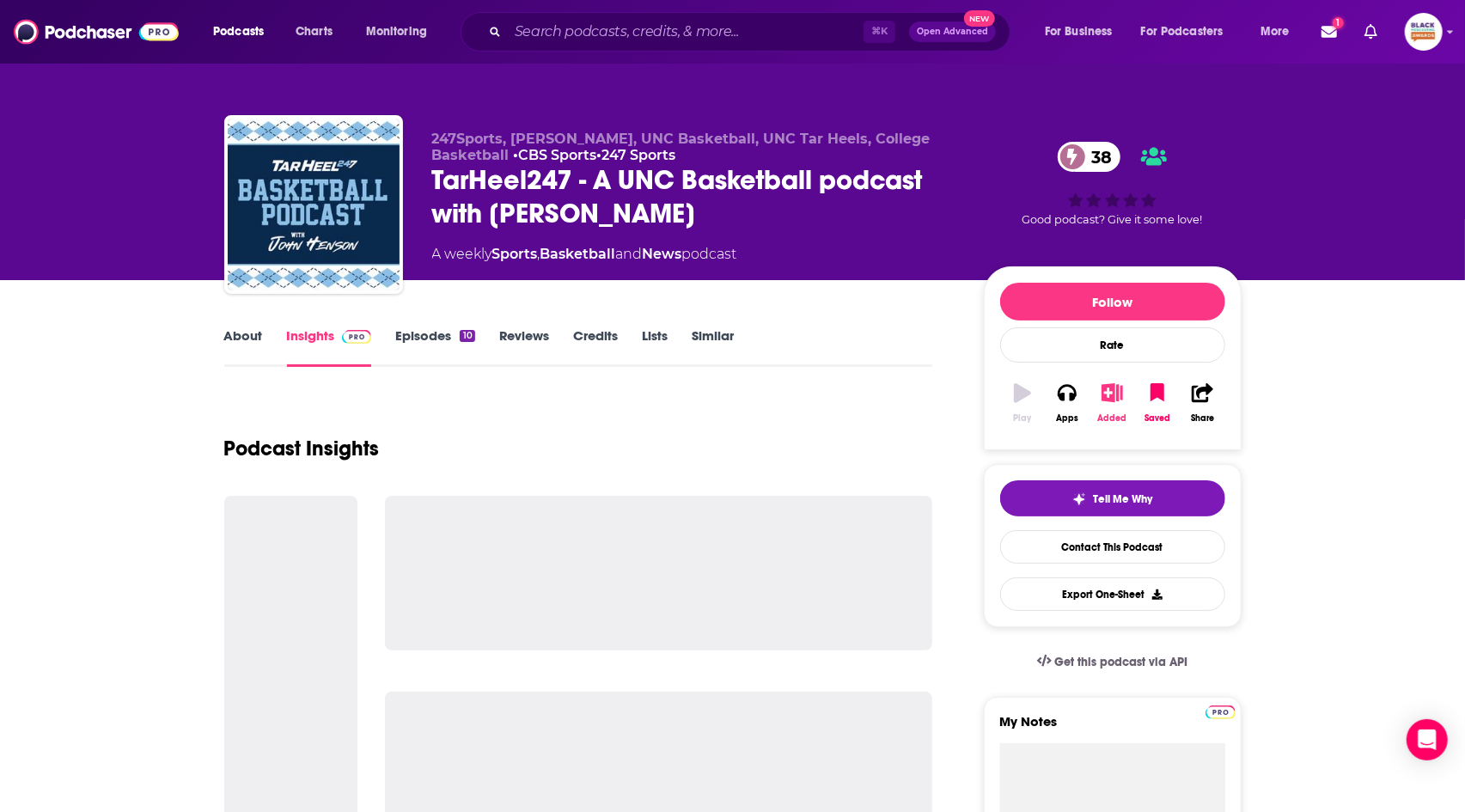
click at [1104, 401] on icon "button" at bounding box center [1112, 392] width 22 height 19
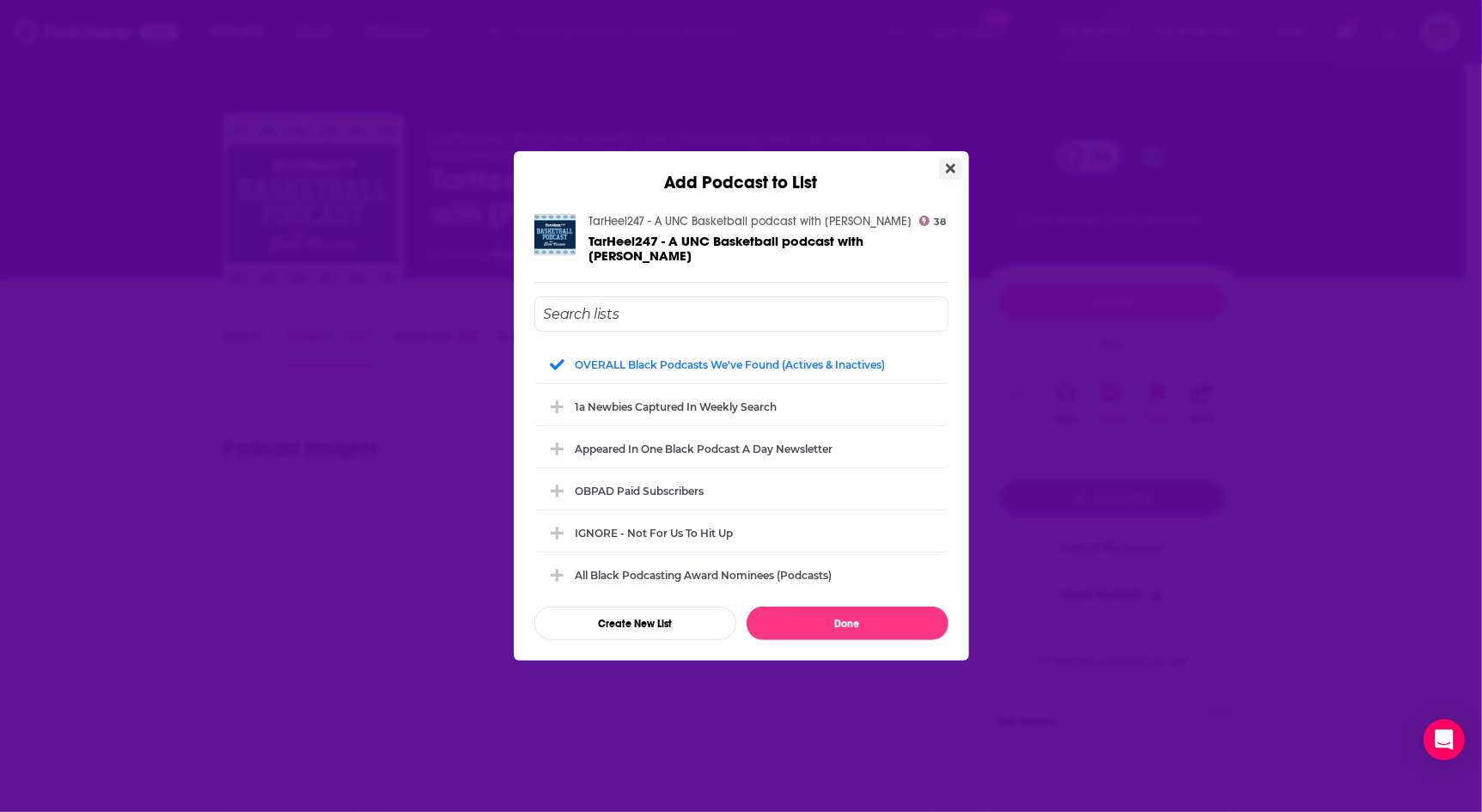
click at [953, 160] on button "Close" at bounding box center [951, 169] width 23 height 22
